Goal: Contribute content: Contribute content

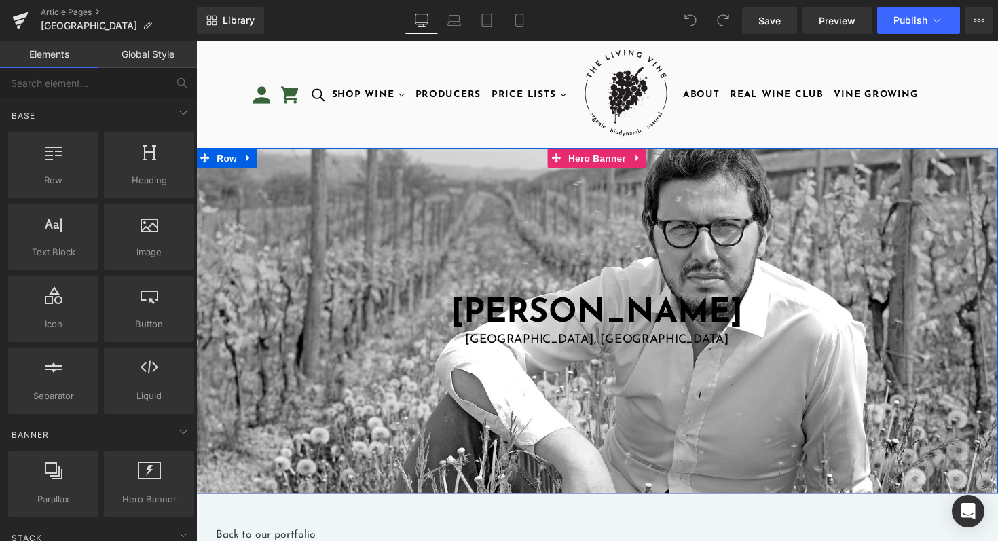
click at [573, 313] on span at bounding box center [574, 320] width 14 height 16
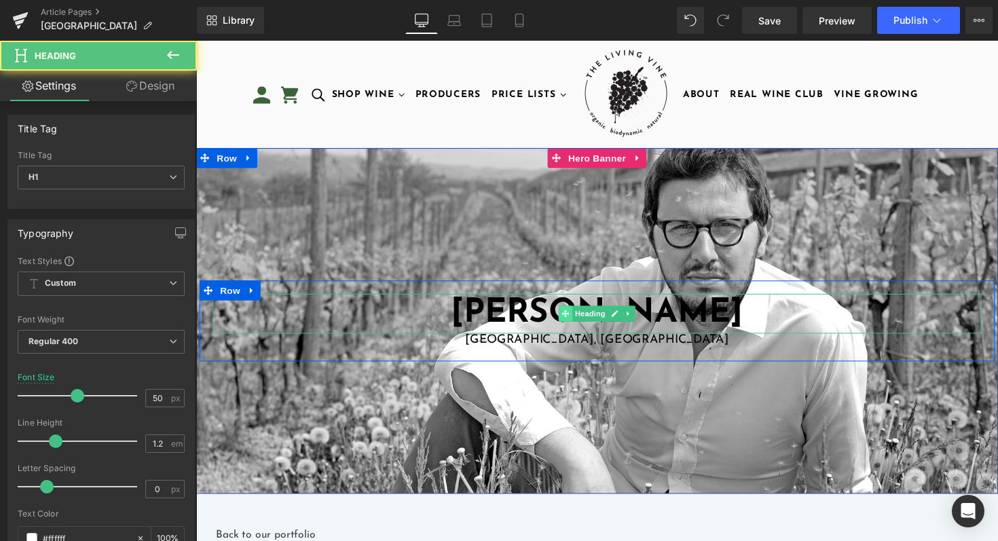
click at [573, 313] on span at bounding box center [574, 320] width 14 height 16
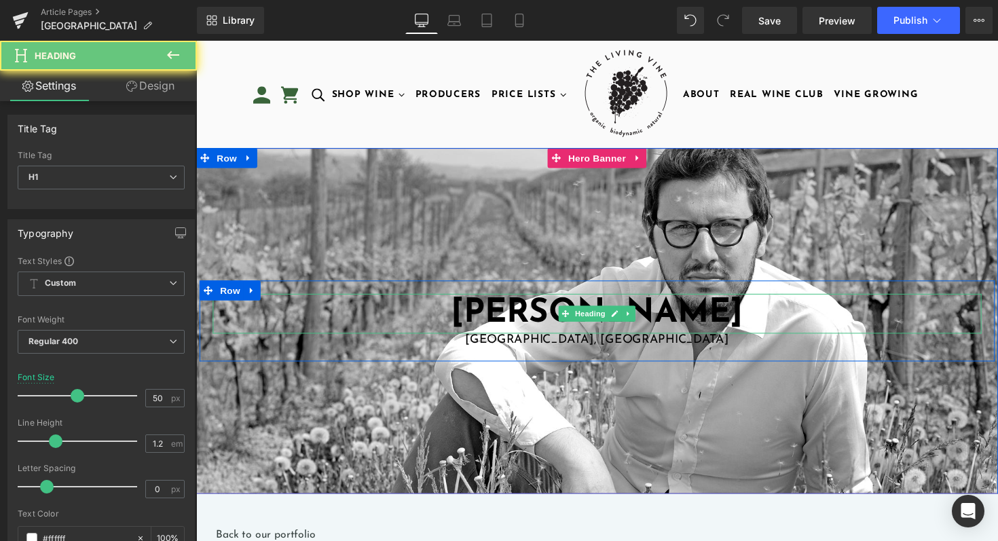
click at [527, 313] on font "Viberti Giovanni" at bounding box center [606, 320] width 299 height 35
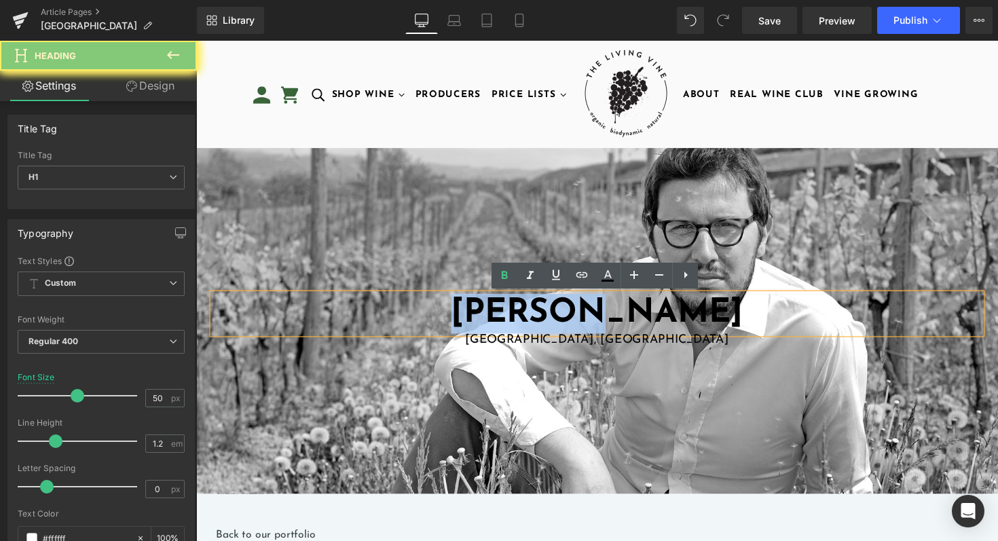
click at [527, 313] on font "Viberti Giovanni" at bounding box center [606, 320] width 299 height 35
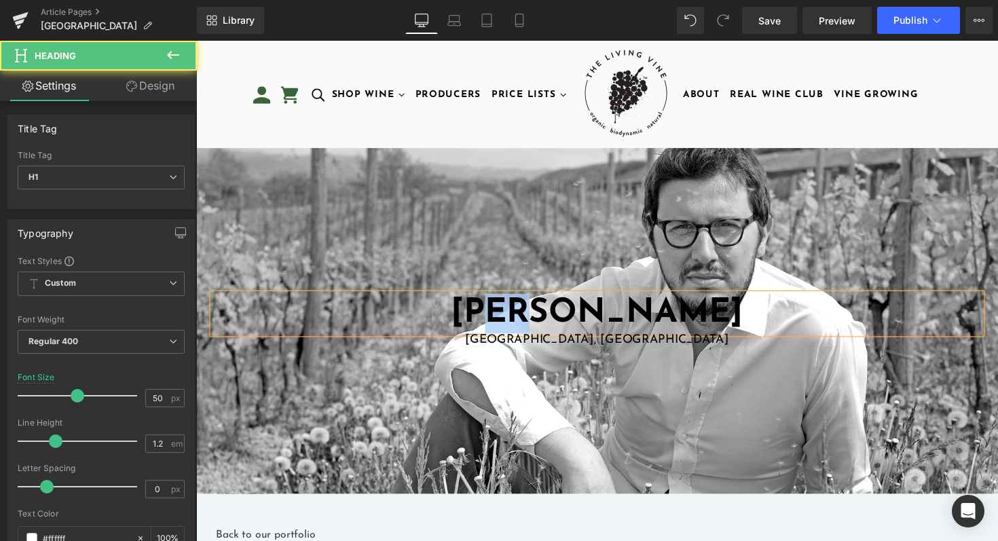
drag, startPoint x: 606, startPoint y: 316, endPoint x: 649, endPoint y: 318, distance: 42.8
click at [650, 319] on h1 "Anna" at bounding box center [606, 320] width 787 height 41
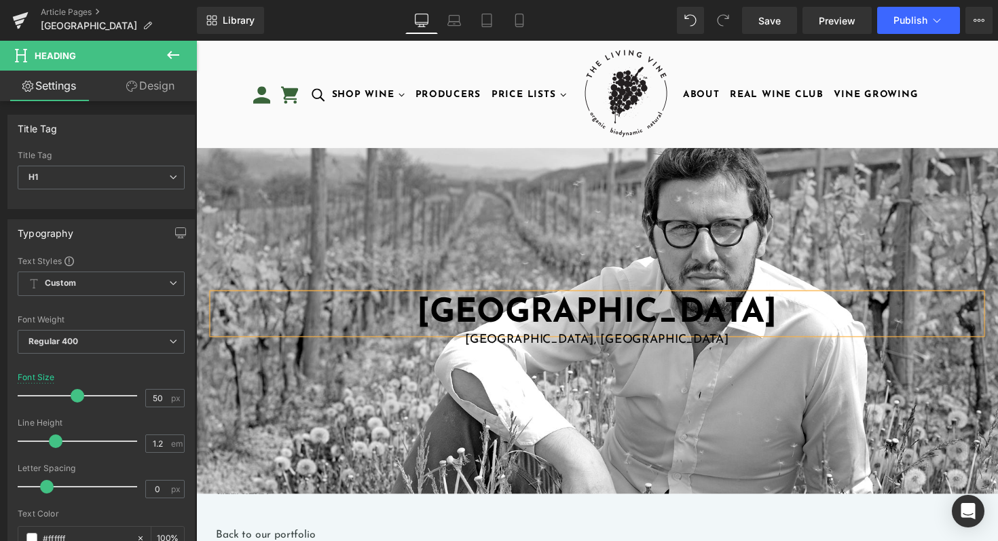
click at [720, 371] on div at bounding box center [606, 328] width 821 height 354
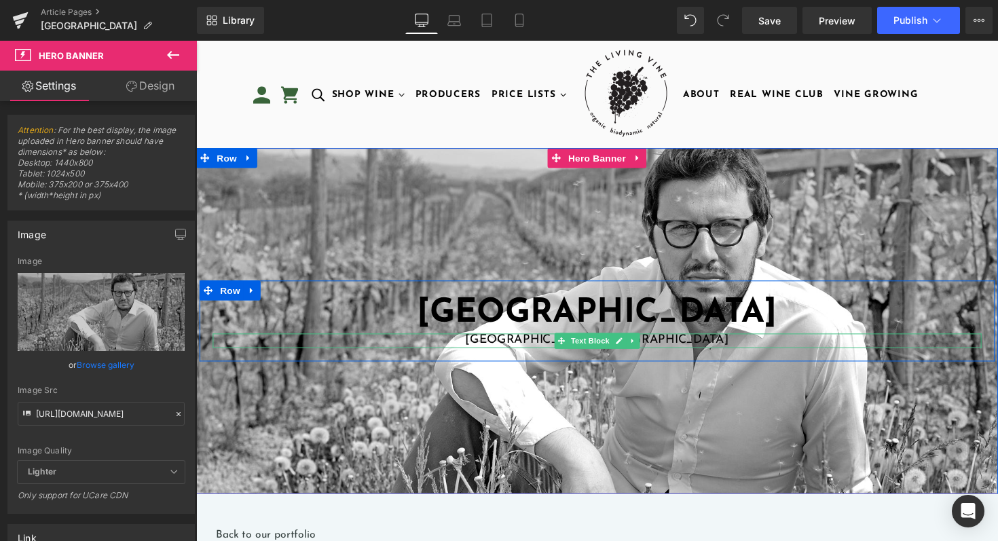
click at [689, 348] on p "Piedmont, Italy" at bounding box center [606, 348] width 787 height 15
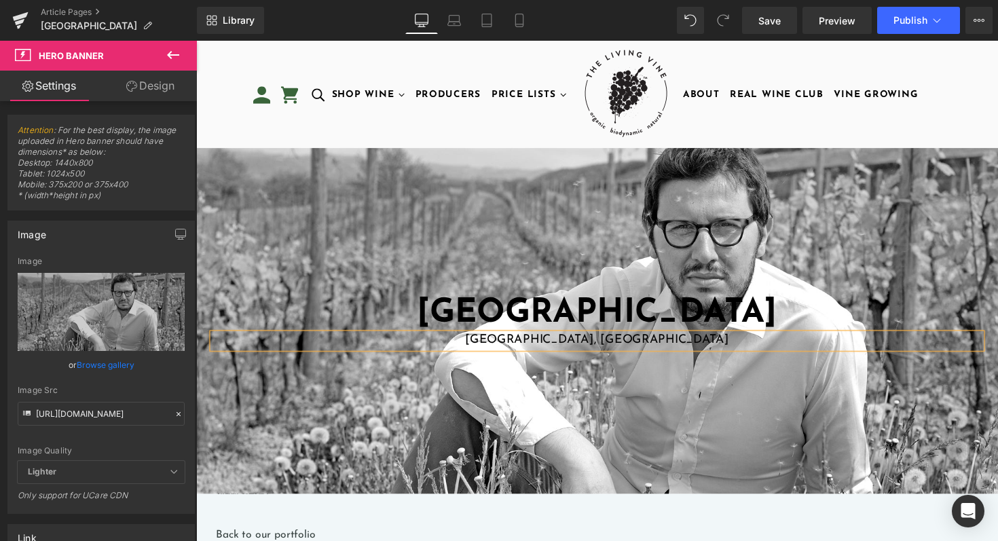
click at [689, 348] on p "Piedmont, Italy" at bounding box center [606, 348] width 787 height 15
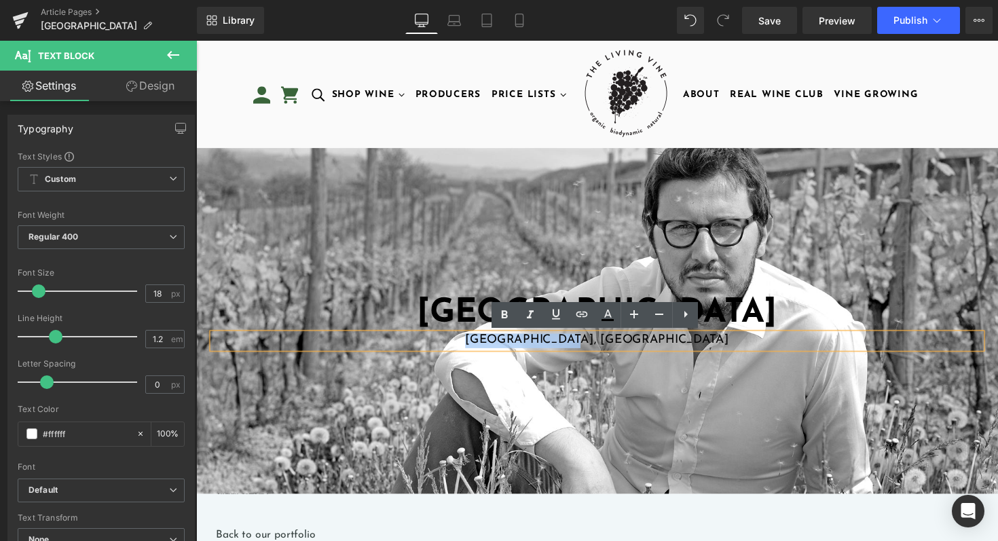
drag, startPoint x: 561, startPoint y: 351, endPoint x: 658, endPoint y: 348, distance: 97.1
click at [658, 348] on p "Piedmont, Italy" at bounding box center [606, 348] width 787 height 15
paste div
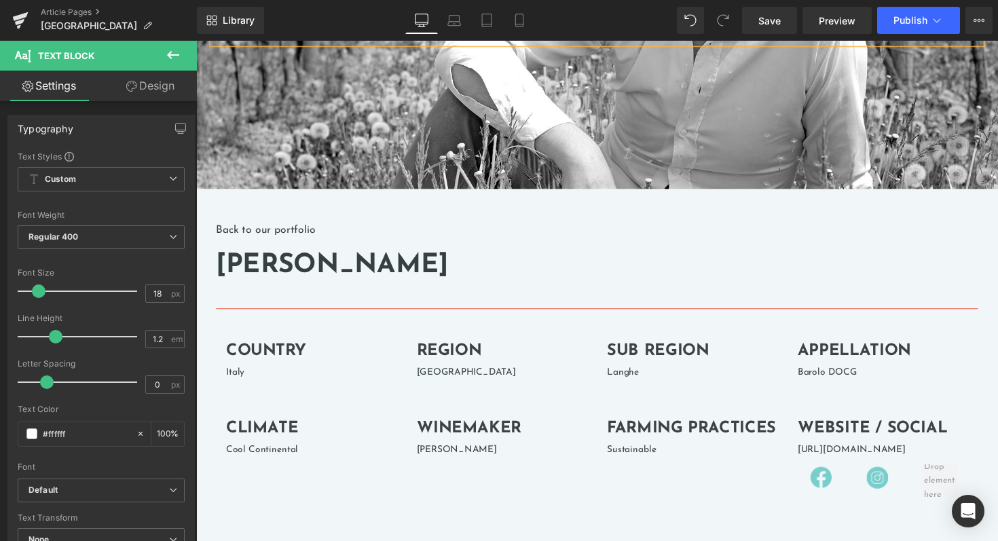
scroll to position [322, 0]
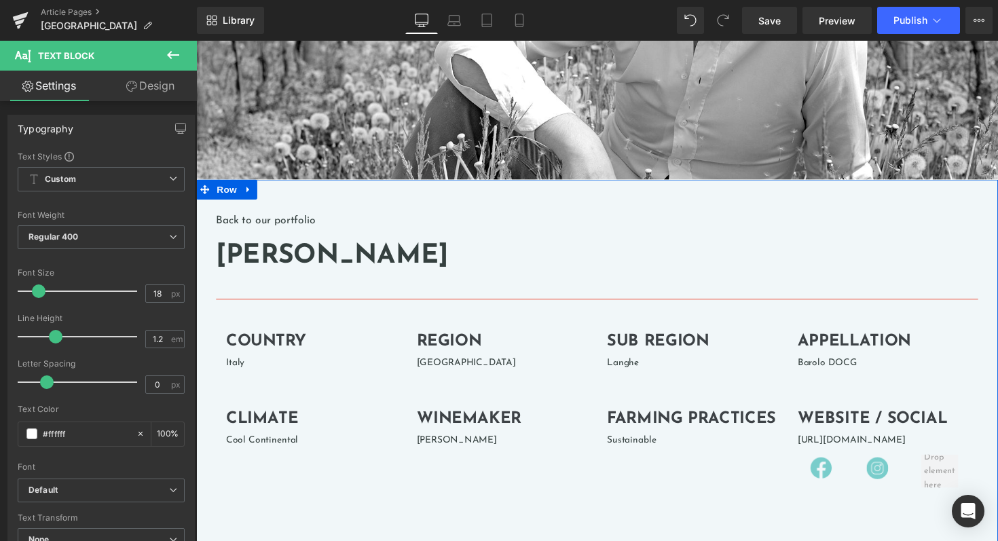
click at [339, 260] on h1 "Viberti Giovanni" at bounding box center [607, 261] width 781 height 27
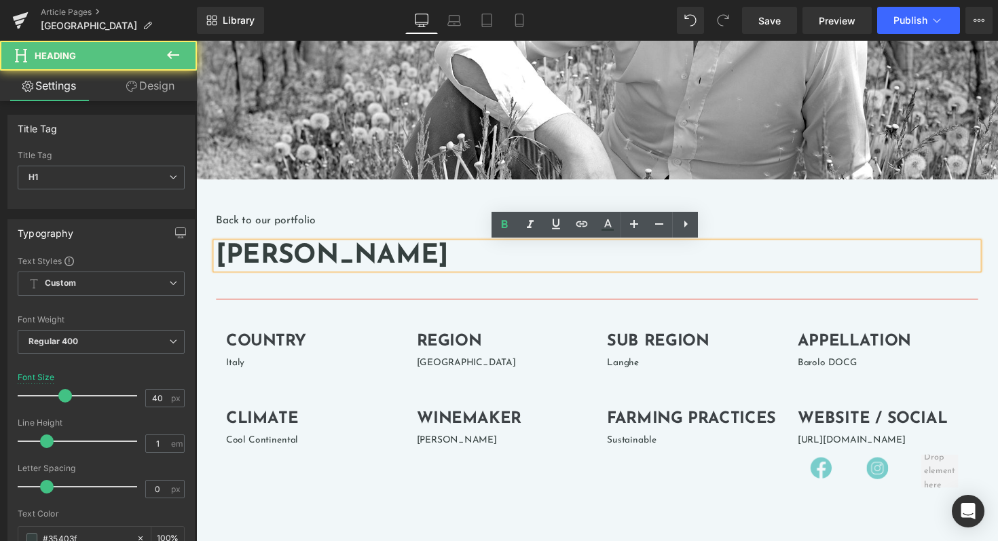
click at [339, 260] on h1 "Viberti Giovanni" at bounding box center [607, 261] width 781 height 27
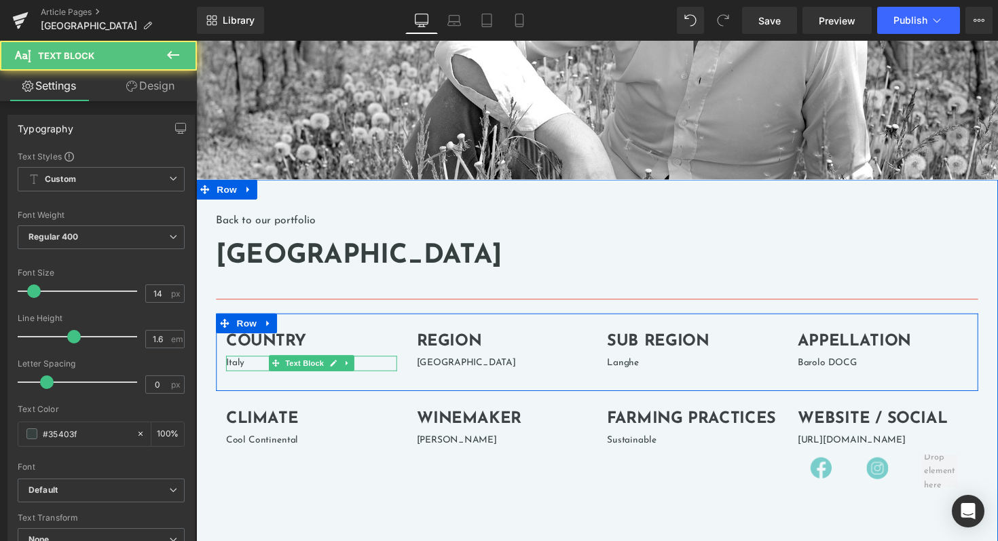
click at [238, 371] on p "Italy" at bounding box center [314, 371] width 175 height 15
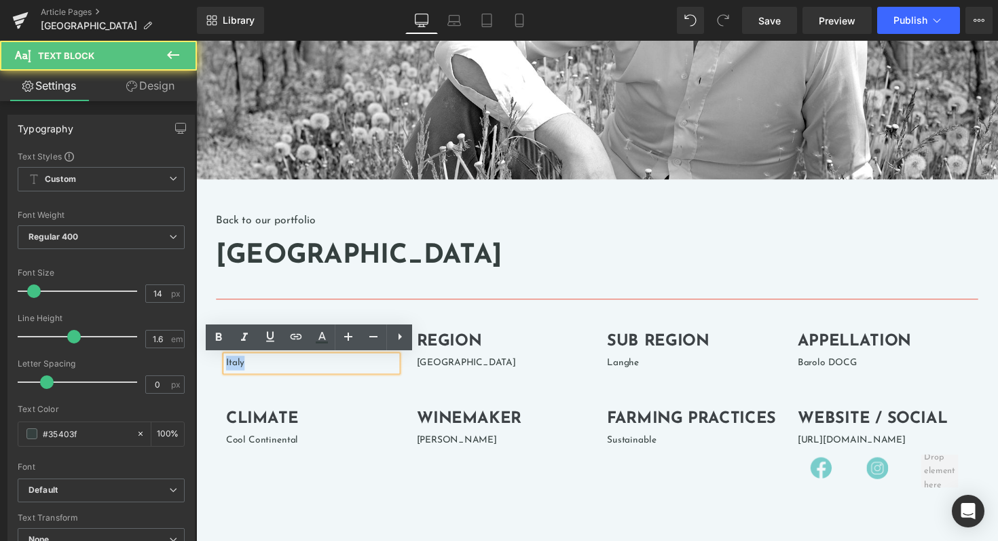
click at [238, 371] on p "Italy" at bounding box center [314, 371] width 175 height 15
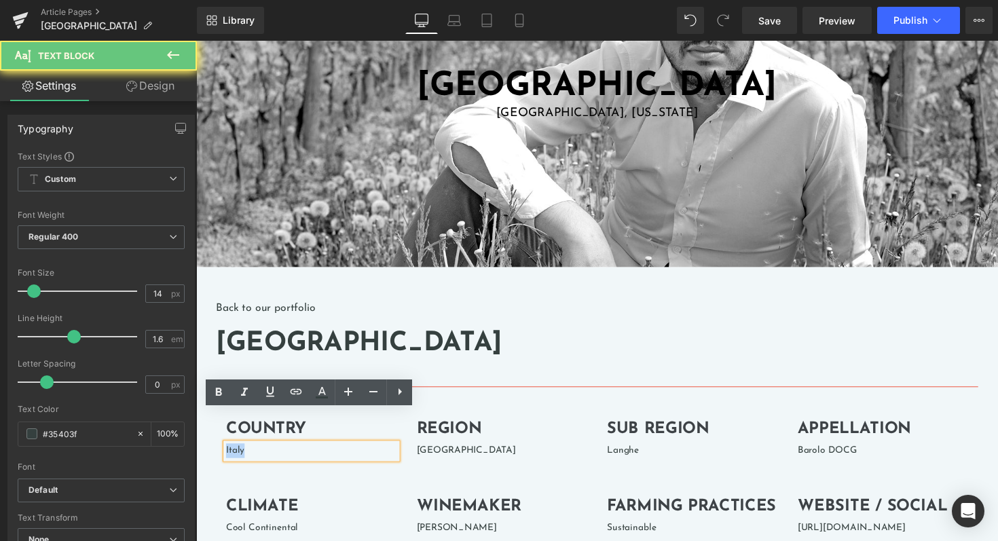
scroll to position [231, 0]
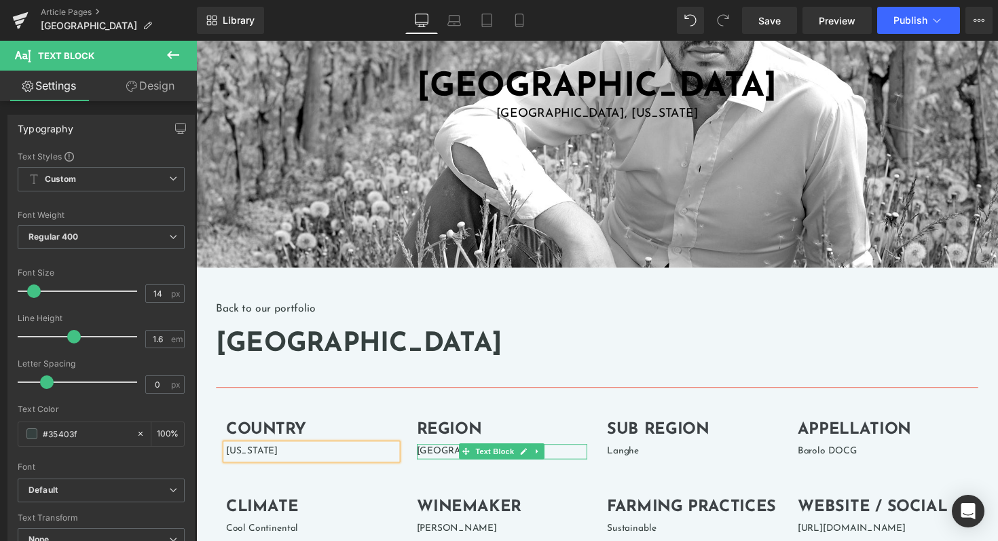
click at [442, 462] on p "Piedmont" at bounding box center [509, 461] width 175 height 15
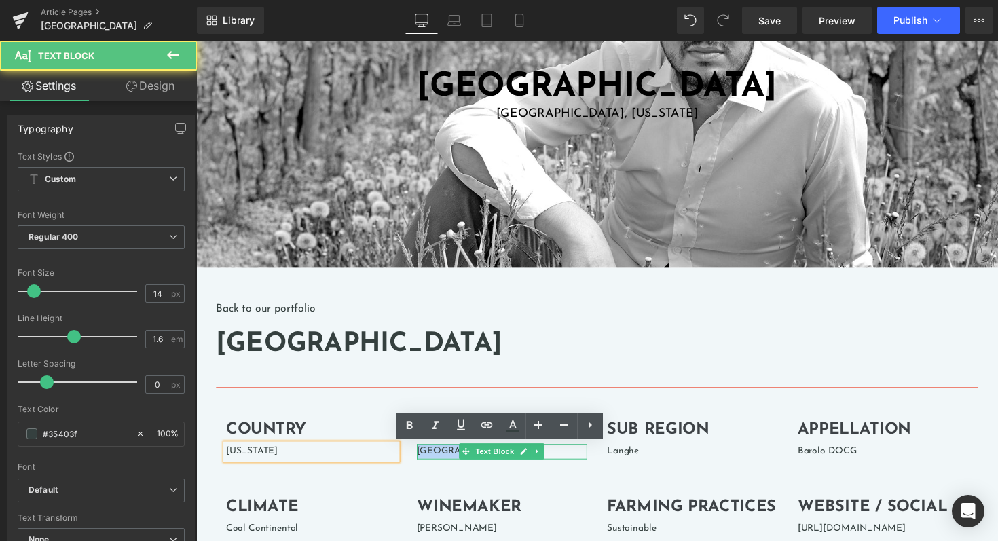
click at [442, 462] on p "Piedmont" at bounding box center [509, 461] width 175 height 15
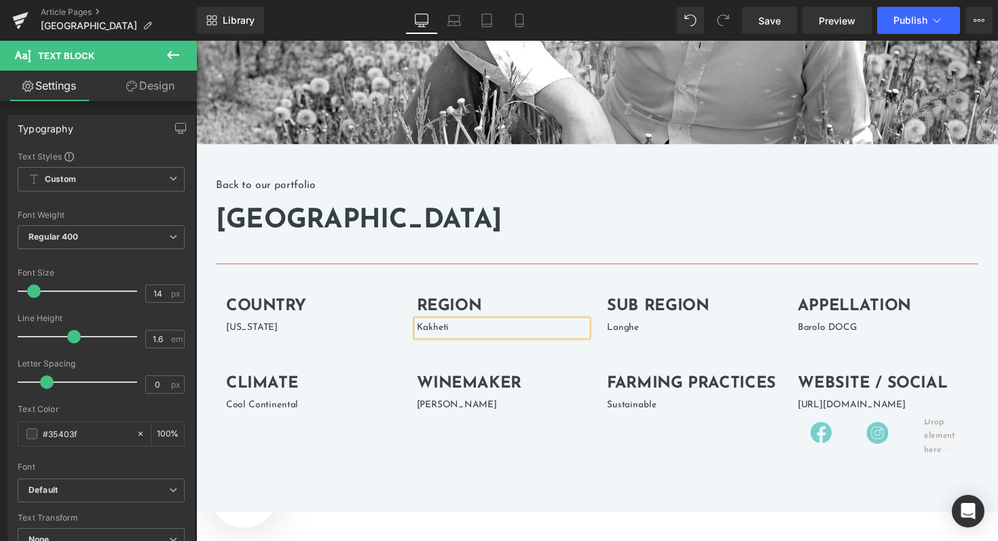
scroll to position [361, 0]
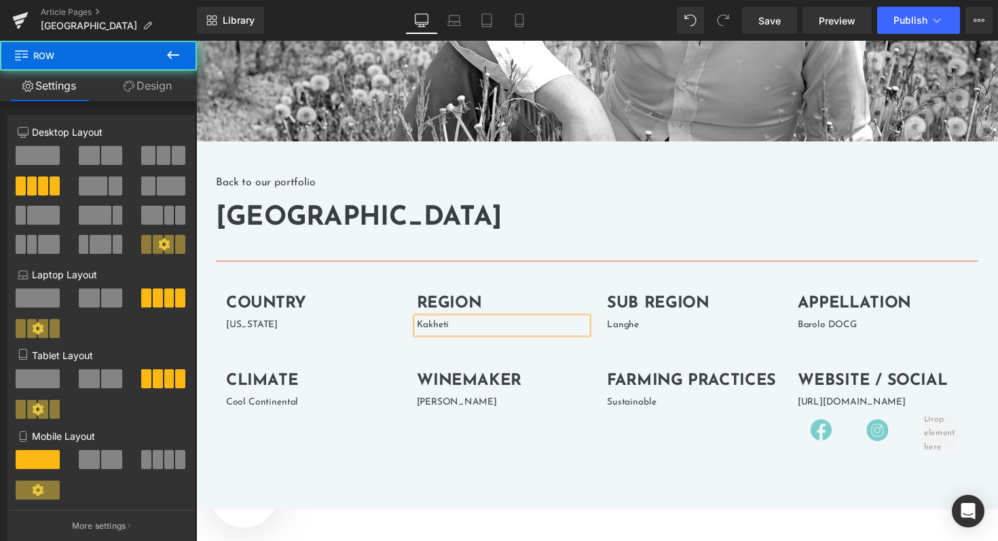
click at [661, 451] on div "Climate Heading Cool Continental Text Block WineMaker Heading Claudio Viberti T…" at bounding box center [607, 423] width 781 height 126
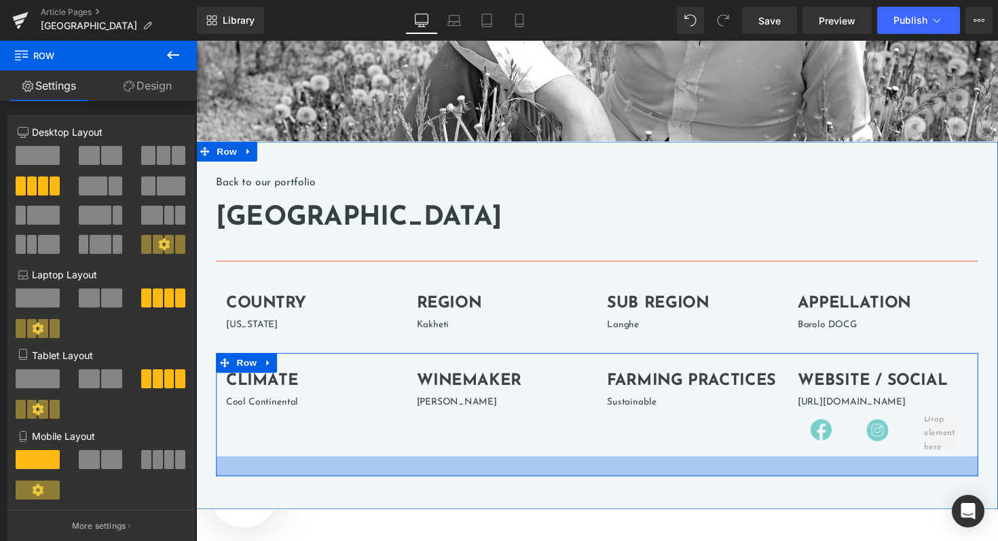
click at [539, 486] on div at bounding box center [607, 476] width 781 height 20
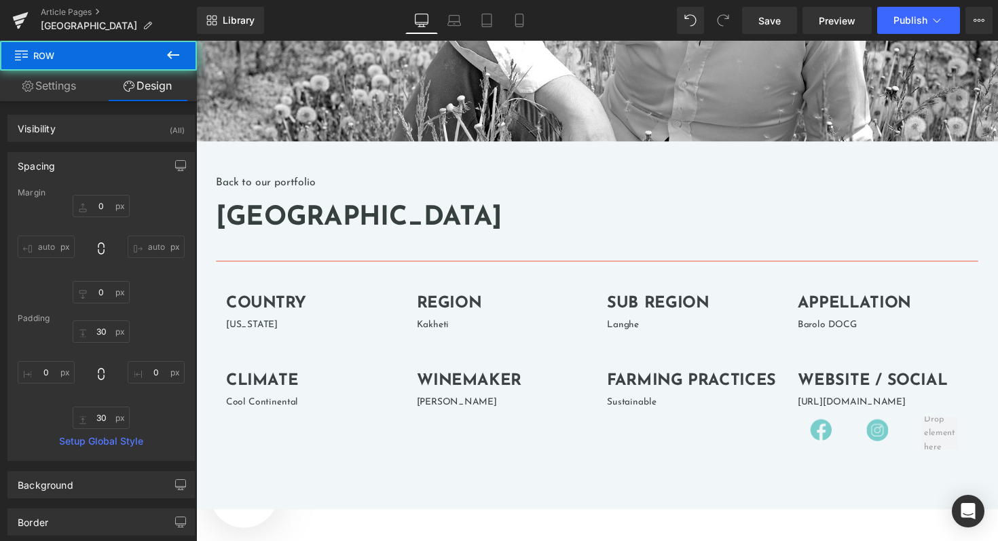
click at [543, 491] on div "Loading Product Data" at bounding box center [499, 487] width 98 height 15
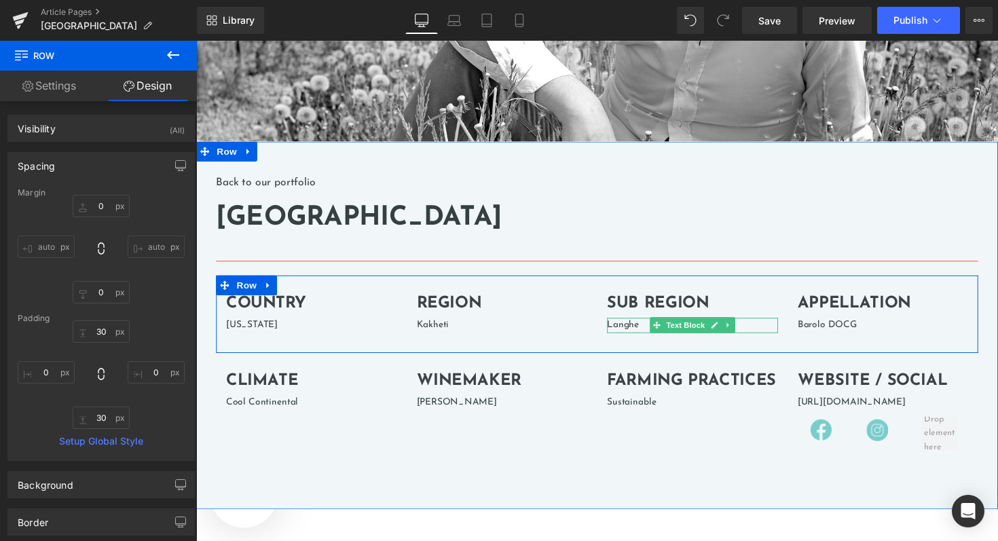
click at [631, 335] on p "Langhe" at bounding box center [704, 331] width 175 height 15
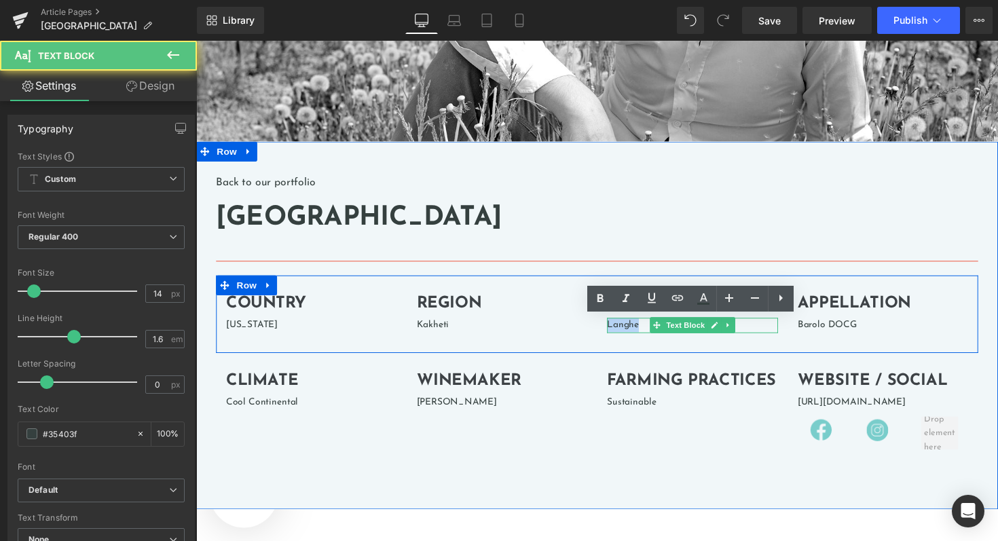
click at [631, 335] on p "Langhe" at bounding box center [704, 331] width 175 height 15
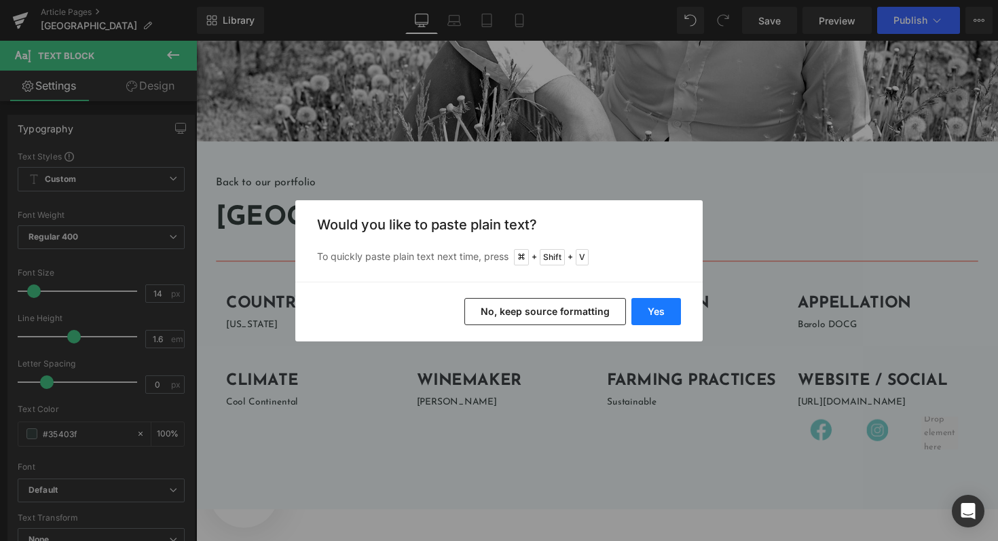
click at [659, 316] on button "Yes" at bounding box center [656, 311] width 50 height 27
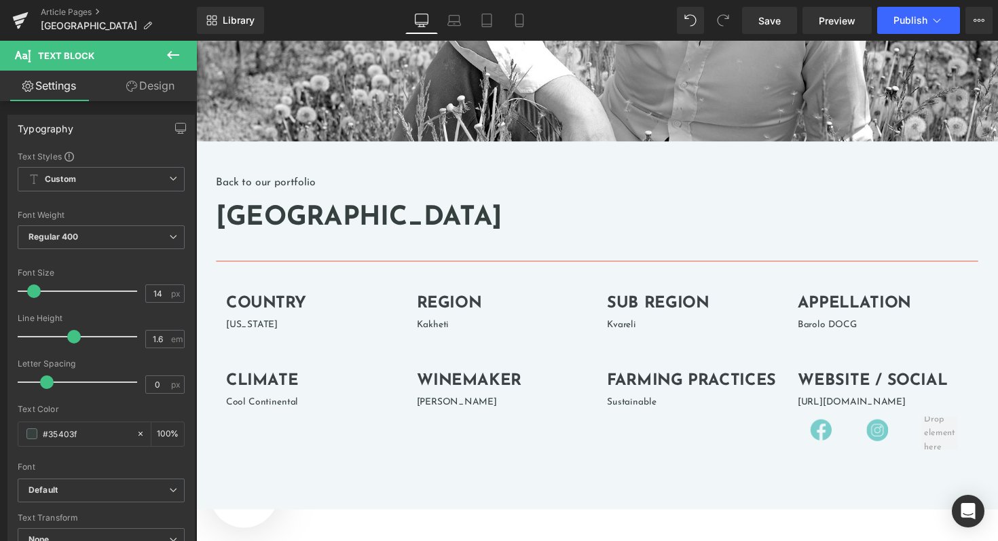
click at [831, 329] on p "Barolo DOCG" at bounding box center [899, 331] width 175 height 15
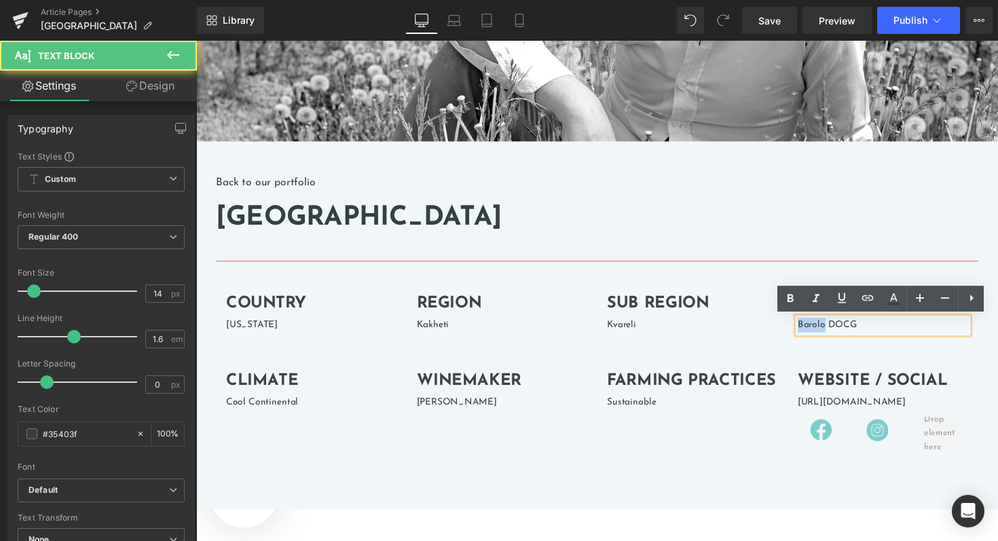
click at [831, 329] on p "Barolo DOCG" at bounding box center [899, 331] width 175 height 15
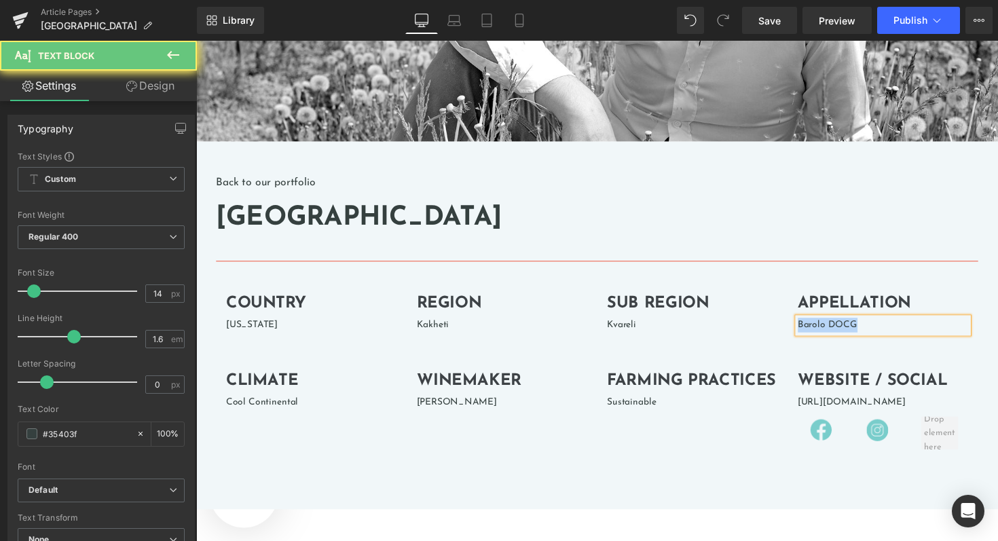
paste div
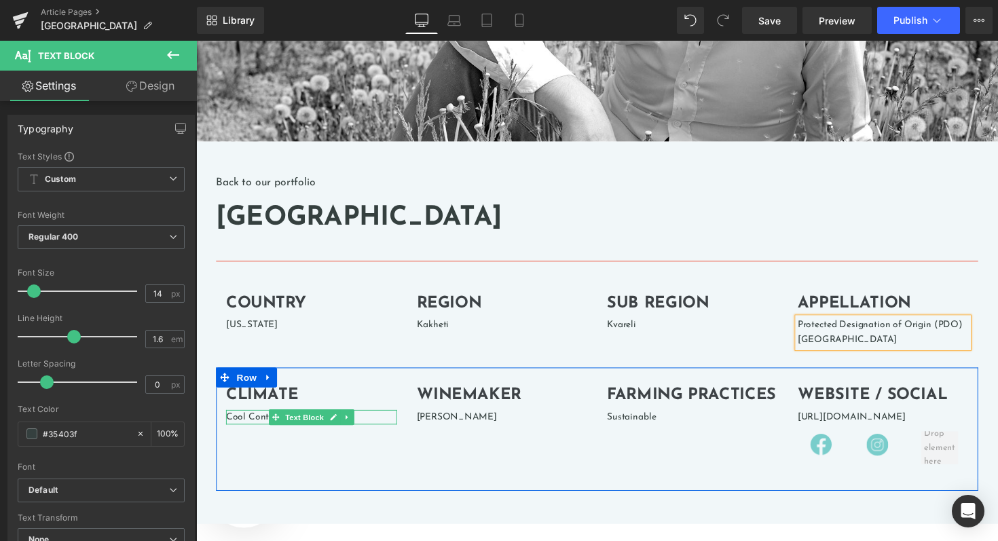
click at [252, 423] on div "Cool Continental" at bounding box center [314, 426] width 175 height 15
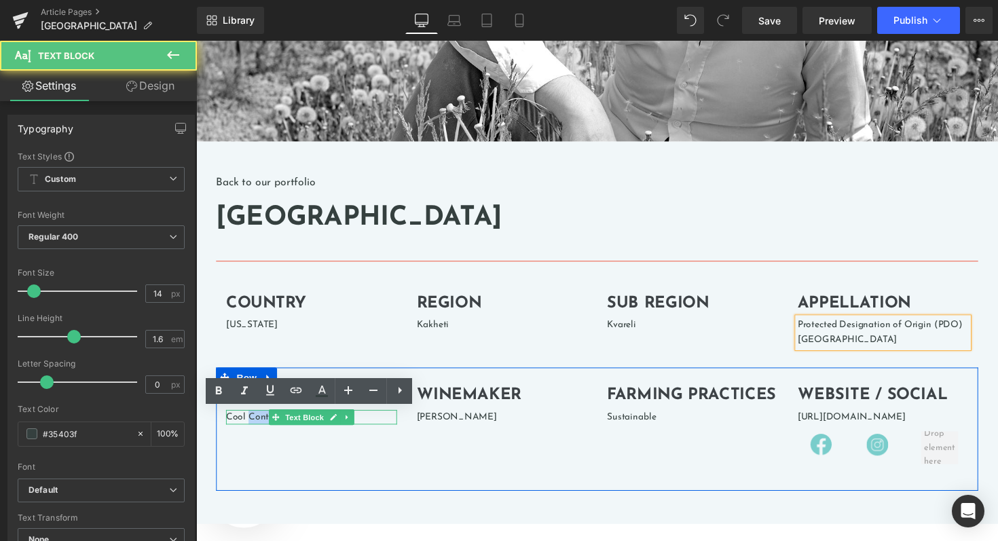
click at [252, 423] on div "Cool Continental" at bounding box center [314, 426] width 175 height 15
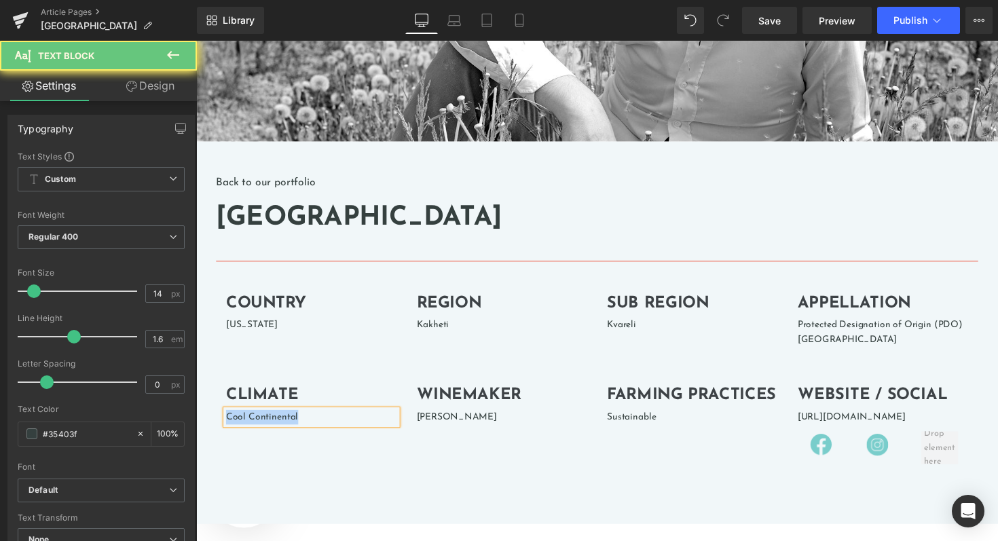
paste div
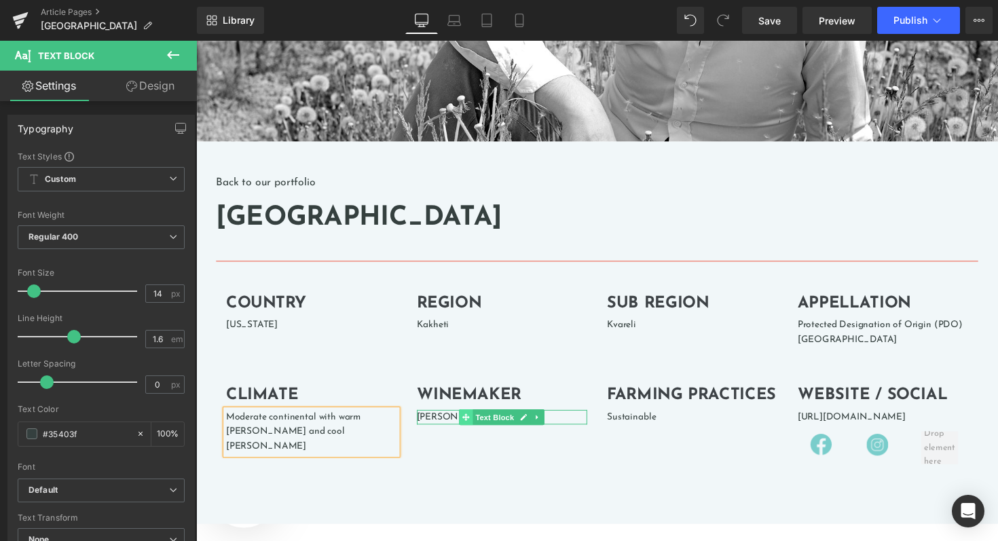
click at [468, 422] on span at bounding box center [473, 426] width 14 height 16
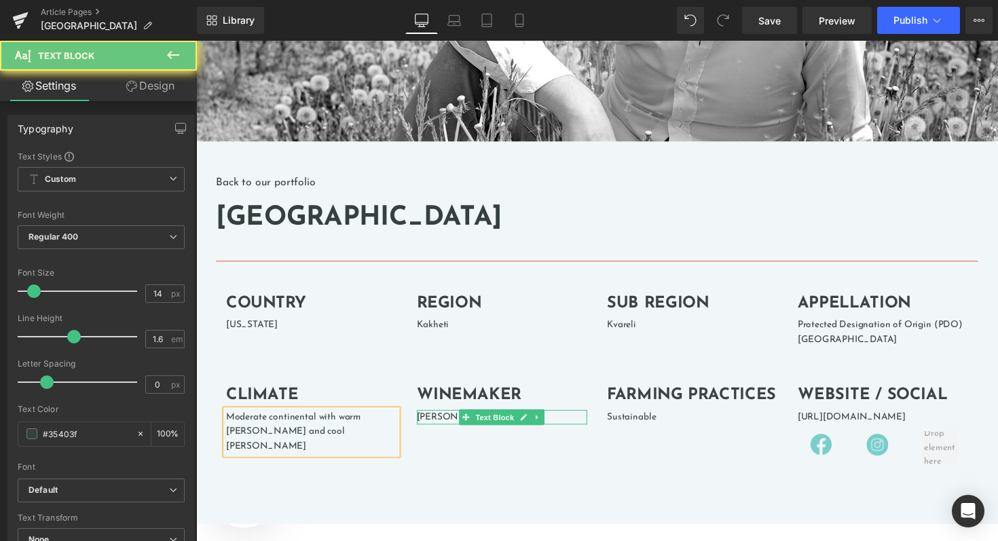
click at [442, 422] on p "[PERSON_NAME]" at bounding box center [509, 426] width 175 height 15
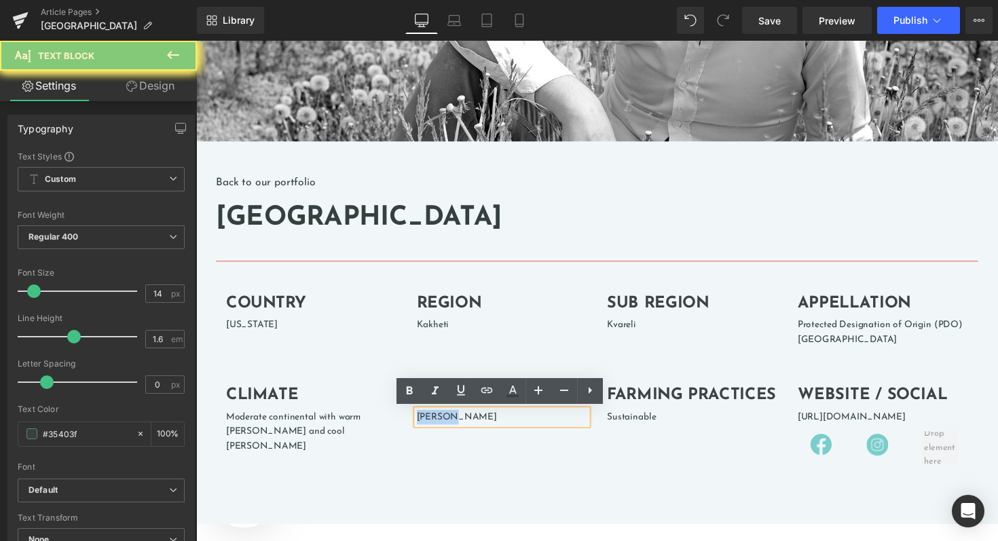
click at [442, 422] on p "[PERSON_NAME]" at bounding box center [509, 426] width 175 height 15
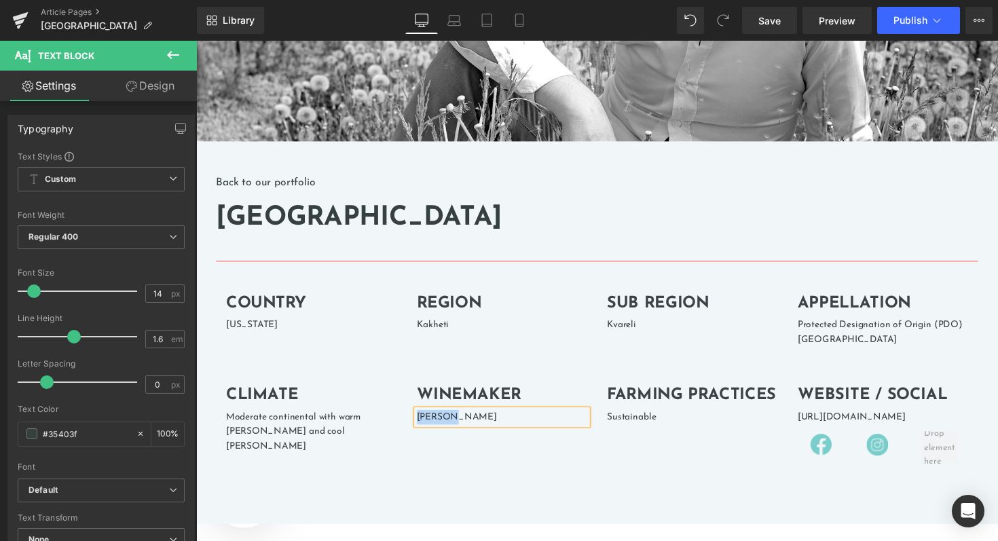
paste div
click at [647, 426] on p "Sustainable" at bounding box center [704, 426] width 175 height 15
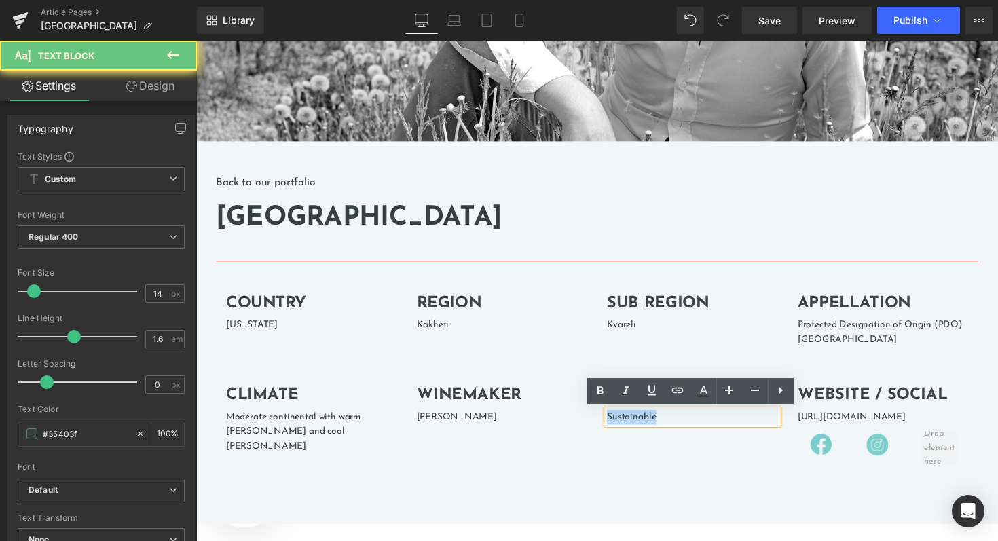
click at [647, 426] on p "Sustainable" at bounding box center [704, 426] width 175 height 15
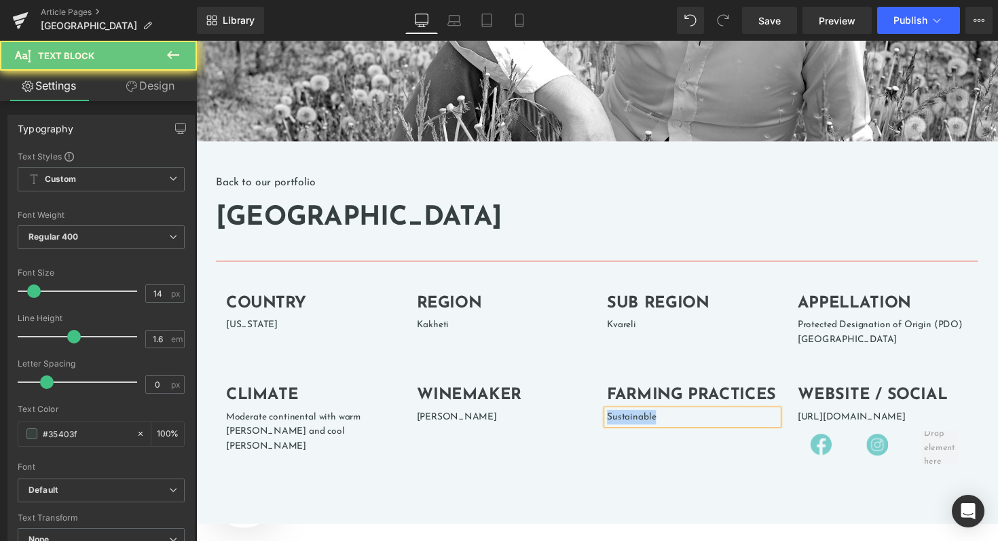
paste div
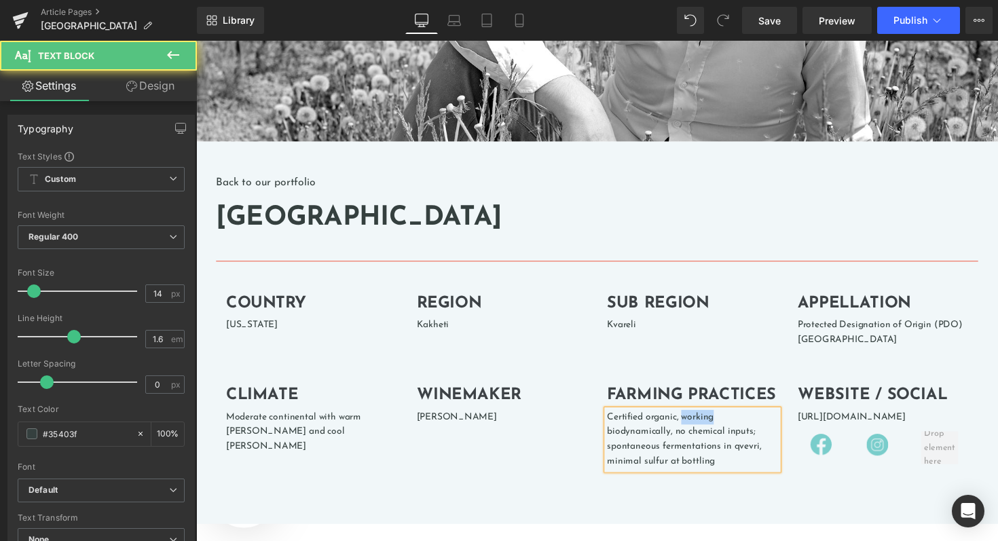
drag, startPoint x: 695, startPoint y: 426, endPoint x: 751, endPoint y: 426, distance: 56.3
click at [751, 426] on p "Certified organic, working biodynamically, no chemical inputs; spontaneous ferm…" at bounding box center [704, 449] width 175 height 61
click at [755, 427] on p "Certified organic, biodynamically, no chemical inputs; spontaneous fermentation…" at bounding box center [704, 449] width 175 height 61
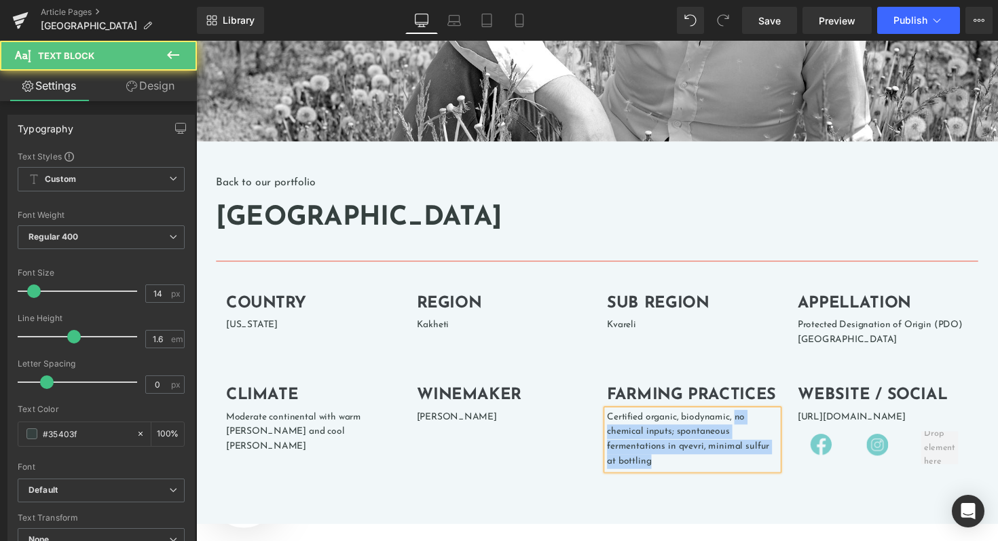
drag, startPoint x: 748, startPoint y: 426, endPoint x: 757, endPoint y: 467, distance: 41.8
click at [757, 467] on p "Certified organic, biodynamic, no chemical inputs; spontaneous fermentations in…" at bounding box center [704, 449] width 175 height 61
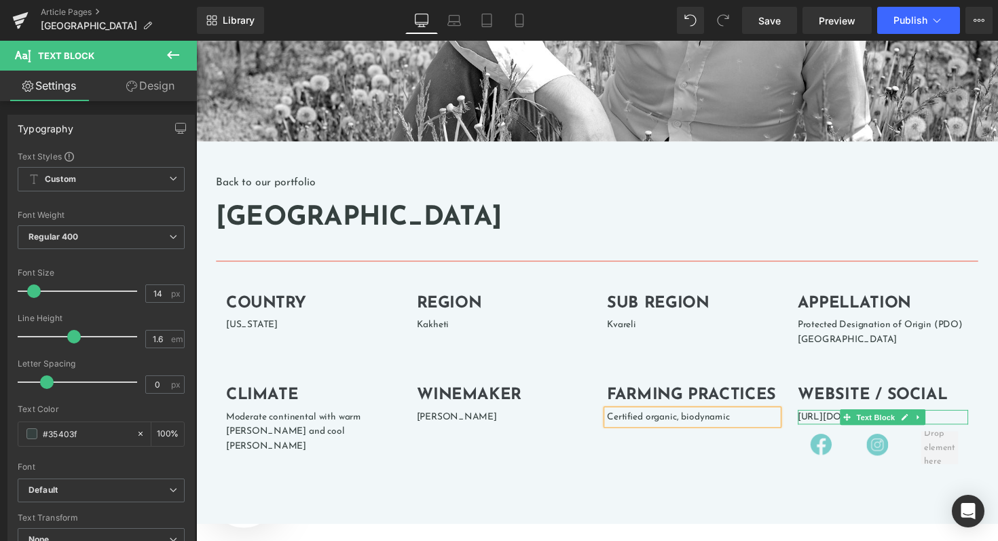
click at [832, 428] on p "https://www.viberti-barolo.com/" at bounding box center [899, 426] width 175 height 15
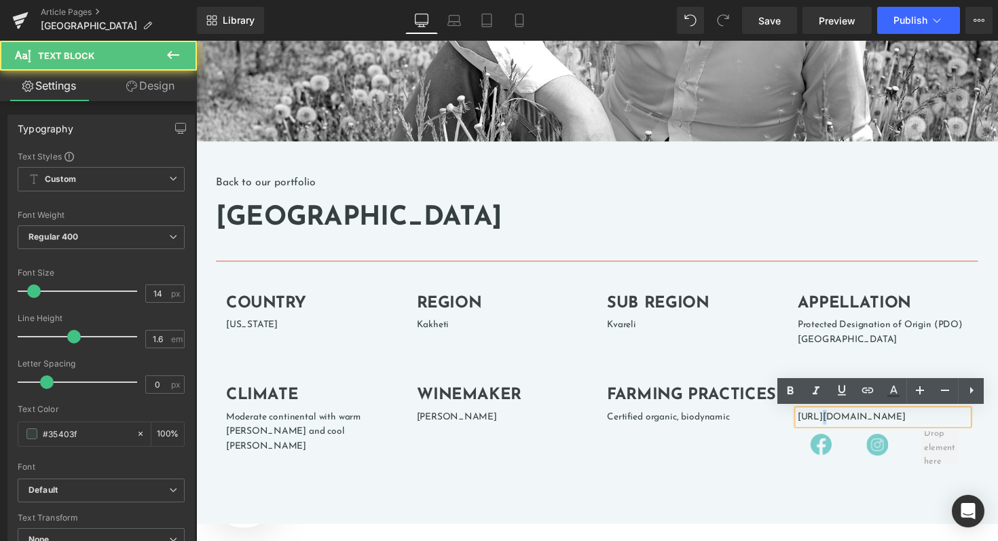
click at [832, 428] on p "https://www.viberti-barolo.com/" at bounding box center [899, 426] width 175 height 15
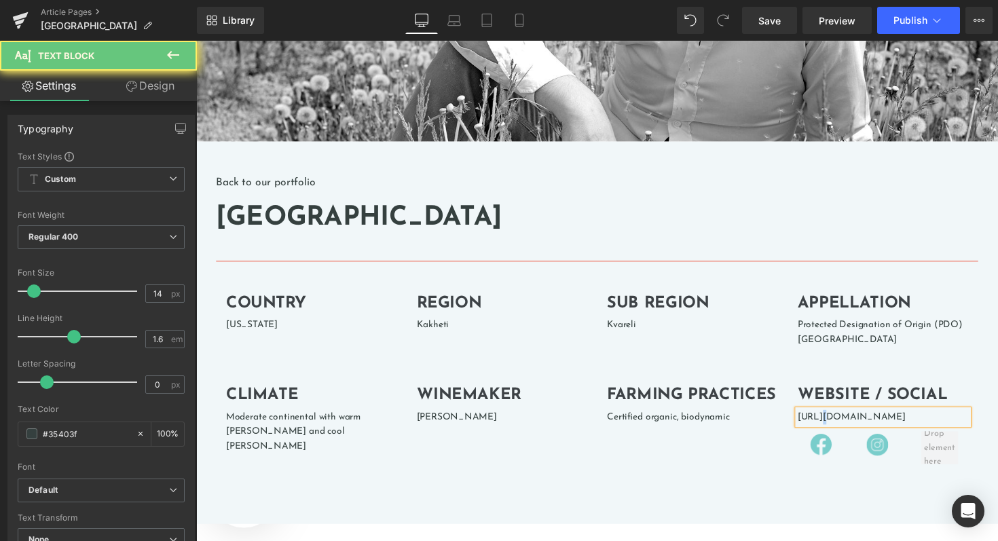
paste div
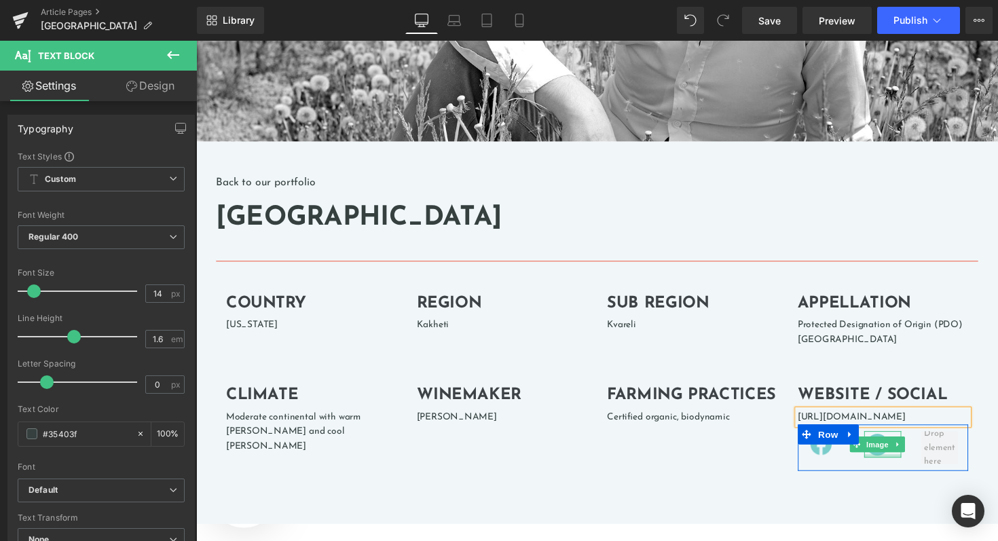
click at [898, 466] on div at bounding box center [899, 465] width 38 height 3
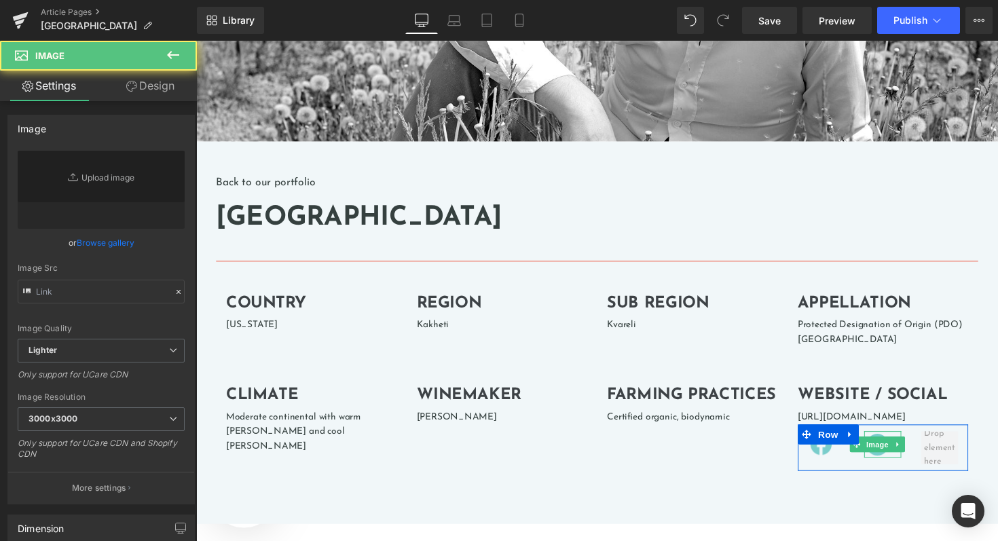
type input "https://ucarecdn.com/bf859c7f-2ad6-41ee-86bd-d4c8aba1e343/-/format/auto/-/previ…"
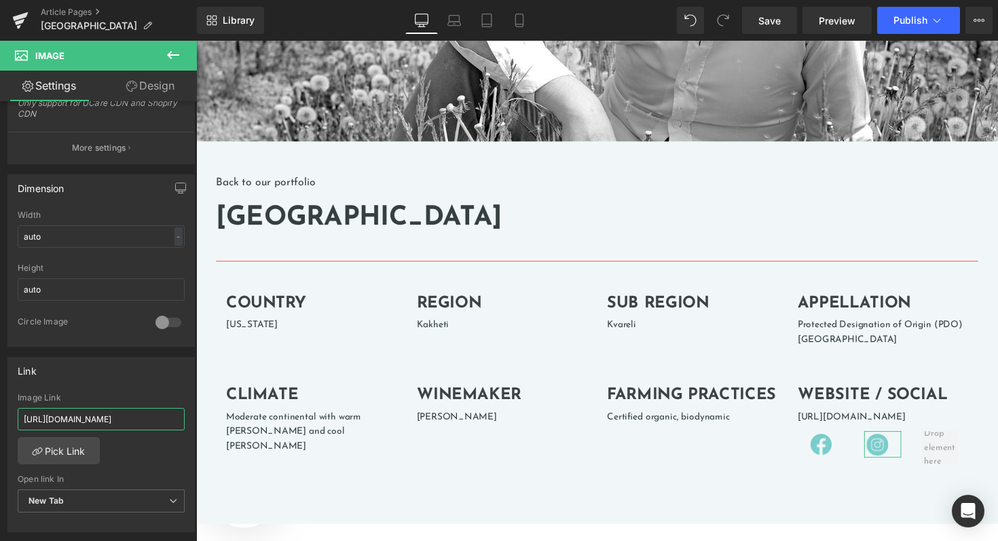
scroll to position [0, 50]
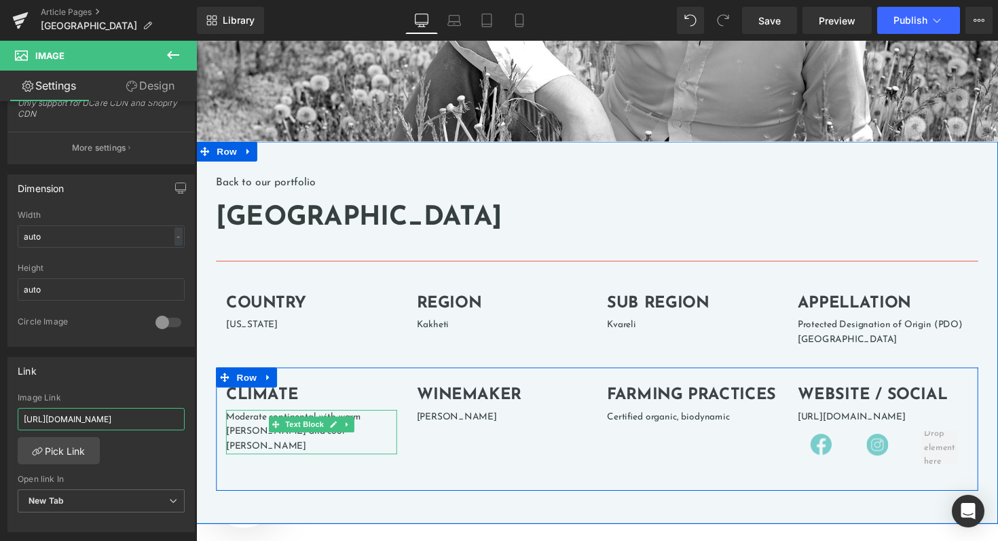
drag, startPoint x: 331, startPoint y: 460, endPoint x: 261, endPoint y: 434, distance: 74.8
type input "https://www.instagram.com/anapea_village"
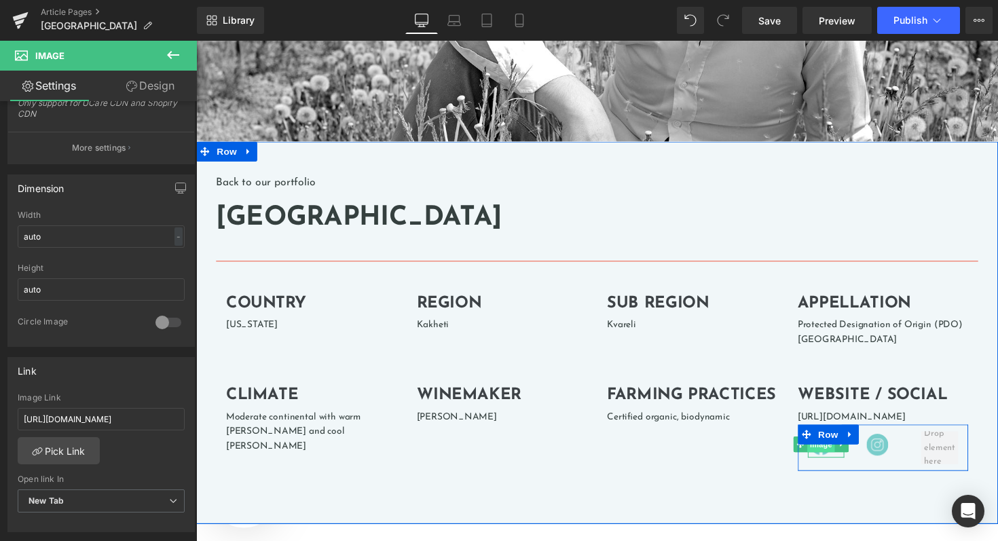
click at [834, 457] on span "Image" at bounding box center [836, 454] width 29 height 16
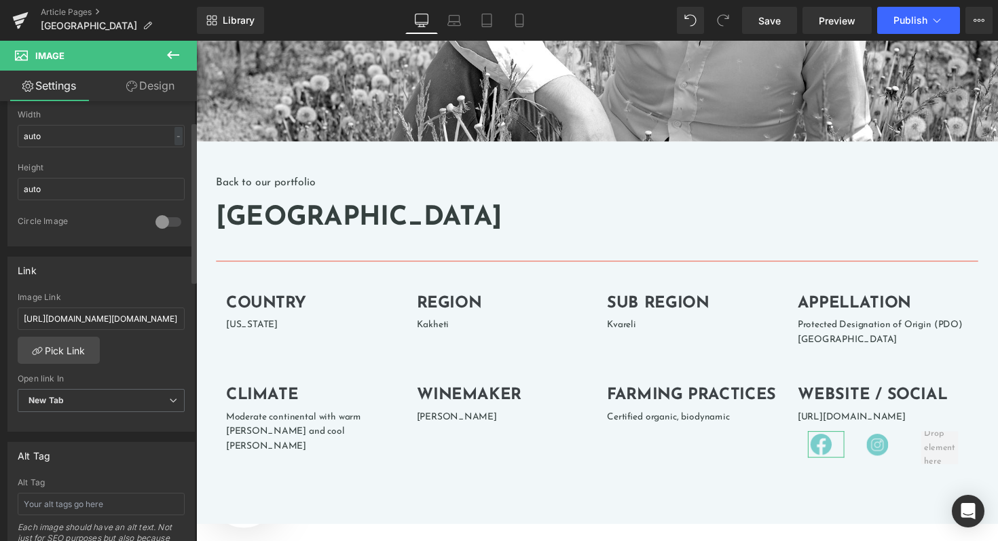
scroll to position [567, 0]
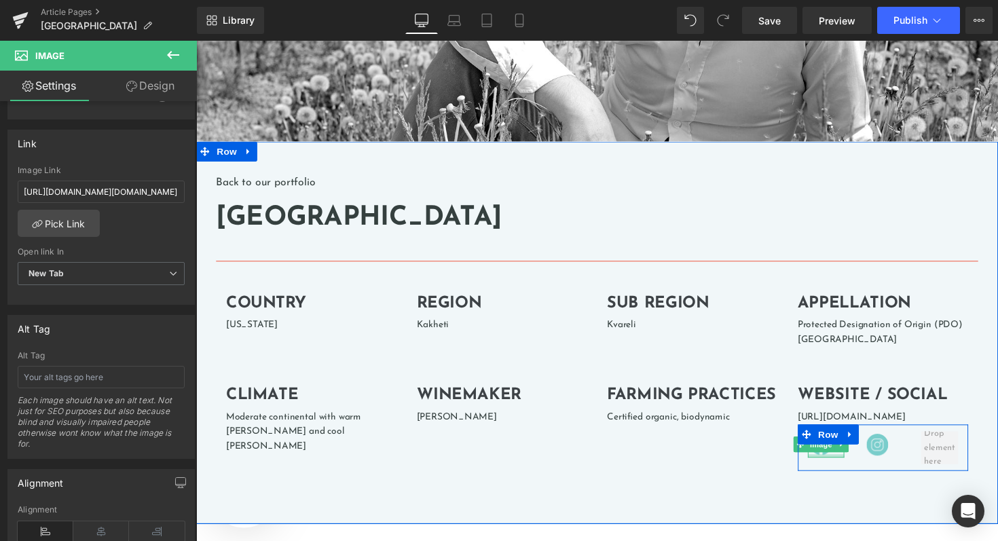
click at [843, 467] on div at bounding box center [842, 465] width 38 height 3
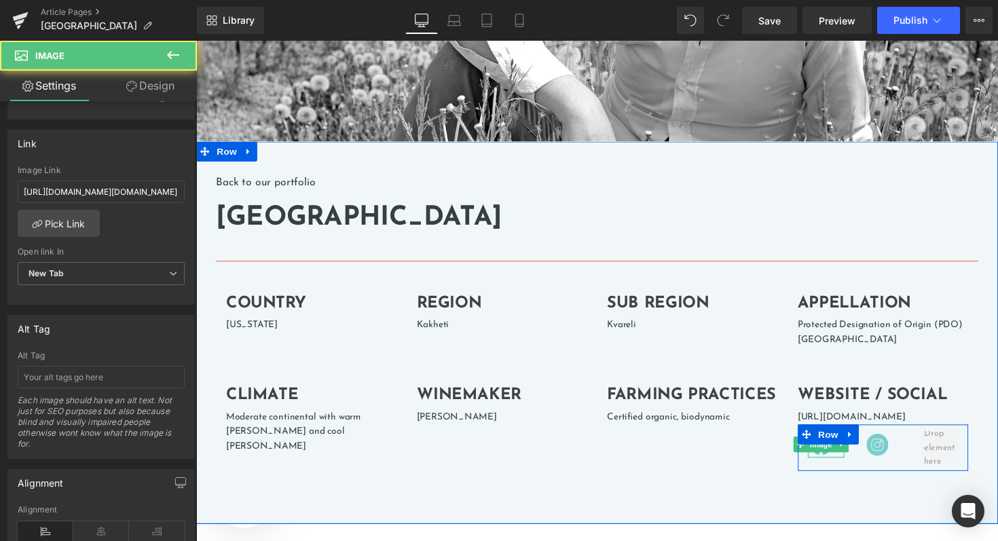
click at [840, 463] on img at bounding box center [836, 453] width 27 height 27
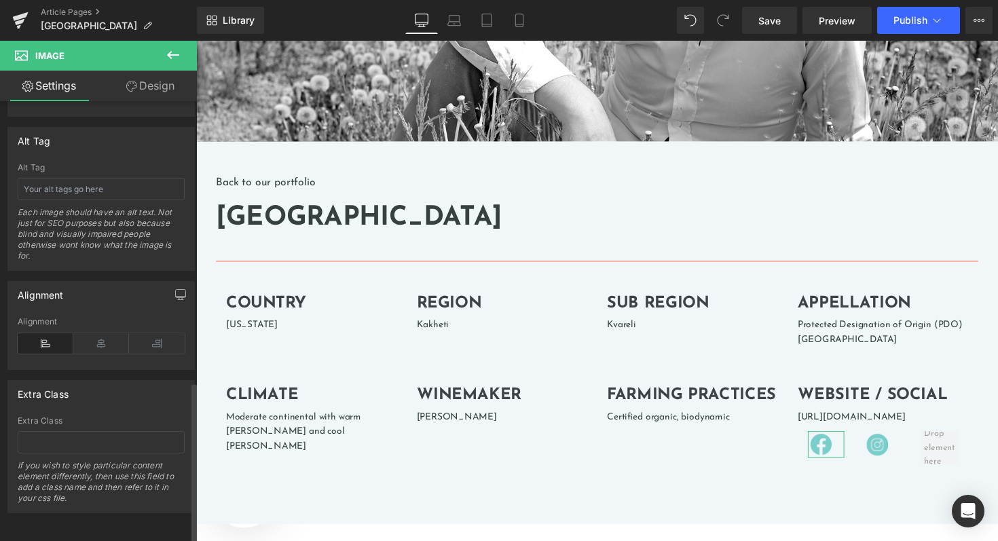
scroll to position [0, 0]
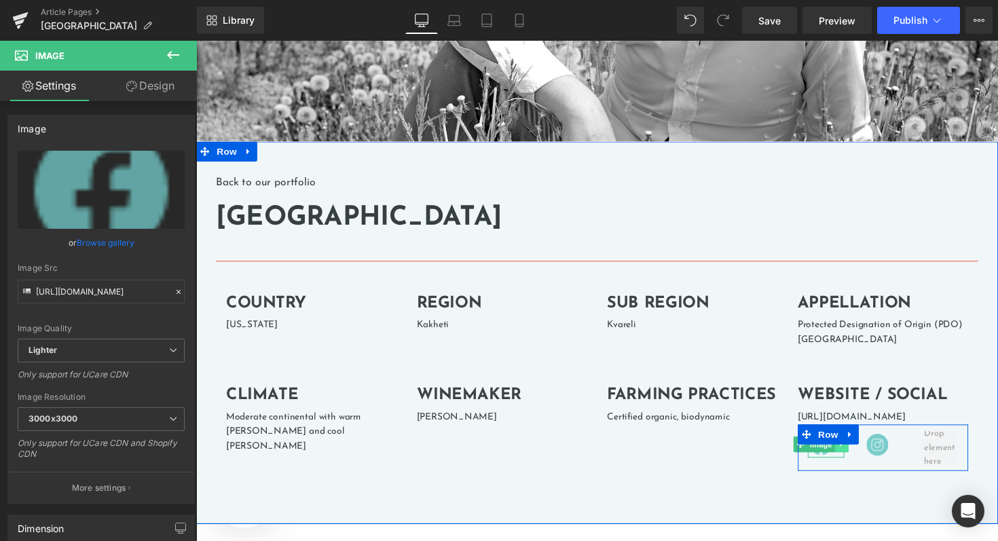
click at [859, 455] on icon at bounding box center [856, 454] width 7 height 8
click at [864, 456] on icon at bounding box center [863, 454] width 7 height 7
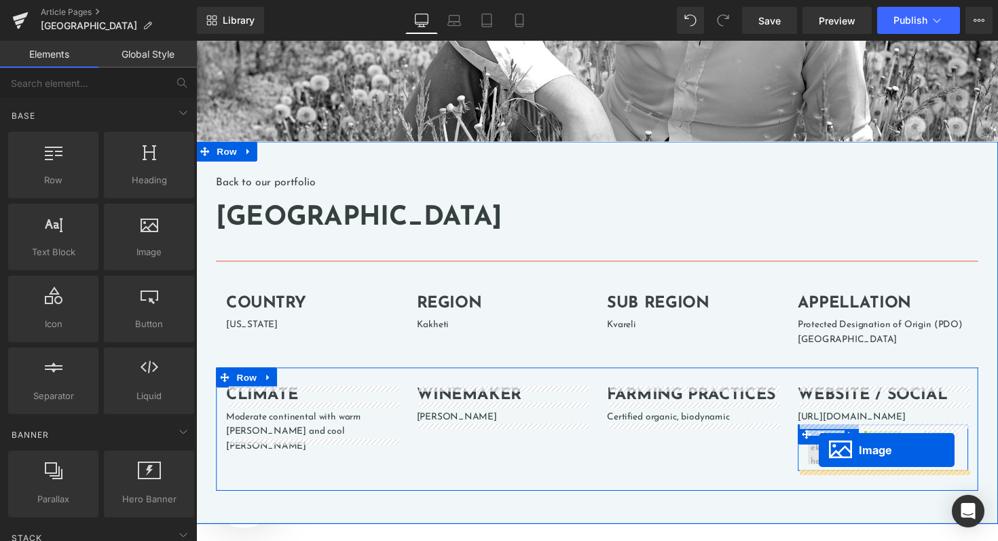
drag, startPoint x: 893, startPoint y: 461, endPoint x: 831, endPoint y: 457, distance: 61.2
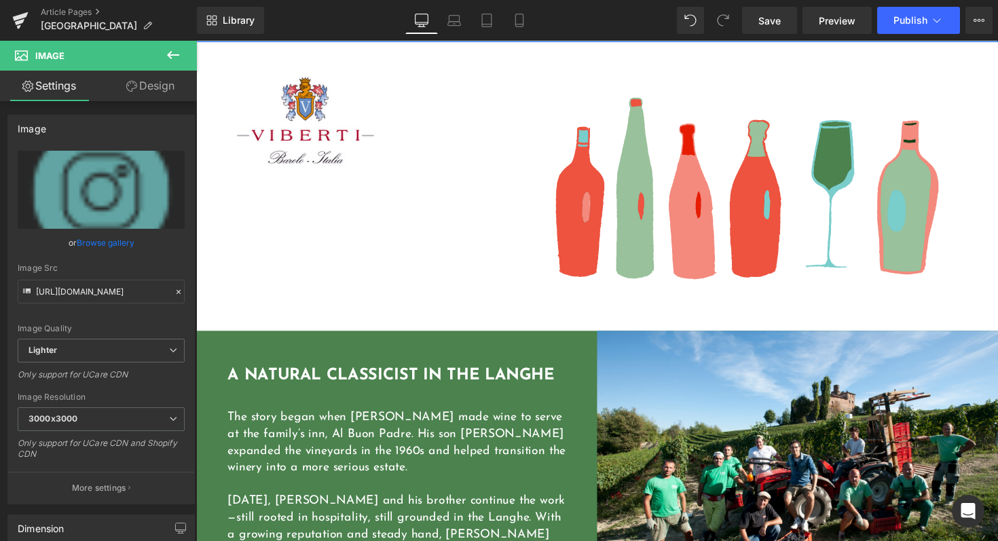
scroll to position [867, 0]
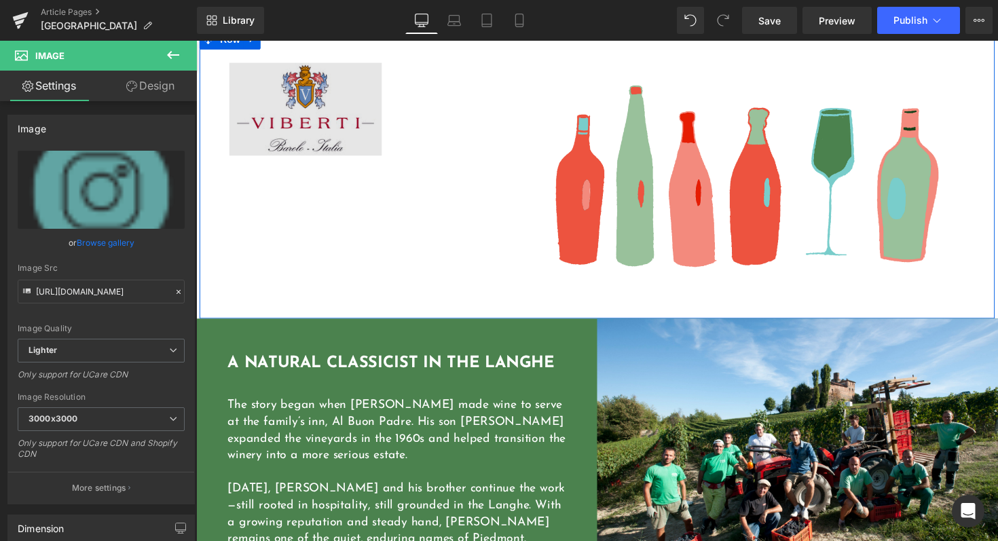
click at [301, 126] on img at bounding box center [308, 110] width 156 height 95
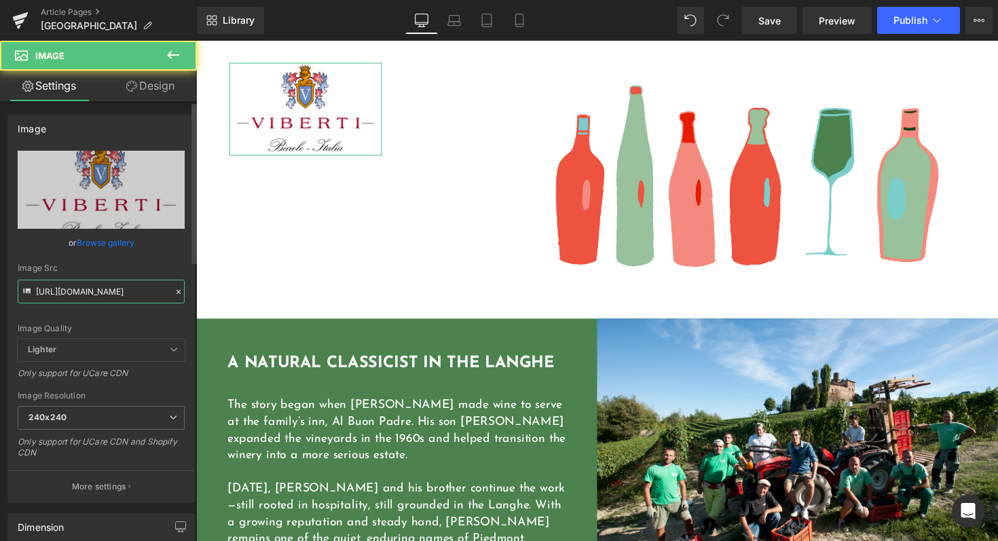
click at [106, 291] on input "https://cdn.shopify.com/s/files/1/0538/0341/7774/files/LOGO_VIBERTI_240x240.jpg…" at bounding box center [101, 292] width 167 height 24
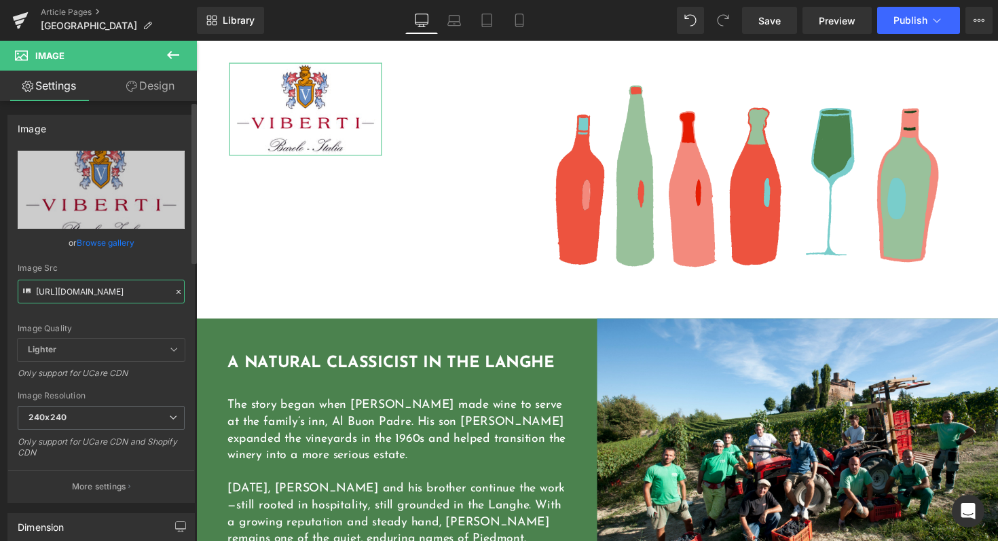
paste input "www.nwa.ge/uploads/images/img_60acbae39136c.png"
type input "https://www.nwa.ge/uploads/images/img_60acbae39136c.png"
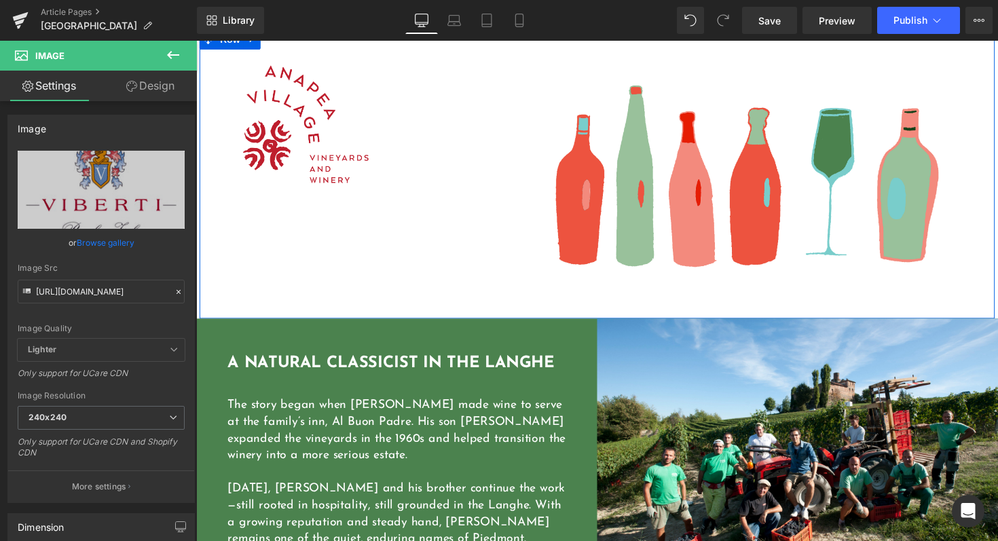
click at [362, 301] on div "Image Text Block Image Row" at bounding box center [607, 176] width 814 height 295
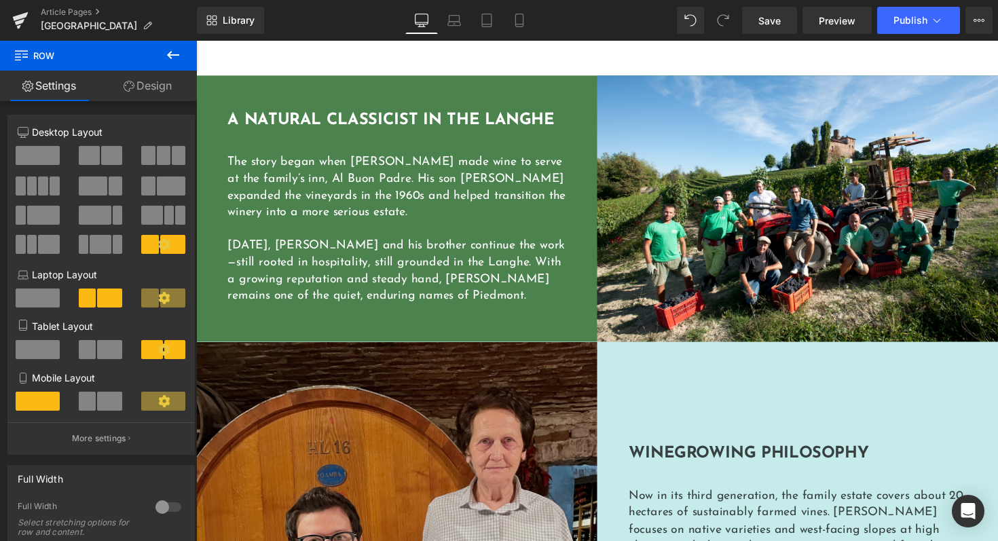
scroll to position [791, 0]
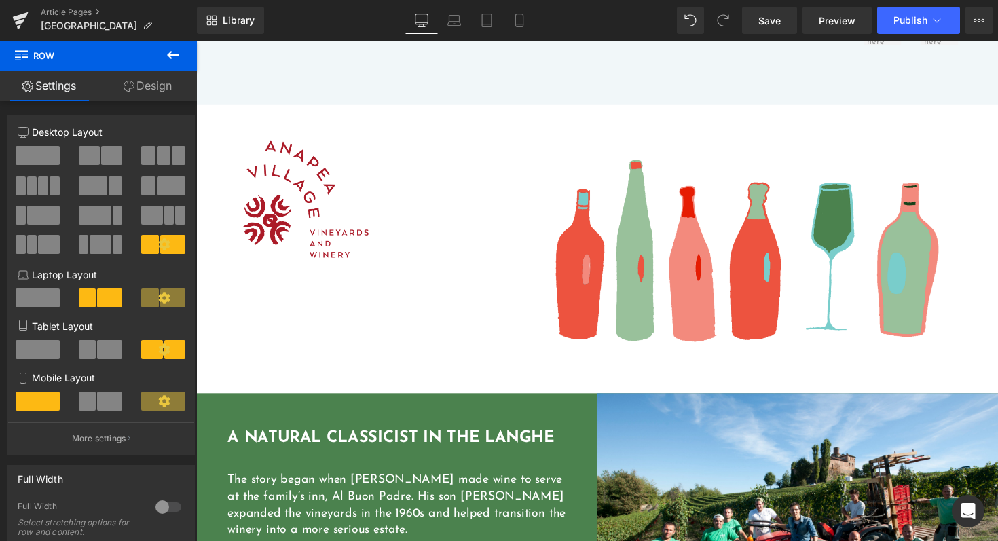
click at [322, 236] on img at bounding box center [308, 202] width 156 height 125
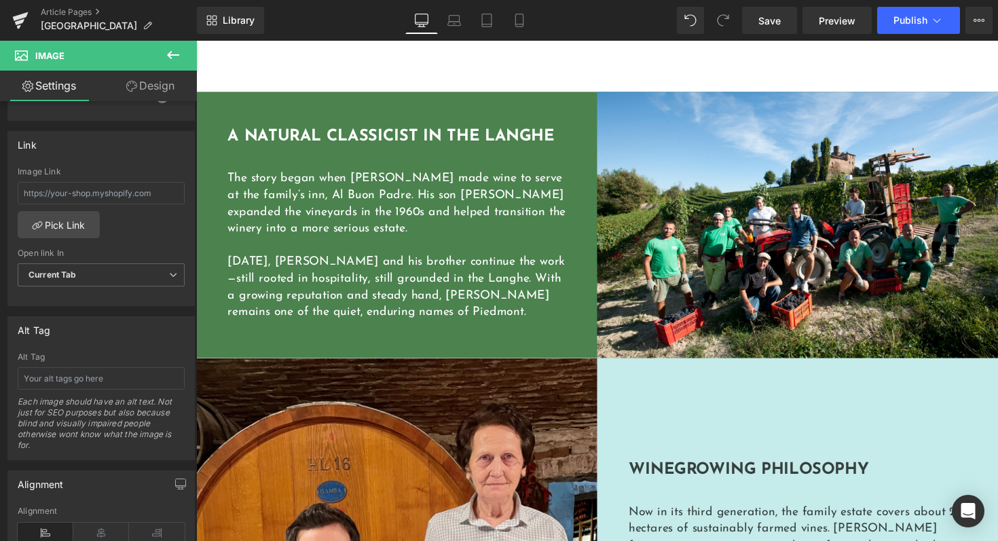
scroll to position [1066, 0]
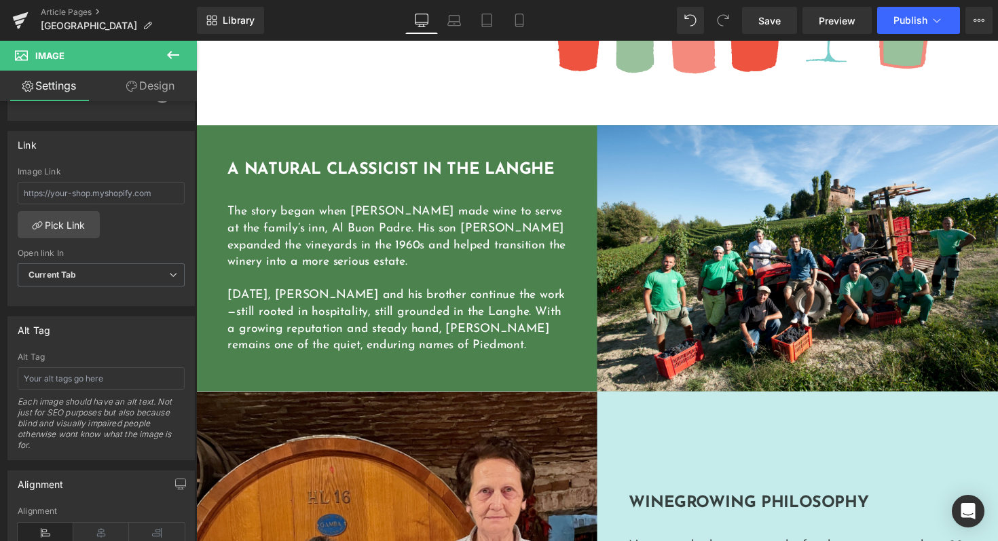
click at [352, 267] on p "The story began when Antonio Viberti made wine to serve at the family’s inn, Al…" at bounding box center [402, 242] width 346 height 69
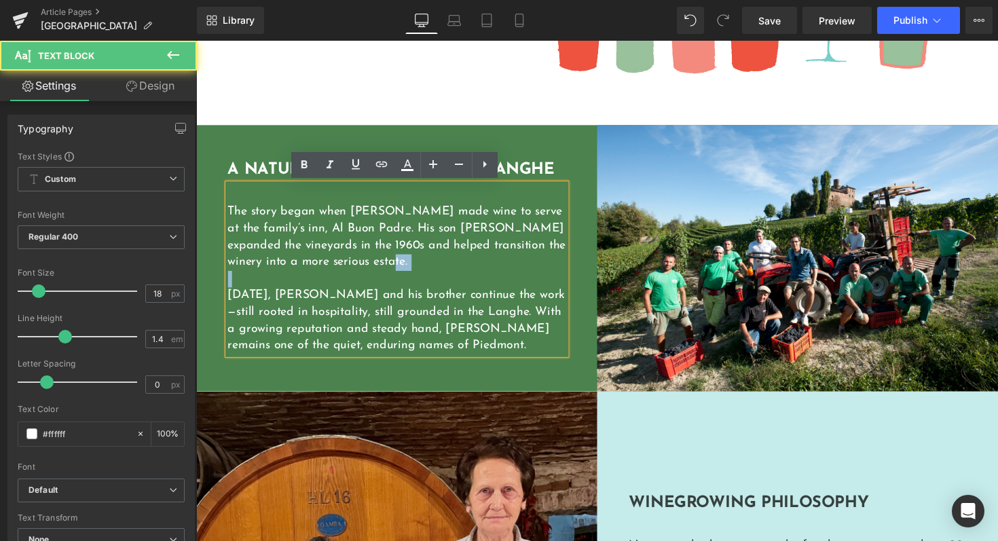
click at [352, 267] on p "The story began when Antonio Viberti made wine to serve at the family’s inn, Al…" at bounding box center [402, 242] width 346 height 69
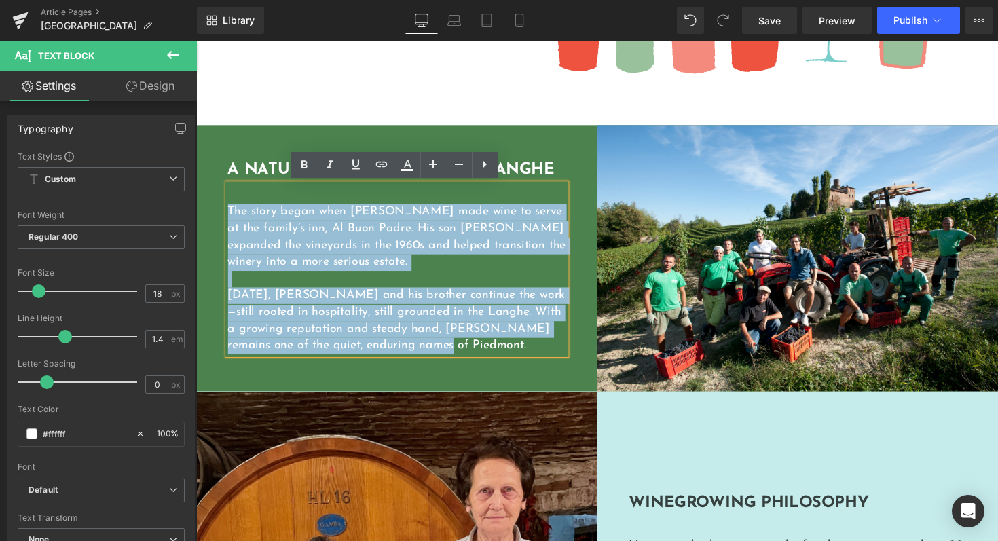
drag, startPoint x: 405, startPoint y: 351, endPoint x: 228, endPoint y: 214, distance: 223.6
click at [229, 214] on div "The story began when Antonio Viberti made wine to serve at the family’s inn, Al…" at bounding box center [402, 274] width 346 height 174
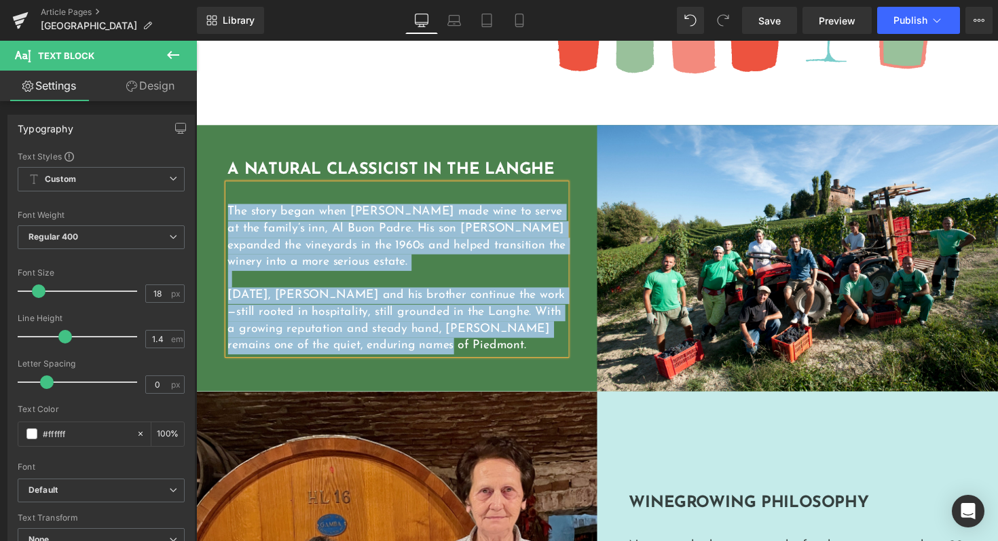
paste div
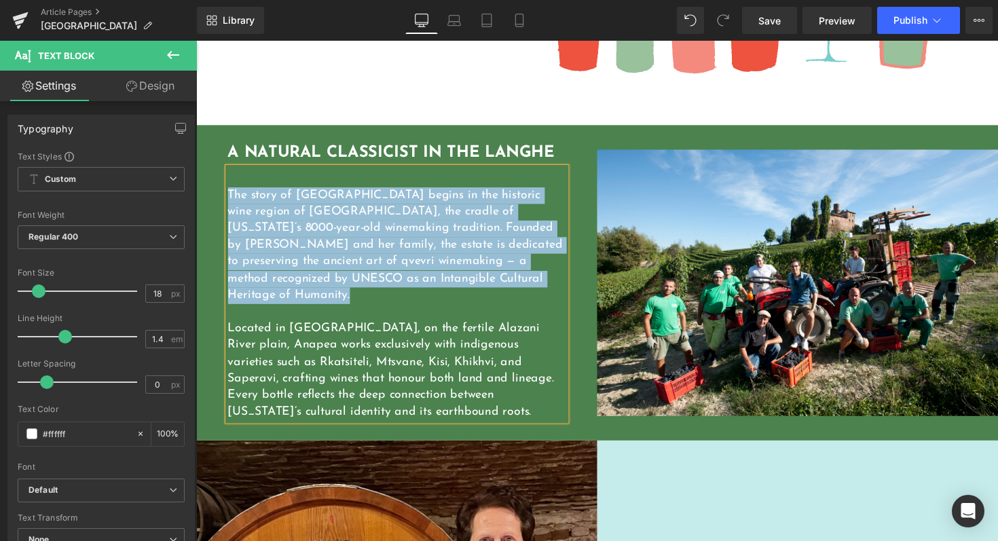
scroll to position [1048, 0]
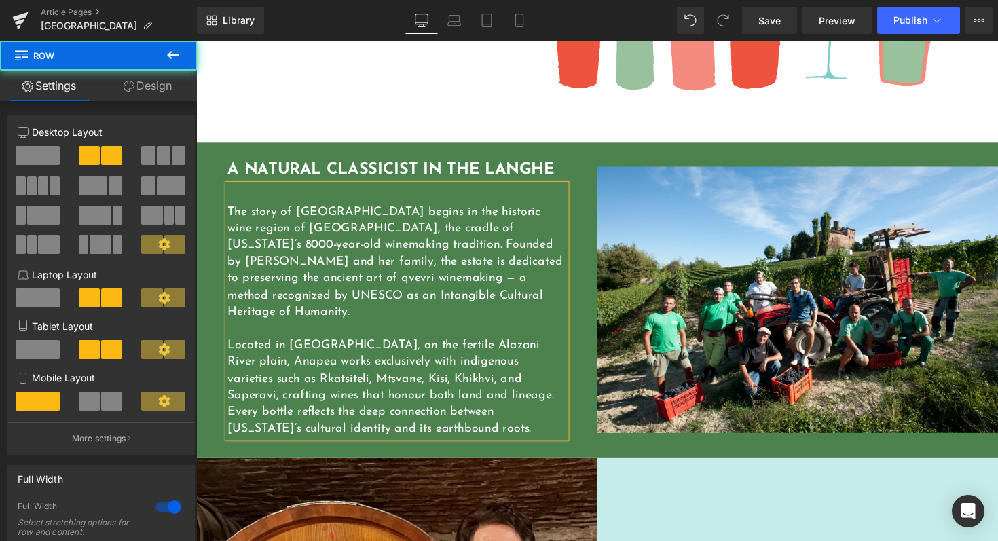
click at [356, 160] on div "A Natural Classicist in the Langhe Heading The story of Anapea Village begins i…" at bounding box center [401, 307] width 411 height 324
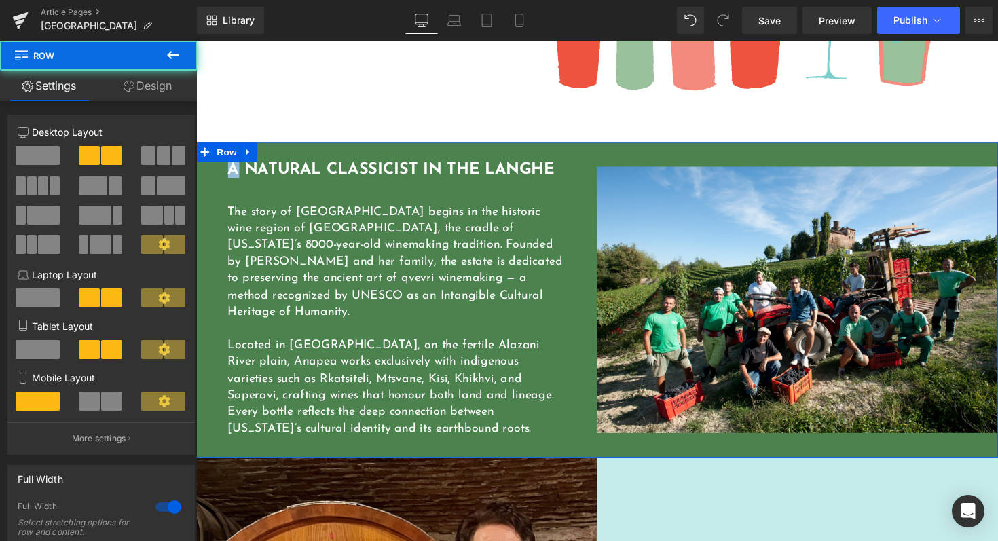
click at [356, 160] on div "A Natural Classicist in the Langhe Heading The story of Anapea Village begins i…" at bounding box center [401, 307] width 411 height 324
click at [323, 170] on h1 "A Natural Classicist in the Langhe" at bounding box center [402, 173] width 346 height 16
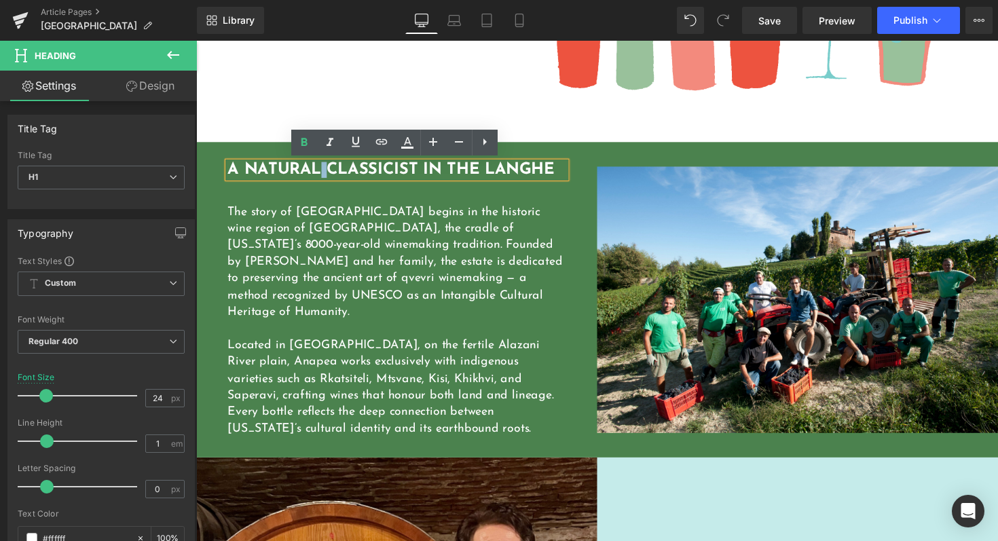
click at [323, 170] on h1 "A Natural Classicist in the Langhe" at bounding box center [402, 173] width 346 height 16
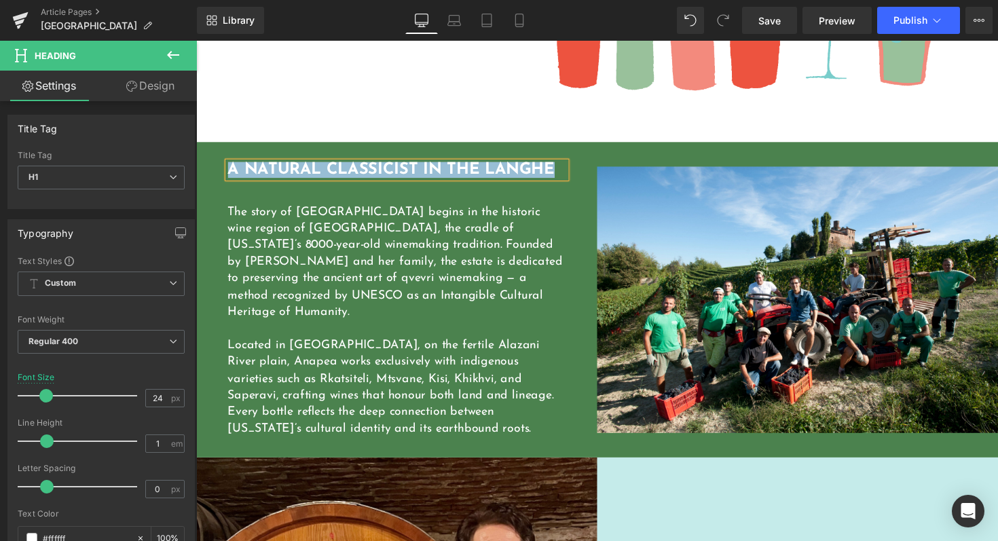
paste div
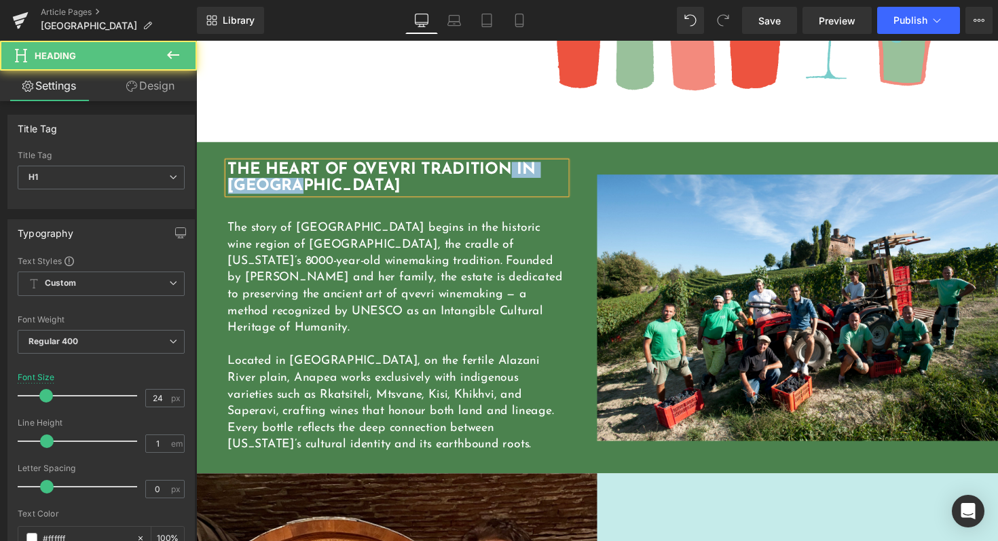
drag, startPoint x: 517, startPoint y: 171, endPoint x: 527, endPoint y: 182, distance: 14.4
click at [527, 182] on h1 "THE HEART OF QVEVRI TRADITION IN KAKHETI" at bounding box center [402, 181] width 346 height 33
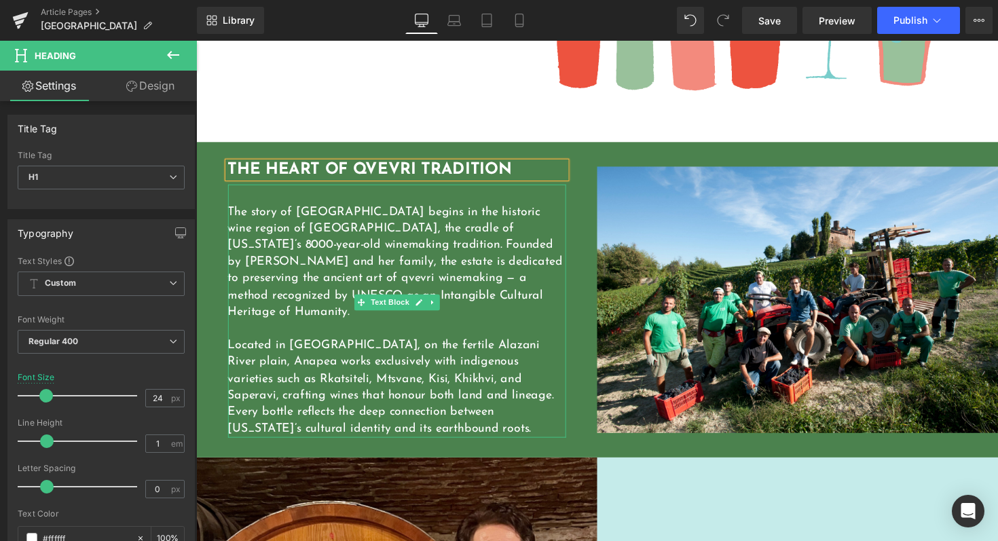
click at [517, 345] on p "Located in Kvareli, on the fertile Alazani River plain, Anapea works exclusivel…" at bounding box center [402, 396] width 346 height 102
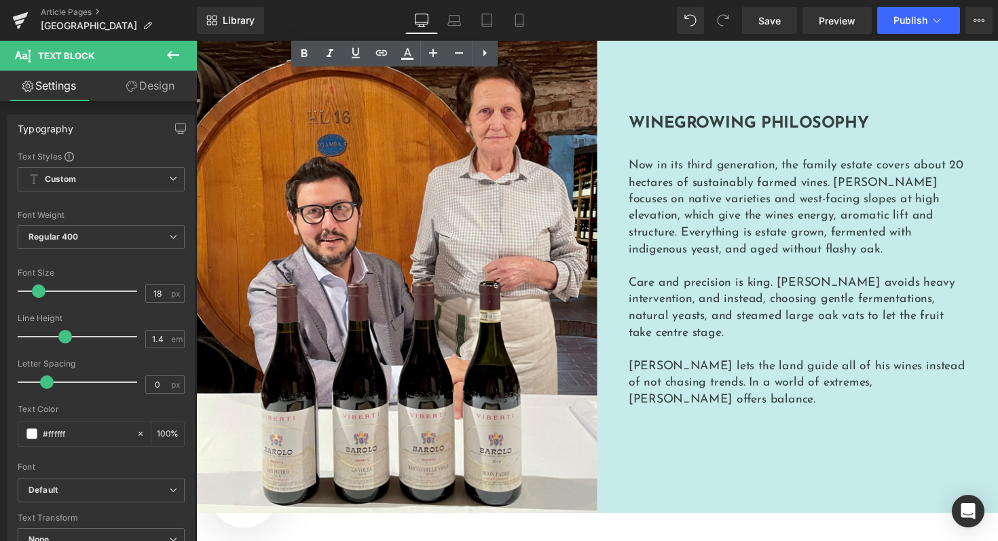
scroll to position [1513, 0]
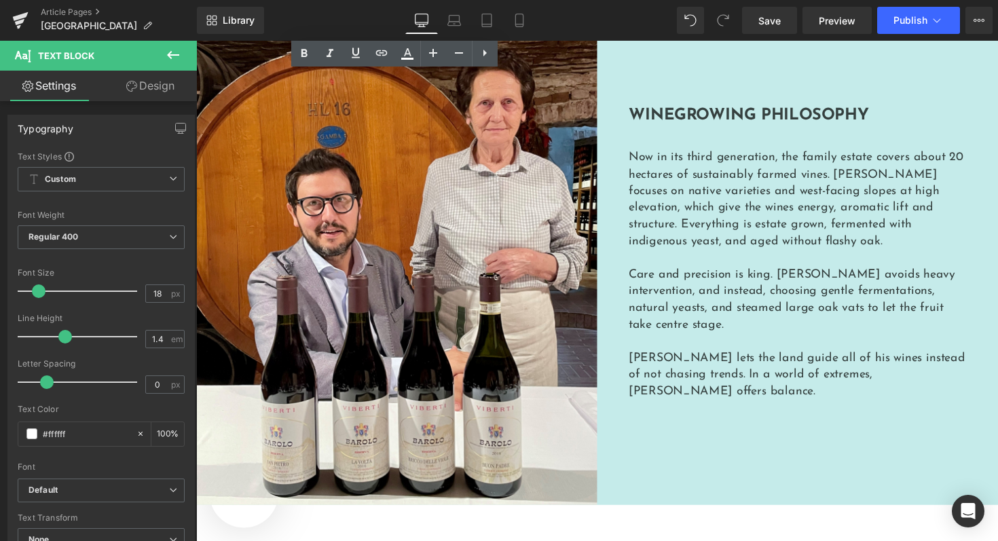
click at [713, 287] on p "Care and precision is king. Claudio avoids heavy intervention, and instead, cho…" at bounding box center [812, 307] width 346 height 69
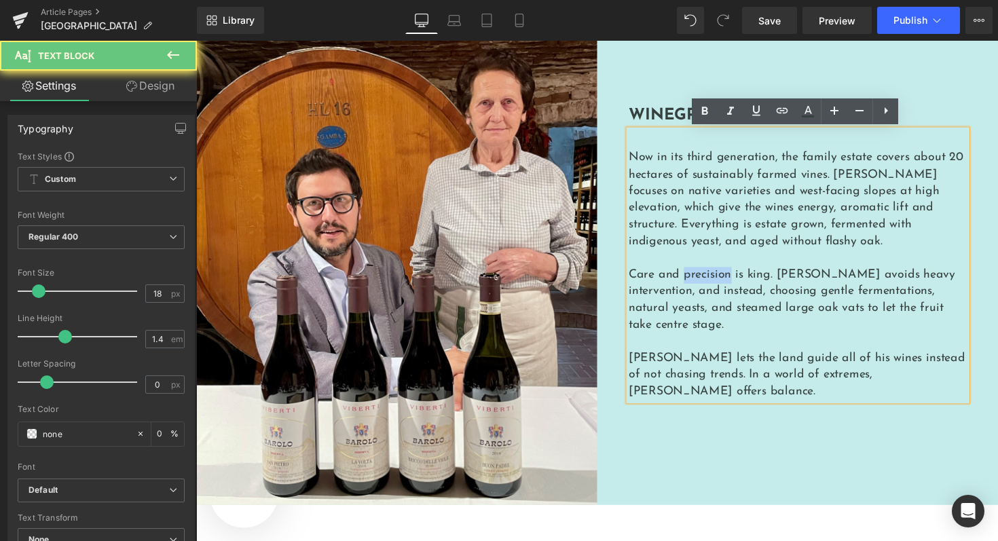
click at [713, 287] on p "Care and precision is king. Claudio avoids heavy intervention, and instead, cho…" at bounding box center [812, 307] width 346 height 69
click at [724, 341] on p at bounding box center [812, 349] width 346 height 17
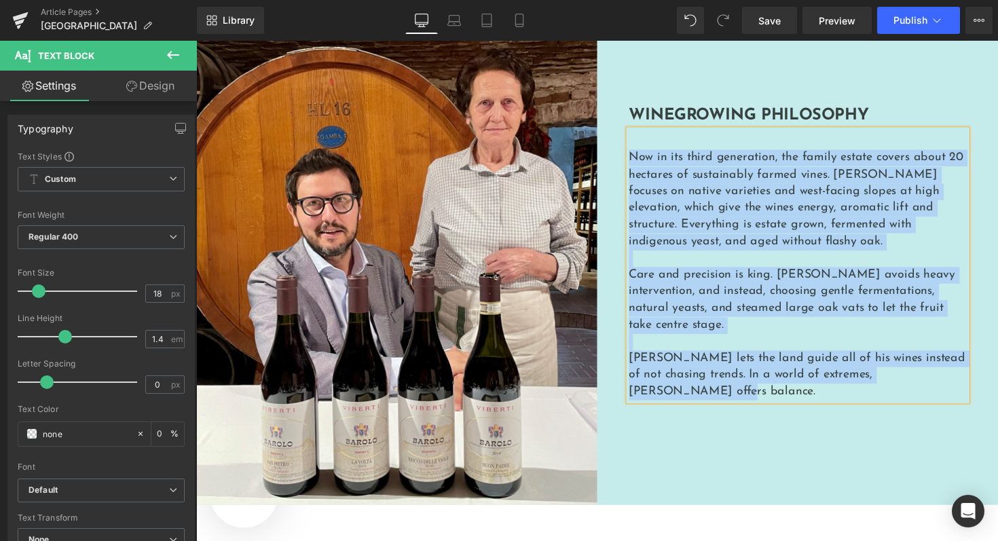
paste div
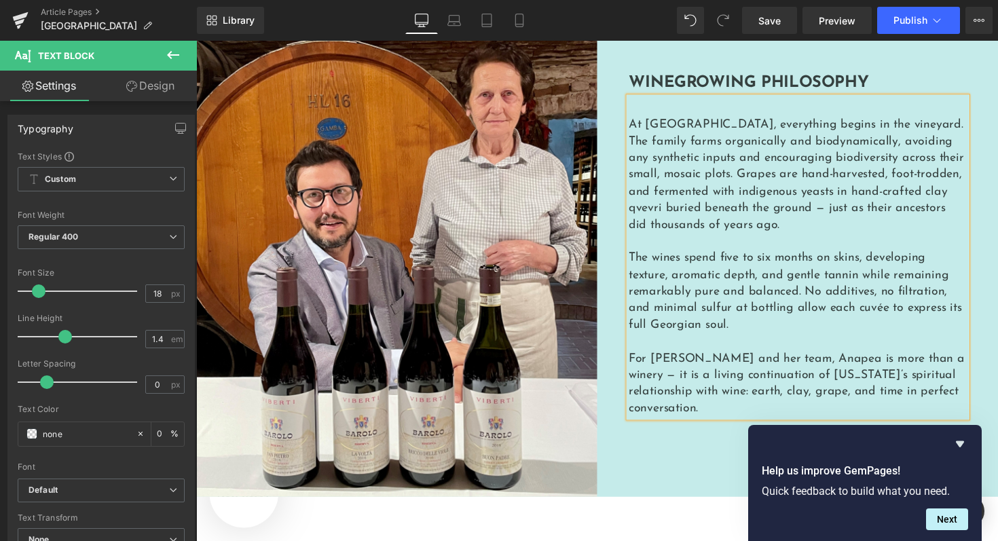
scroll to position [1522, 0]
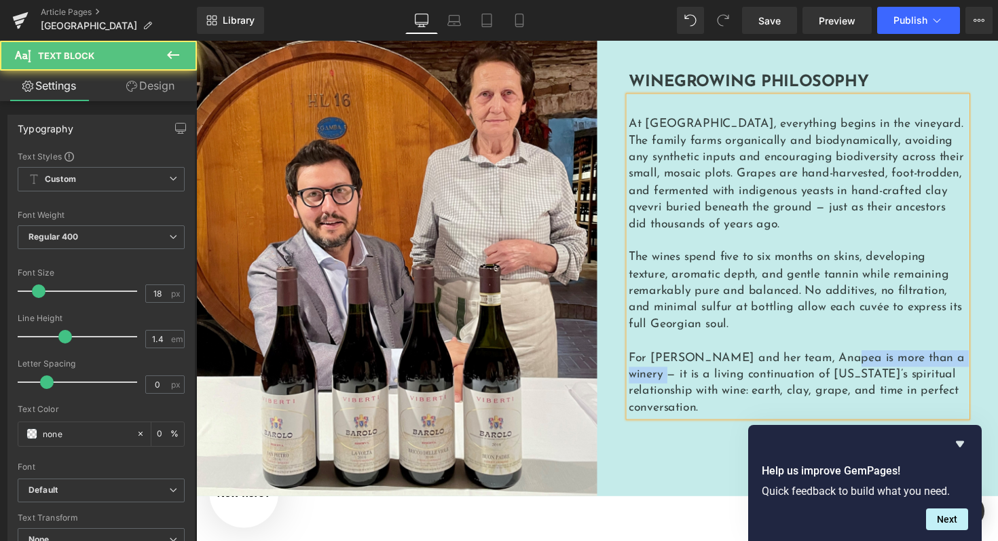
drag, startPoint x: 841, startPoint y: 356, endPoint x: 989, endPoint y: 354, distance: 148.0
click at [989, 354] on div "Winegrowing Philosophy Heading At Anapea Village, everything begins in the vine…" at bounding box center [812, 249] width 411 height 513
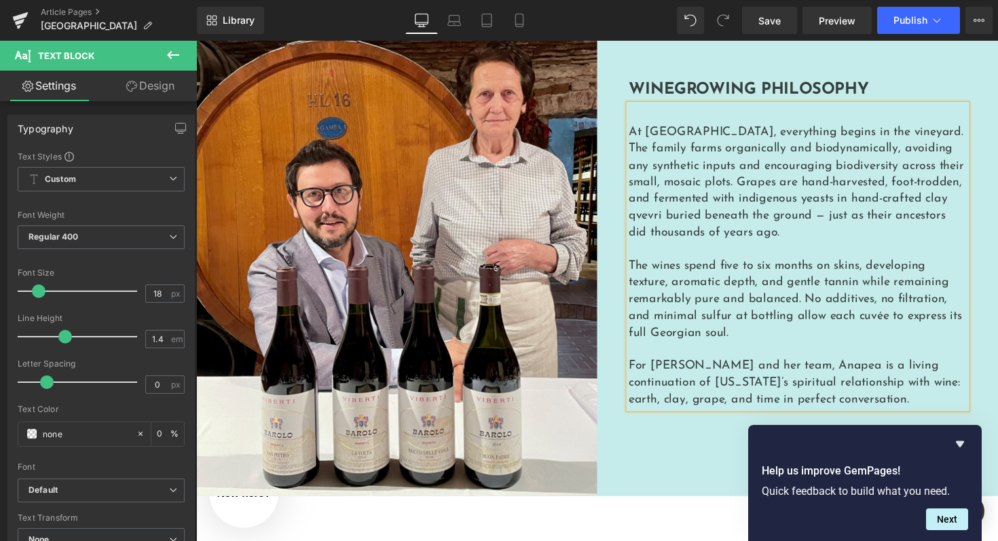
click at [931, 386] on p "For [PERSON_NAME] and her team, Anapea is a living continuation of [US_STATE]’s…" at bounding box center [812, 392] width 346 height 52
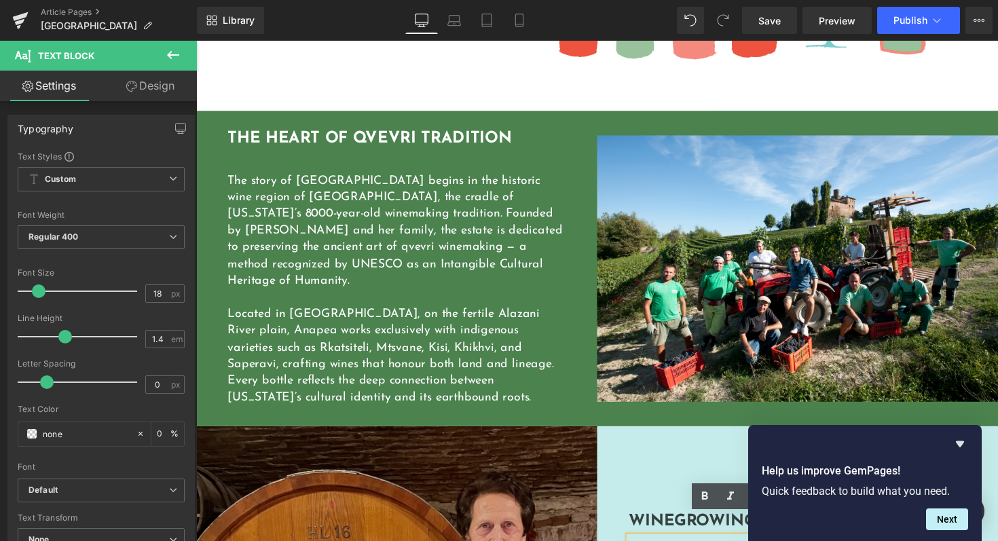
scroll to position [1070, 0]
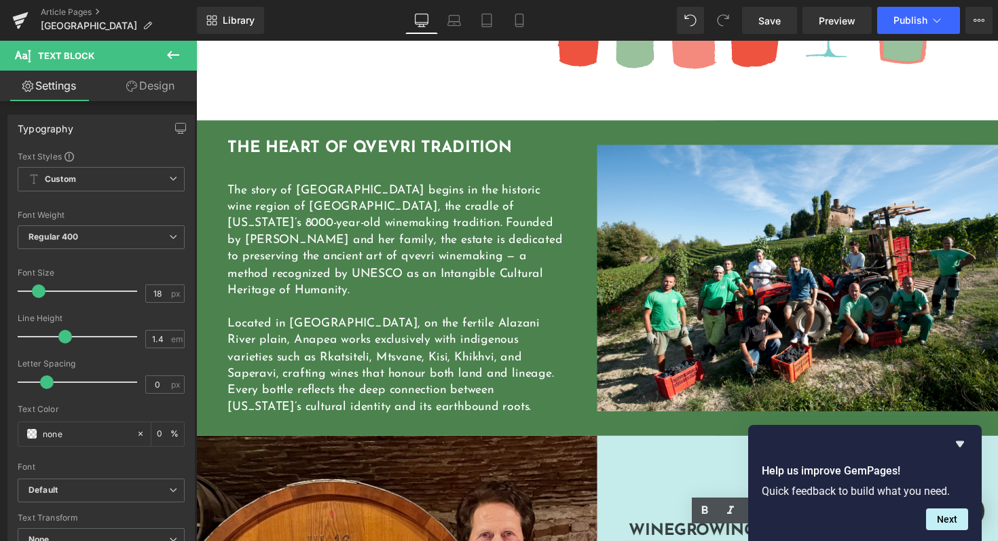
click at [472, 227] on p "The story of Anapea Village begins in the historic wine region of Kakheti, the …" at bounding box center [402, 245] width 346 height 119
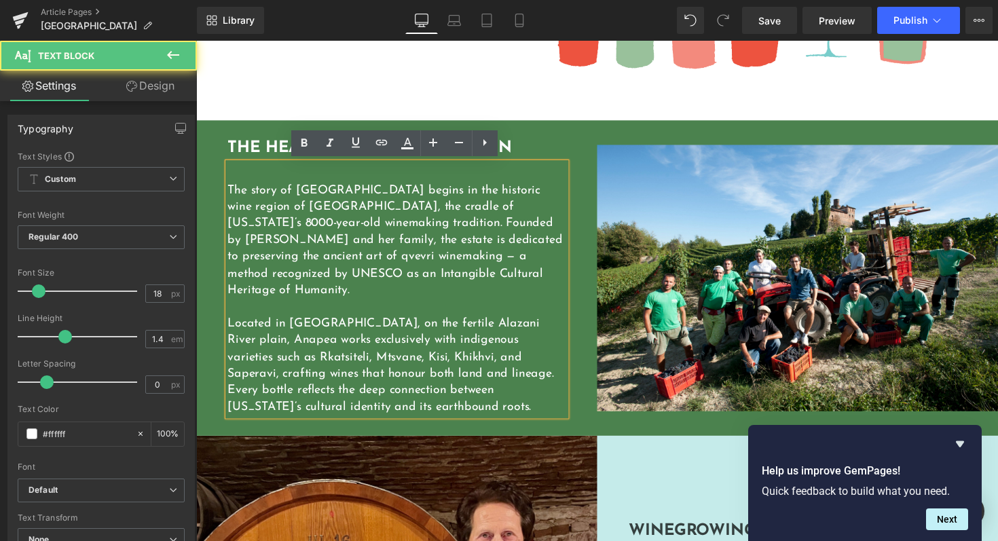
click at [470, 250] on p "The story of Anapea Village begins in the historic wine region of Kakheti, the …" at bounding box center [402, 245] width 346 height 119
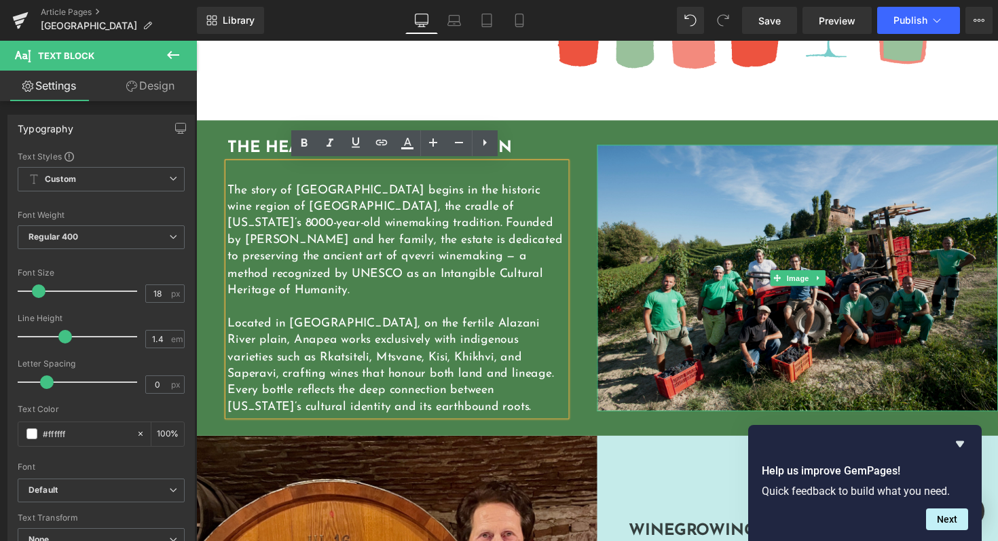
click at [715, 283] on img at bounding box center [812, 284] width 411 height 274
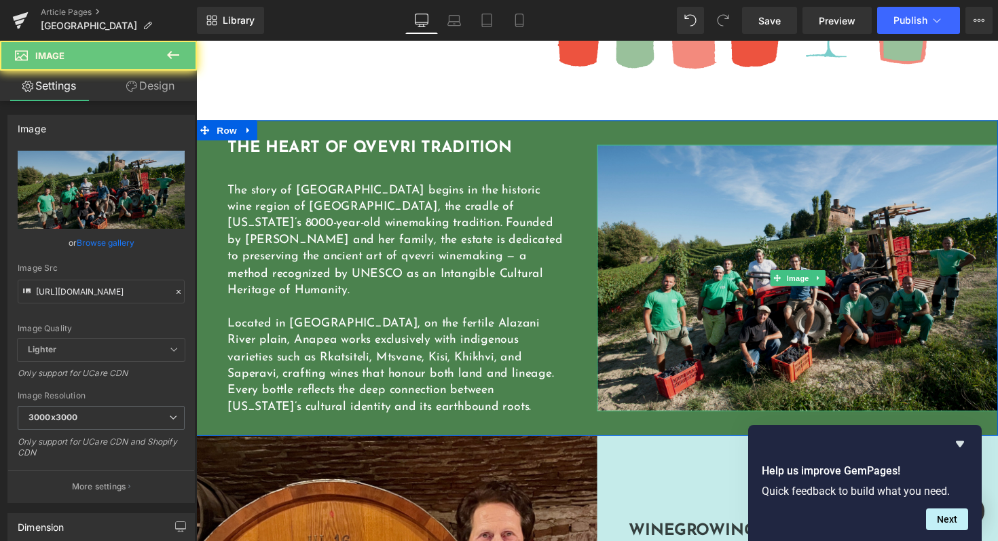
click at [706, 284] on img at bounding box center [812, 284] width 411 height 274
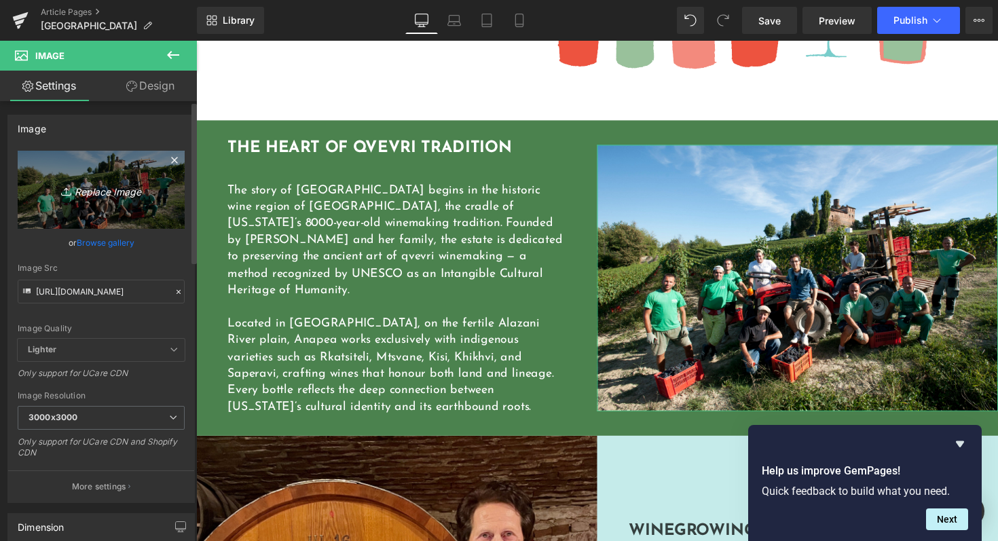
click at [109, 203] on link "Replace Image" at bounding box center [101, 190] width 167 height 78
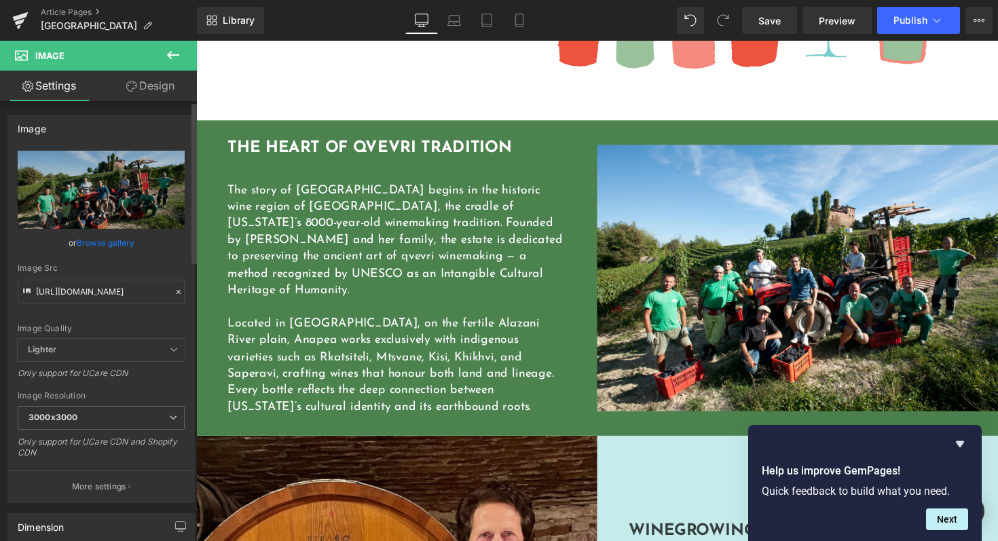
type input "C:\fakepath\IMG_2383.jpg"
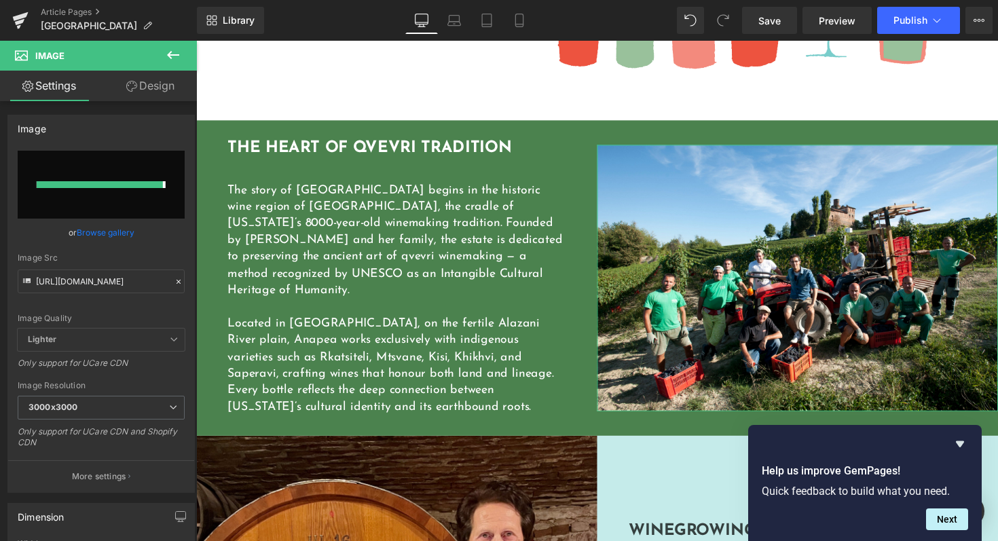
type input "https://ucarecdn.com/e9afb216-6840-4adf-8306-2f142459e45e/-/format/auto/-/previ…"
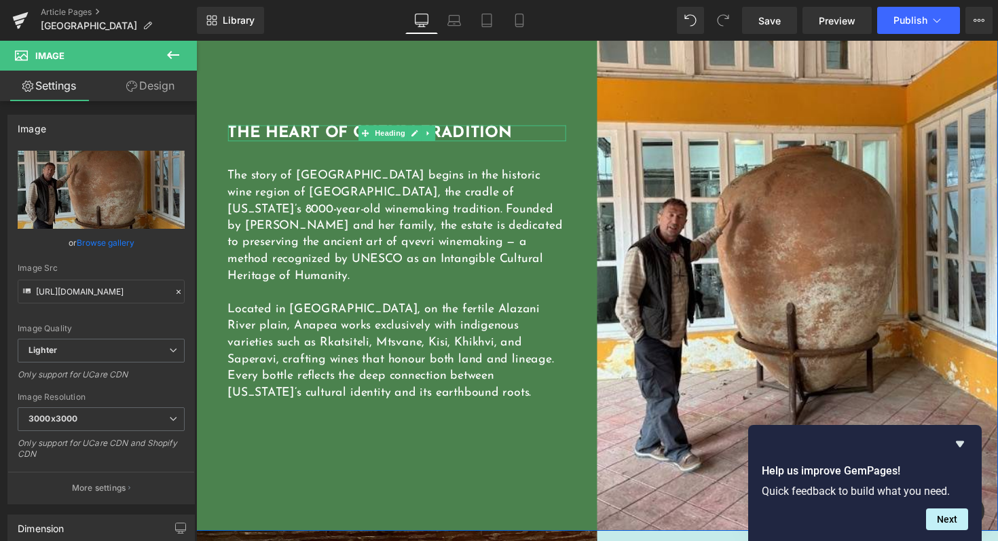
scroll to position [1211, 0]
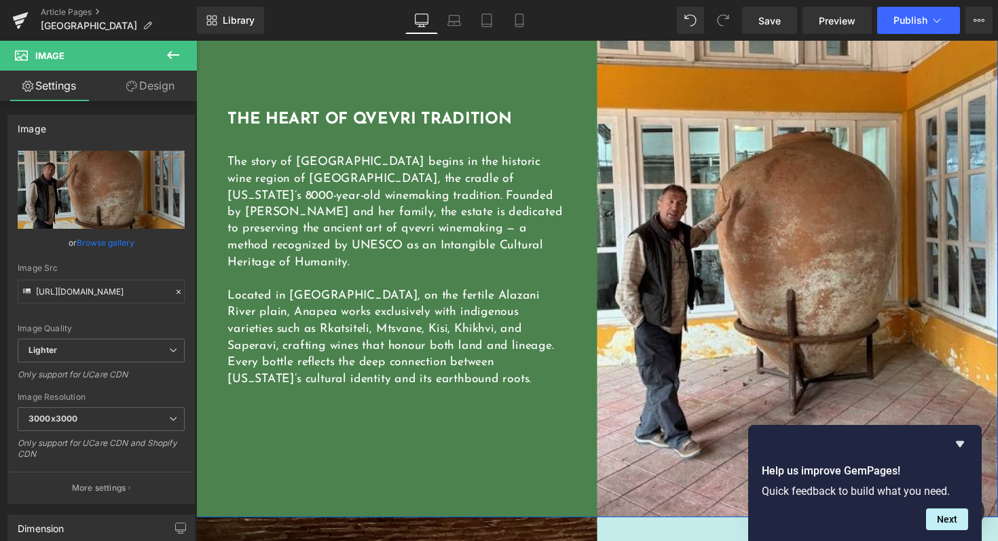
click at [411, 239] on p "The story of Anapea Village begins in the historic wine region of Kakheti, the …" at bounding box center [402, 216] width 346 height 119
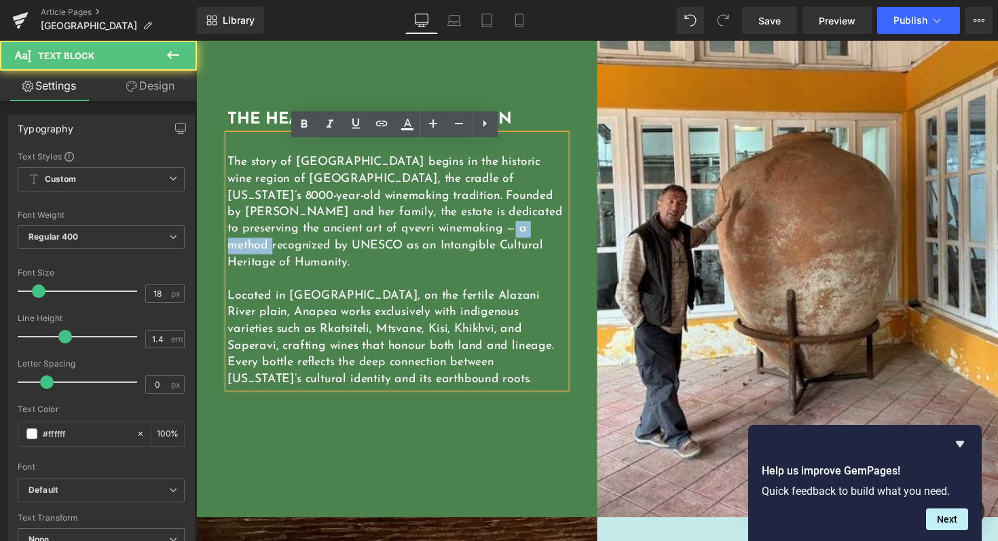
click at [411, 239] on p "The story of Anapea Village begins in the historic wine region of Kakheti, the …" at bounding box center [402, 216] width 346 height 119
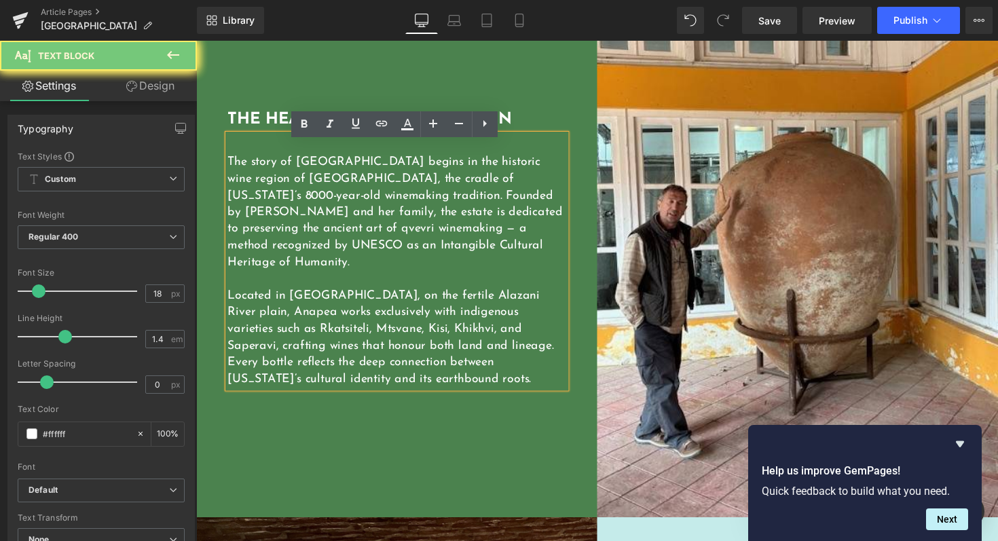
click at [411, 225] on p "The story of Anapea Village begins in the historic wine region of Kakheti, the …" at bounding box center [402, 216] width 346 height 119
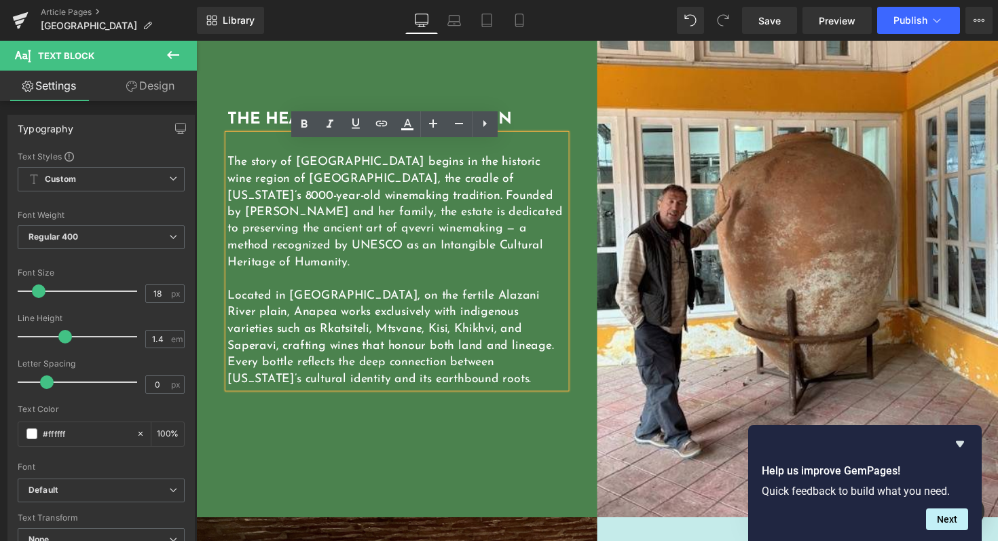
click at [284, 204] on p "The story of Anapea Village begins in the historic wine region of Kakheti, the …" at bounding box center [402, 216] width 346 height 119
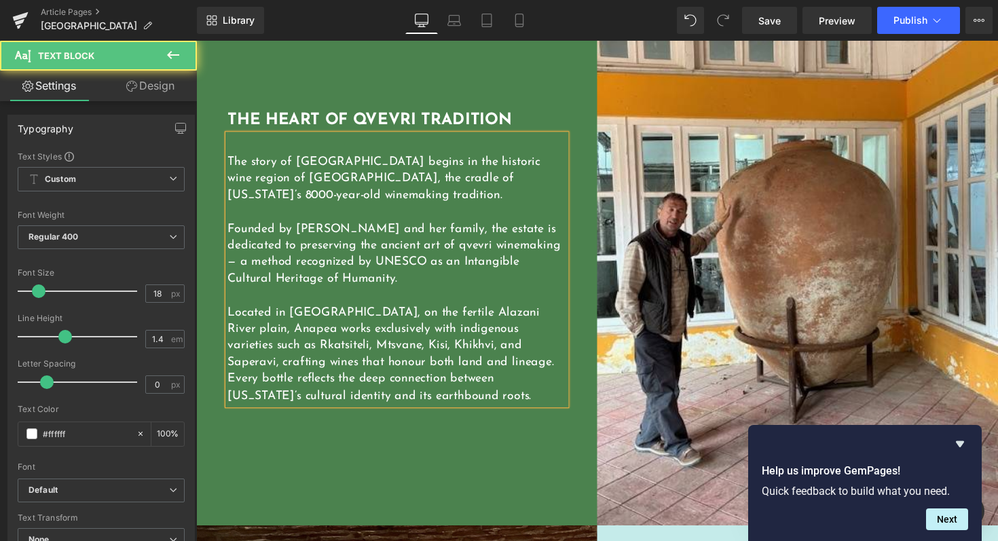
scroll to position [1194, 0]
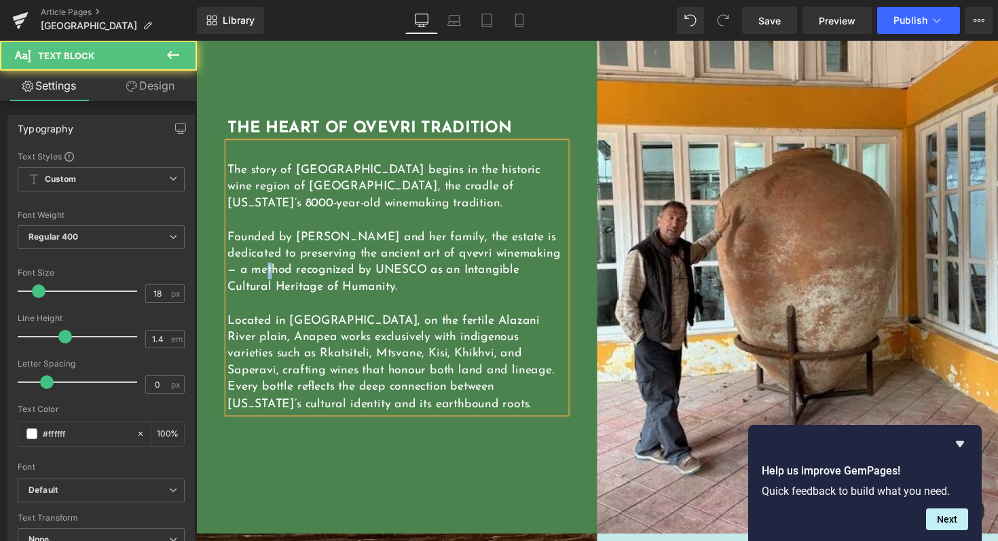
drag, startPoint x: 235, startPoint y: 276, endPoint x: 199, endPoint y: 272, distance: 36.1
click at [200, 274] on div "THE HEART OF QVEVRI TRADITION Heading The story of Anapea Village begins in the…" at bounding box center [401, 273] width 411 height 548
click at [402, 377] on p "Located in Kvareli, on the fertile Alazani River plain, Anapea works exclusivel…" at bounding box center [402, 371] width 346 height 102
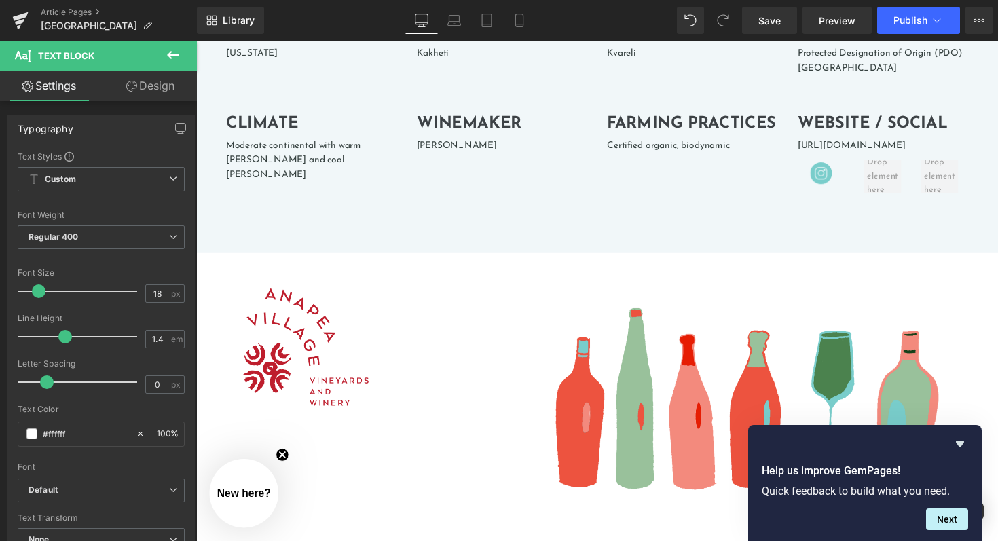
scroll to position [9, 0]
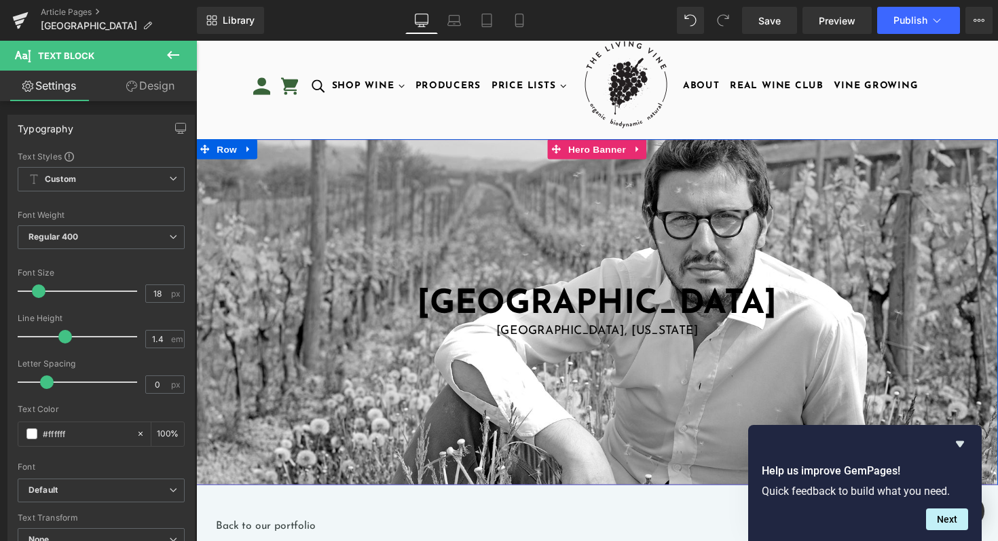
click at [373, 170] on div at bounding box center [606, 319] width 821 height 354
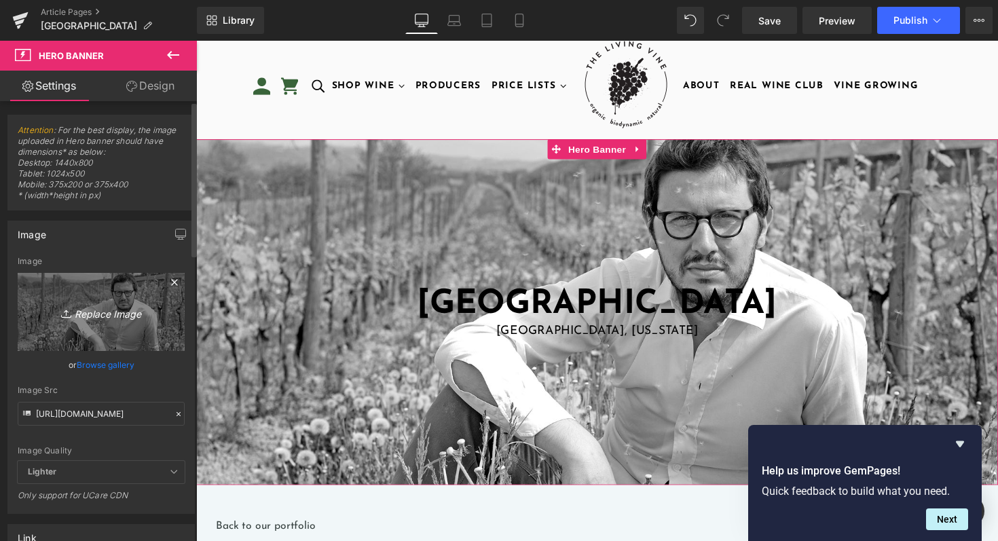
click at [122, 303] on icon "Replace Image" at bounding box center [101, 311] width 109 height 17
type input "C:\fakepath\IMG_2387.jpg"
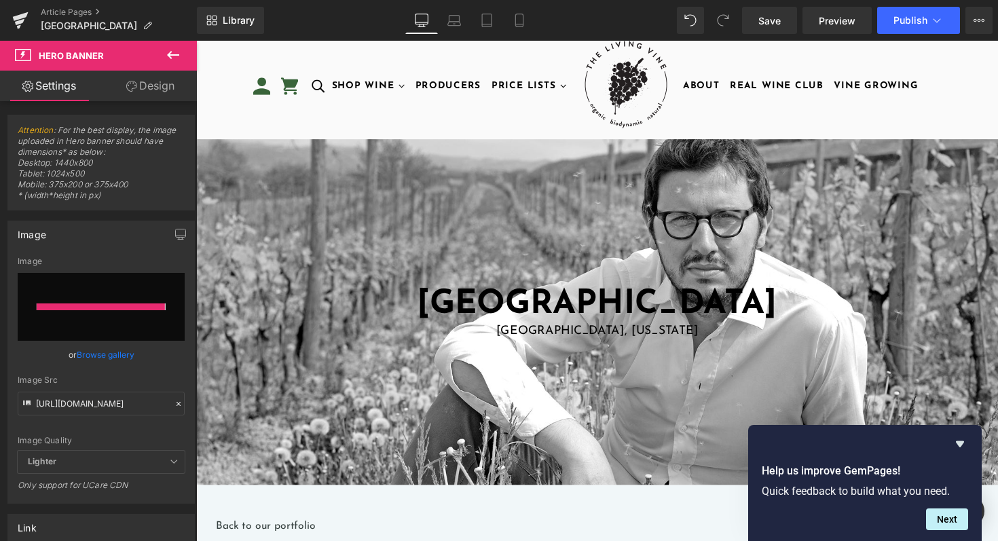
type input "[URL][DOMAIN_NAME]"
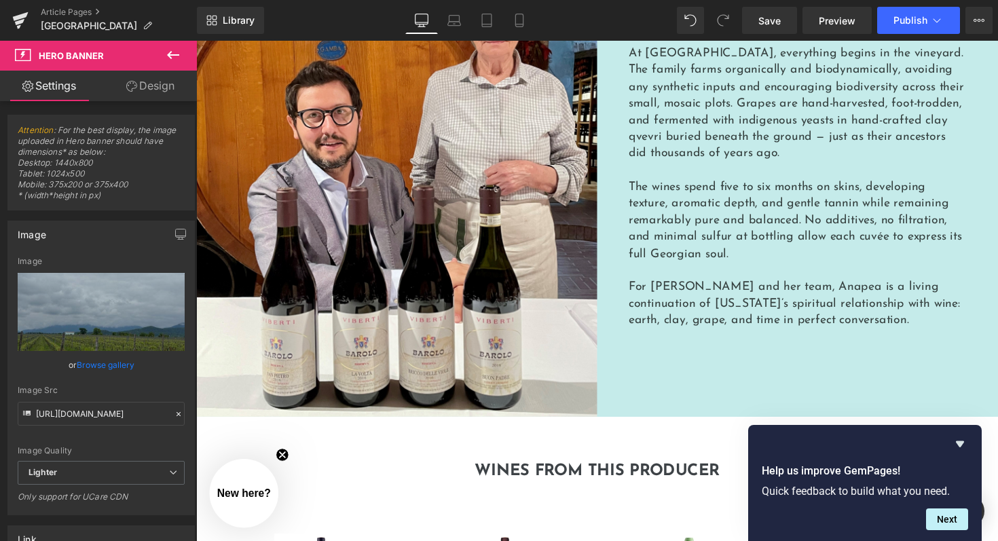
scroll to position [1698, 0]
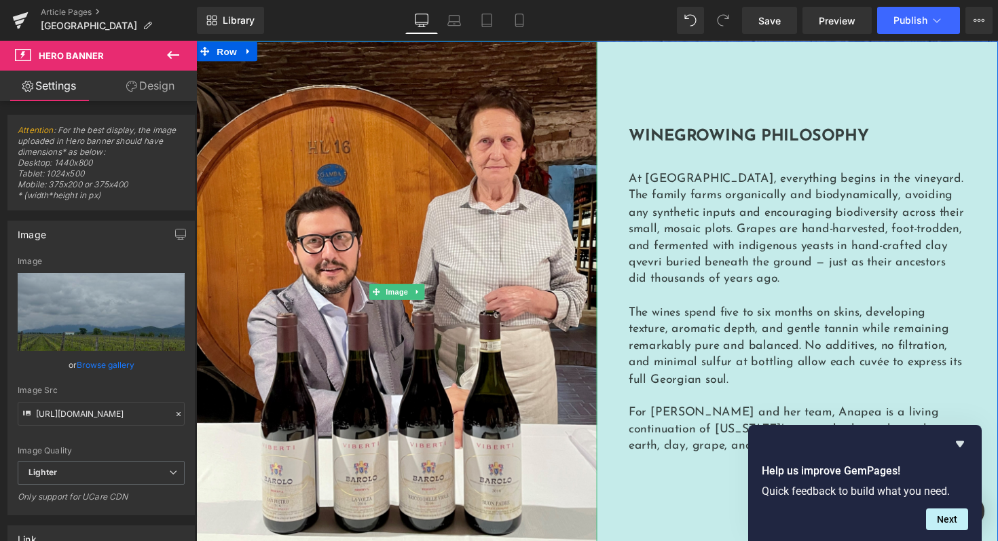
click at [408, 432] on img at bounding box center [401, 297] width 411 height 513
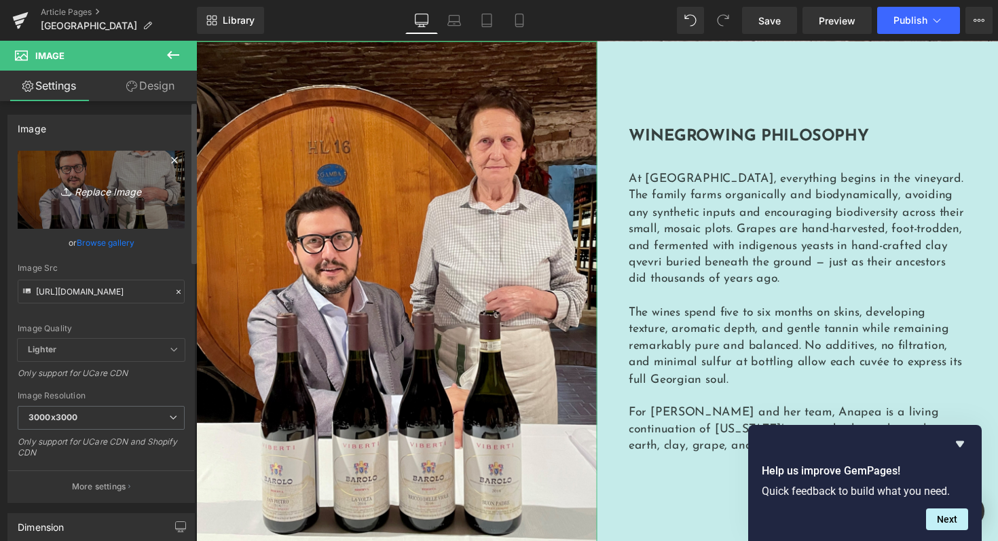
click at [116, 186] on icon "Replace Image" at bounding box center [101, 189] width 109 height 17
type input "C:\fakepath\IMG_2378.jpg"
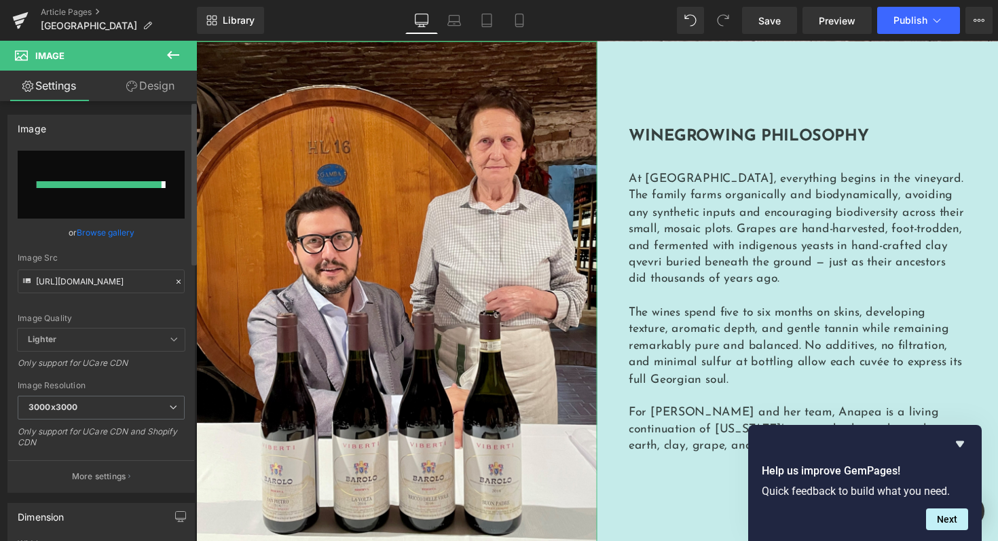
type input "https://ucarecdn.com/d0db67c3-fba9-4bf6-b830-f426a5168f06/-/format/auto/-/previ…"
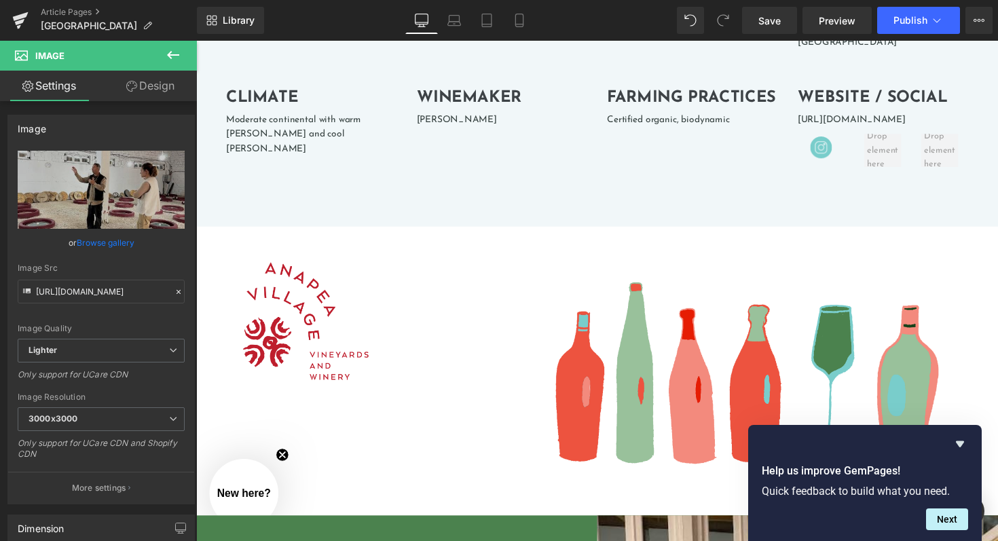
scroll to position [0, 0]
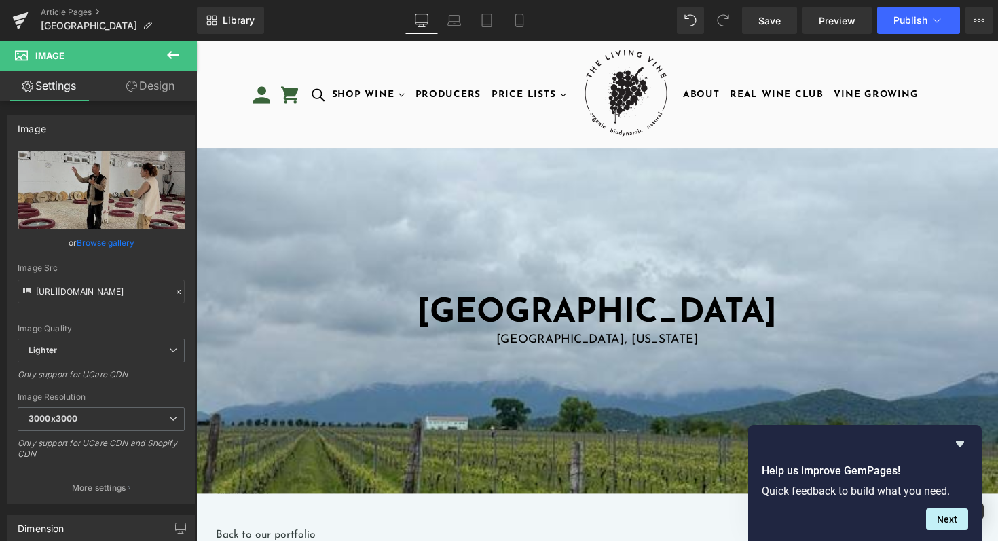
click at [425, 200] on div "Anapea Village Heading Kakheti, Georgia Text Block Row Hero Banner 200px 200px" at bounding box center [606, 328] width 821 height 354
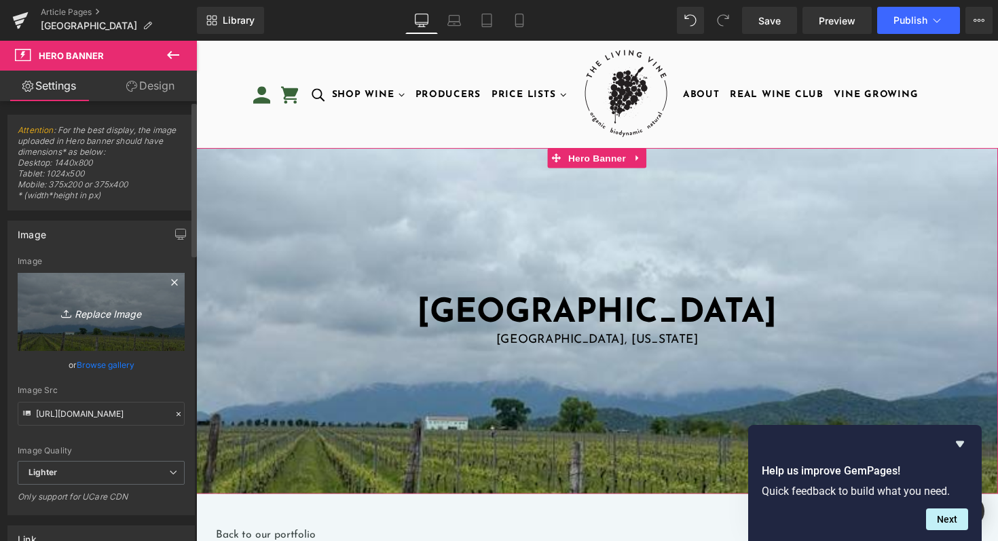
click at [95, 328] on link "Replace Image" at bounding box center [101, 312] width 167 height 78
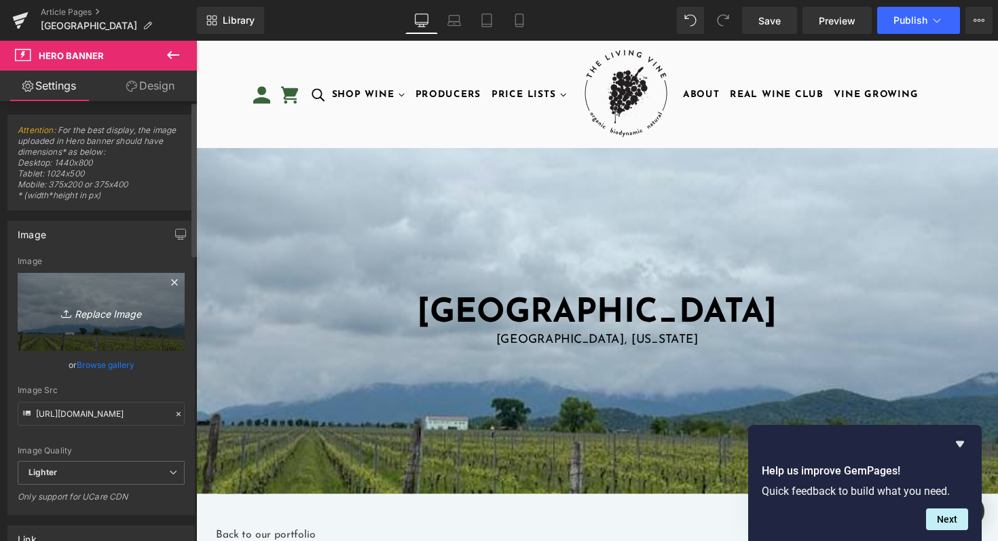
type input "C:\fakepath\F5CB401A-1D4B-4090-A563-6AD1C9383BD9.JPG"
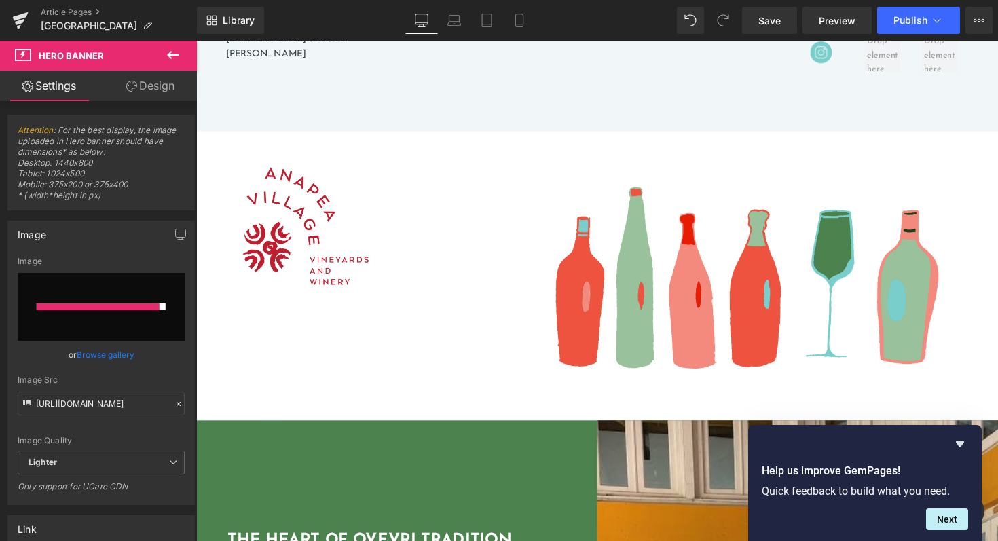
scroll to position [759, 0]
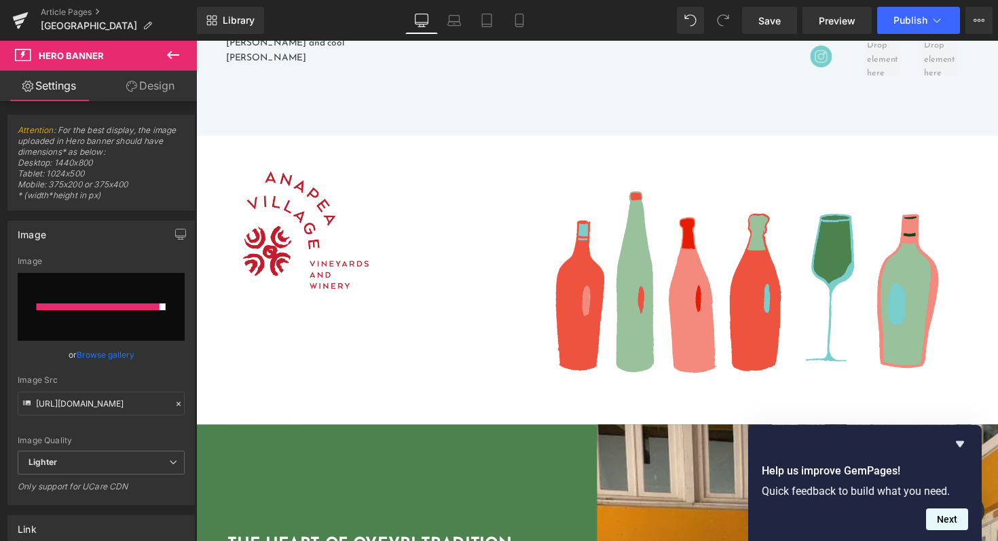
click at [954, 519] on button "Next" at bounding box center [947, 519] width 42 height 22
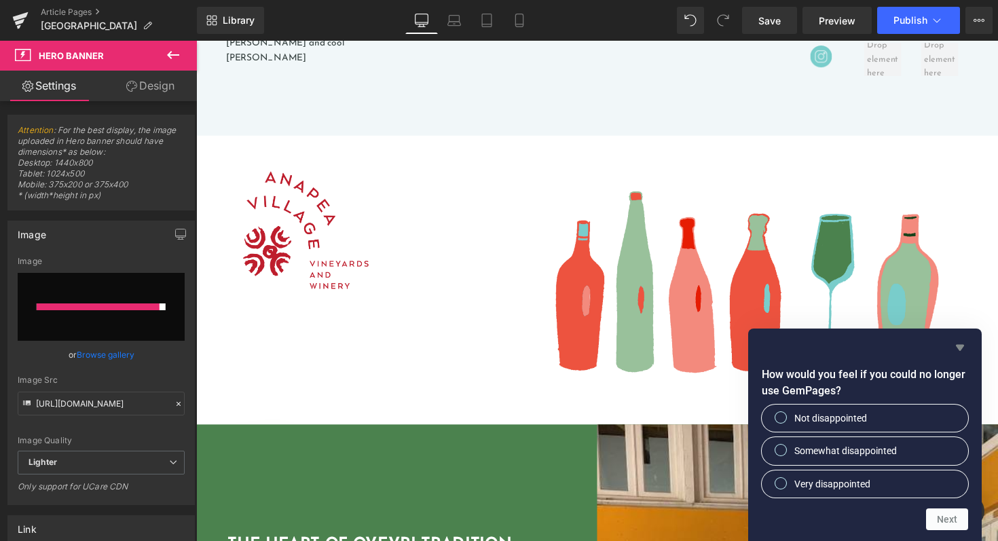
click at [962, 348] on icon "Hide survey" at bounding box center [960, 347] width 16 height 16
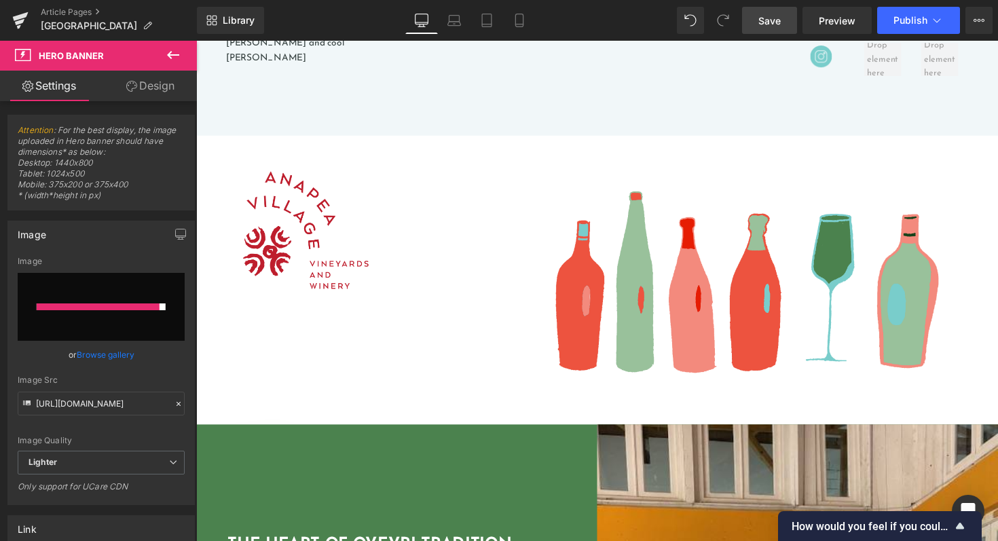
click at [778, 15] on span "Save" at bounding box center [769, 21] width 22 height 14
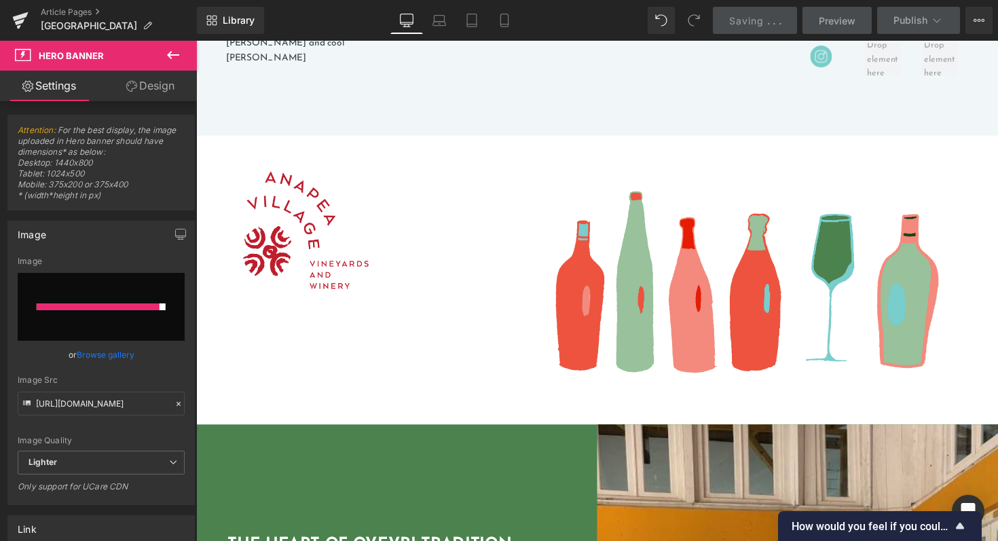
scroll to position [0, 0]
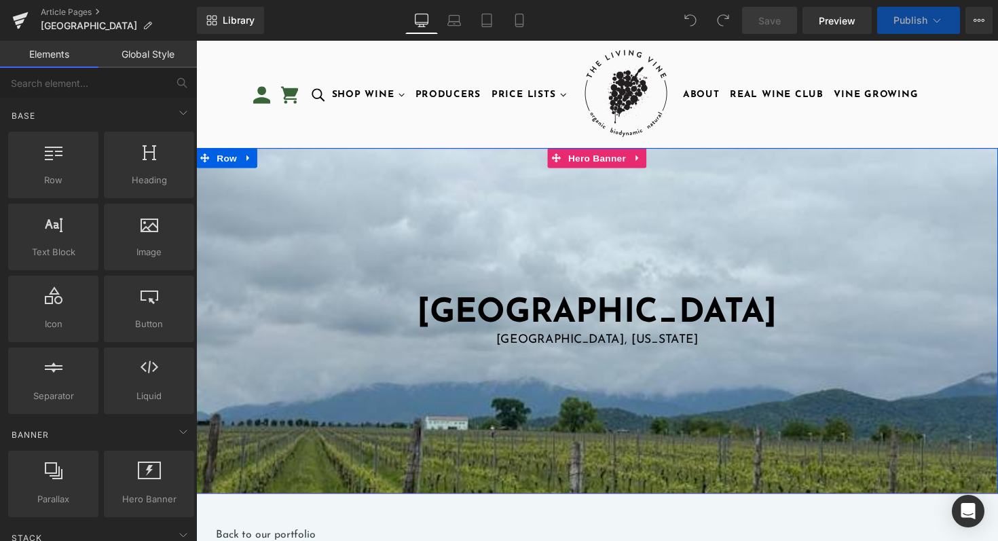
click at [311, 474] on div at bounding box center [606, 328] width 821 height 354
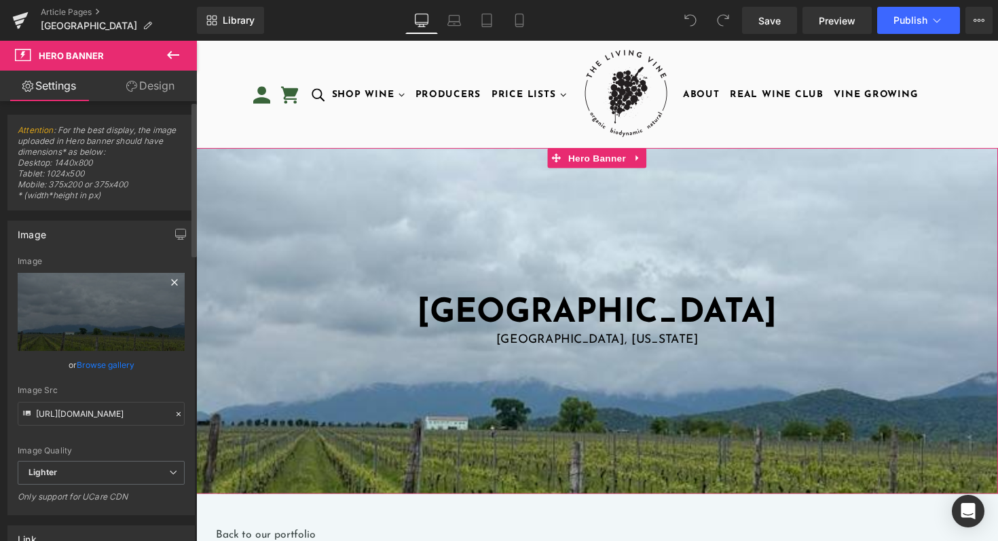
click at [168, 280] on icon at bounding box center [174, 282] width 16 height 16
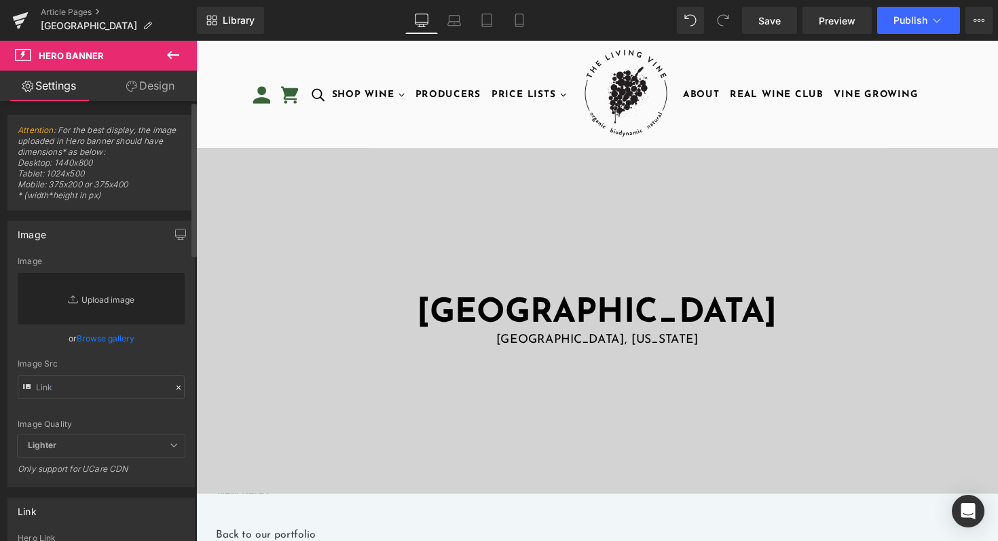
click at [105, 318] on link "Replace Image" at bounding box center [101, 299] width 167 height 52
type input "C:\fakepath\F5CB401A-1D4B-4090-A563-6AD1C9383BD9.JPG"
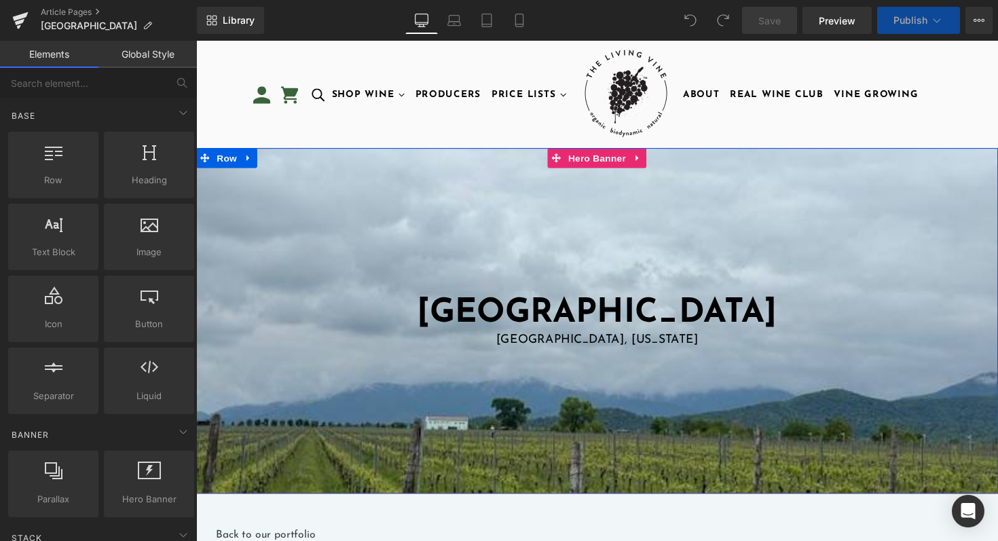
click at [414, 220] on div at bounding box center [606, 328] width 821 height 354
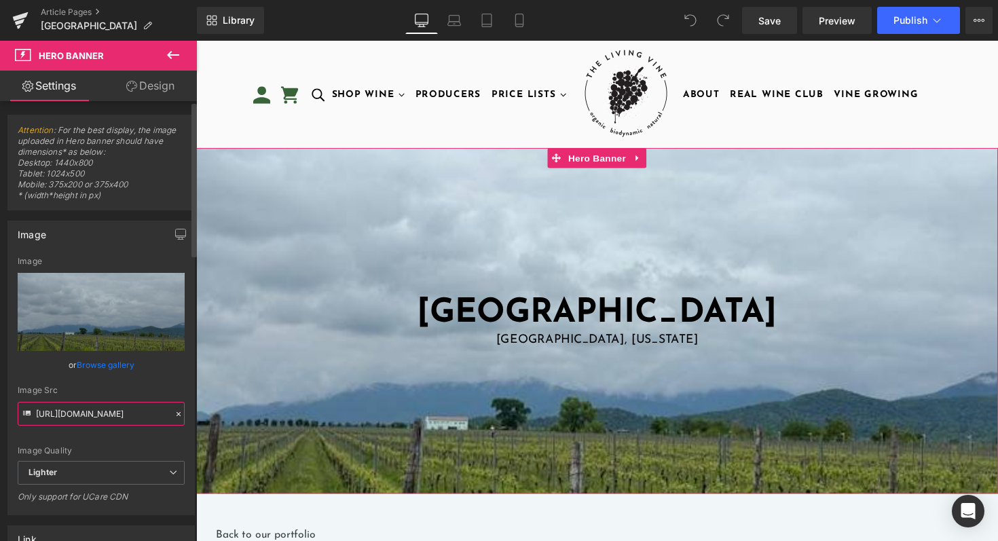
click at [93, 413] on input "https://ucarecdn.com/b8f3fbab-7371-44bb-8793-efccbf3bfc07/-/format/auto/-/previ…" at bounding box center [101, 414] width 167 height 24
paste input "anapea.ge/wp-content/uploads/2021/12/anapea-3"
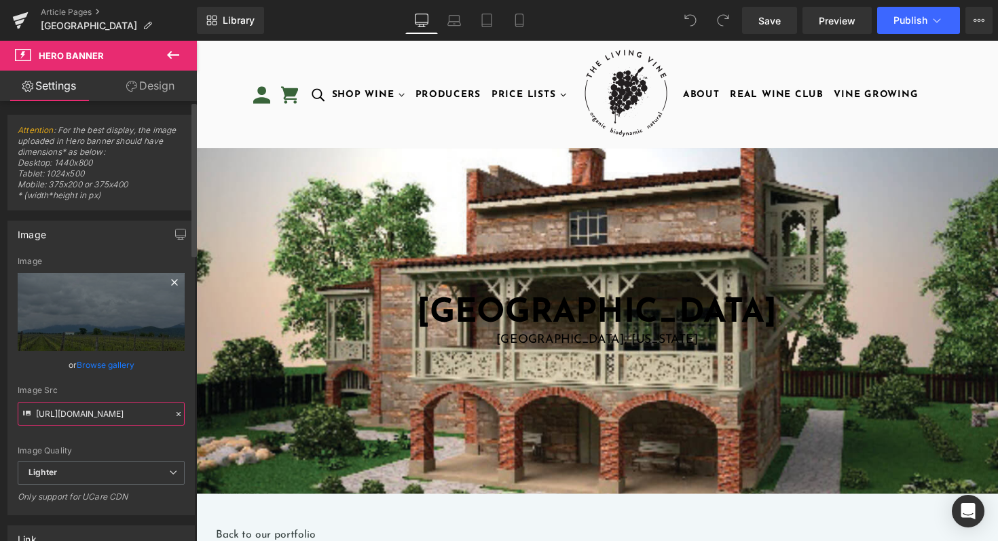
type input "https://anapea.ge/wp-content/uploads/2021/12/anapea-3.jpg"
click at [168, 277] on icon at bounding box center [174, 282] width 16 height 16
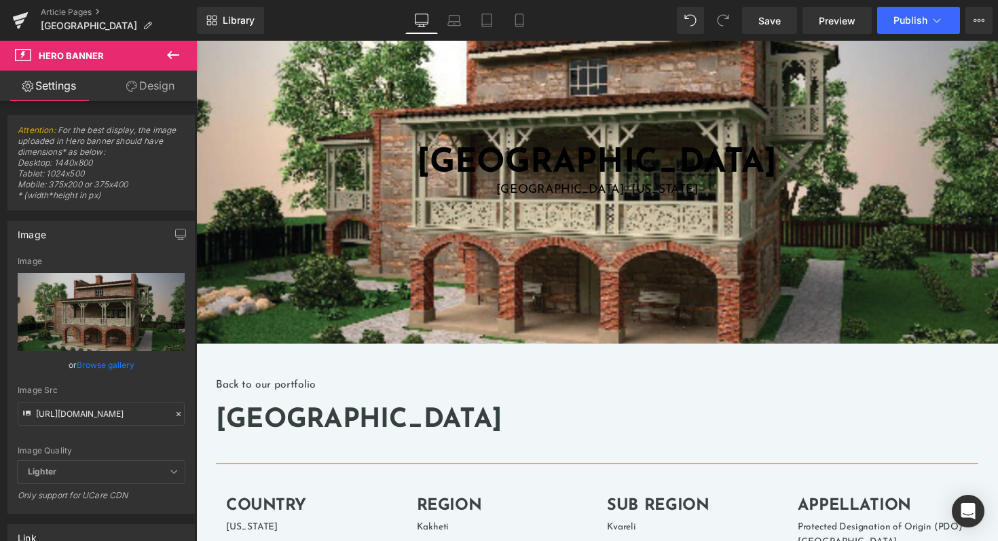
scroll to position [166, 0]
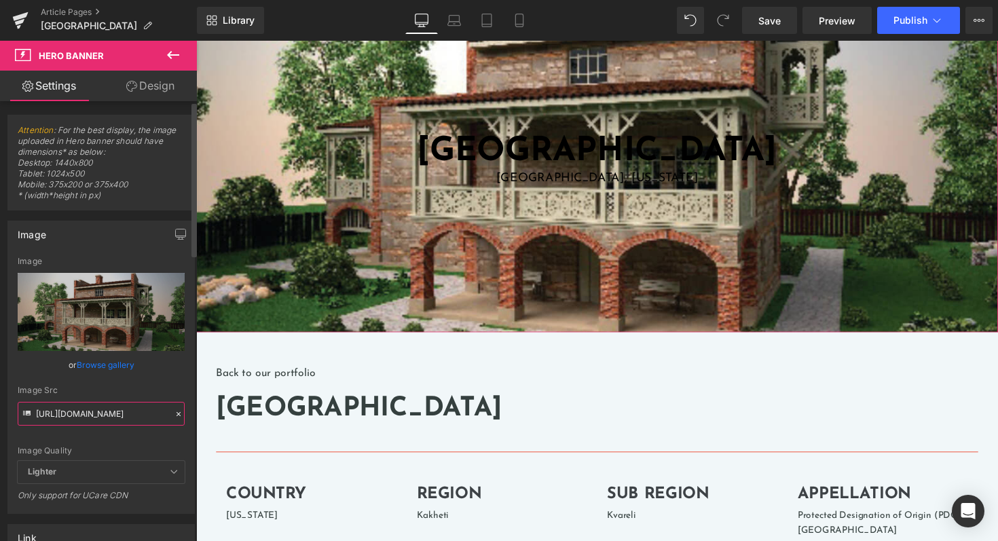
click at [79, 412] on input "https://anapea.ge/wp-content/uploads/2021/12/anapea-3.jpg" at bounding box center [101, 414] width 167 height 24
paste input "cf.bstatic.com/xdata/images/hotel/max1024x768/694249493.jpg?k=0a6d13251bf5202a5…"
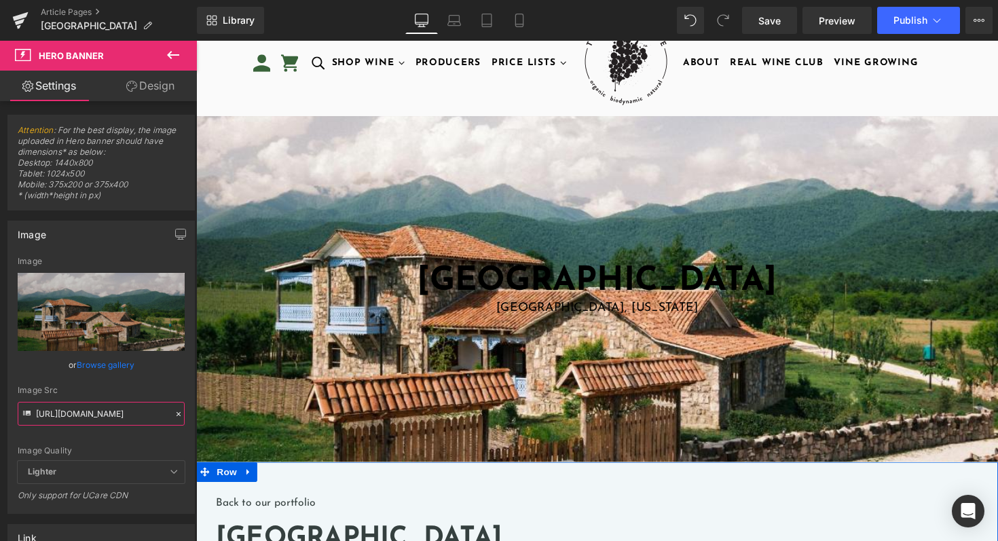
scroll to position [33, 0]
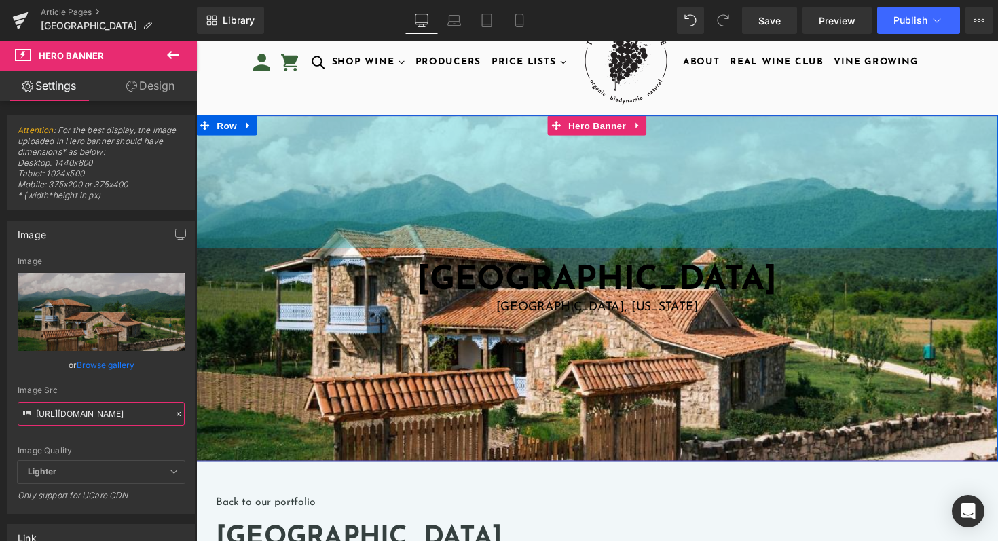
type input "https://cf.bstatic.com/xdata/images/hotel/max1024x768/694249493.jpg?k=0a6d13251…"
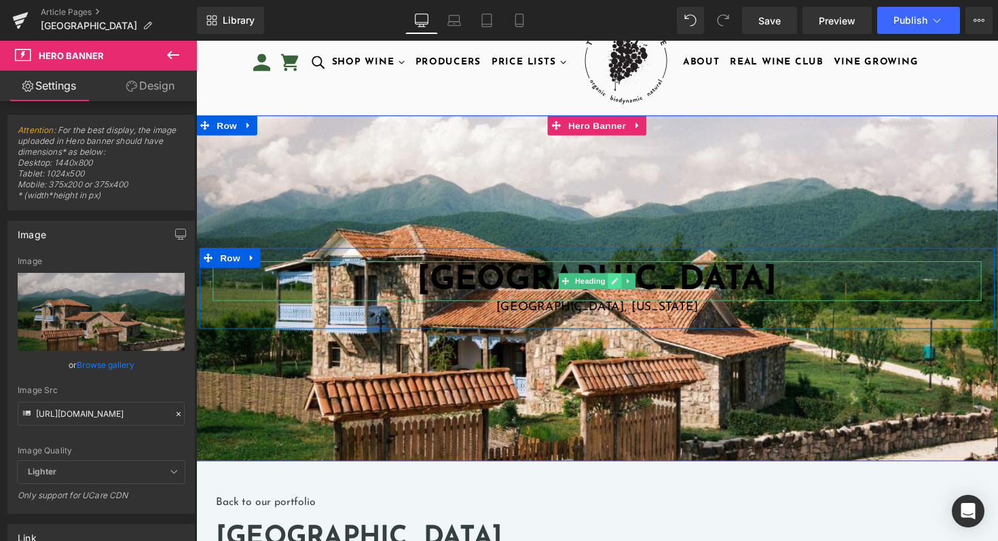
scroll to position [0, 0]
click at [622, 285] on icon at bounding box center [624, 287] width 7 height 8
click at [529, 278] on font "[GEOGRAPHIC_DATA]" at bounding box center [606, 286] width 369 height 35
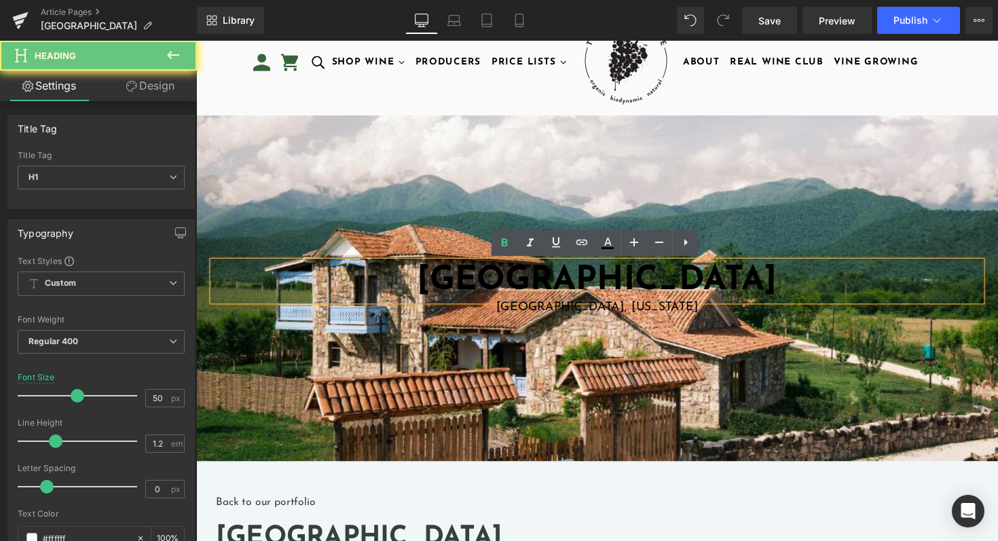
click at [529, 279] on font "[GEOGRAPHIC_DATA]" at bounding box center [606, 286] width 369 height 35
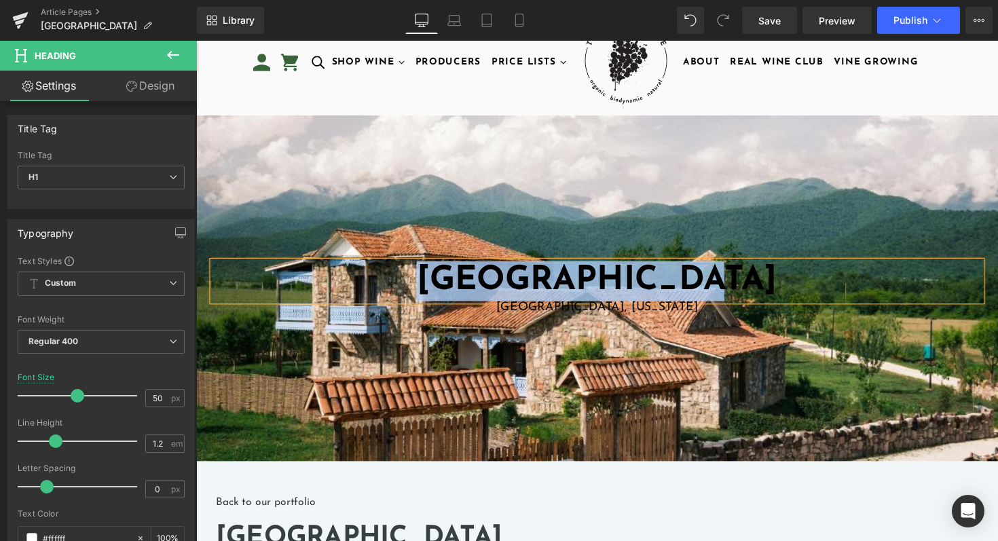
click at [616, 282] on font "[GEOGRAPHIC_DATA]" at bounding box center [606, 286] width 369 height 35
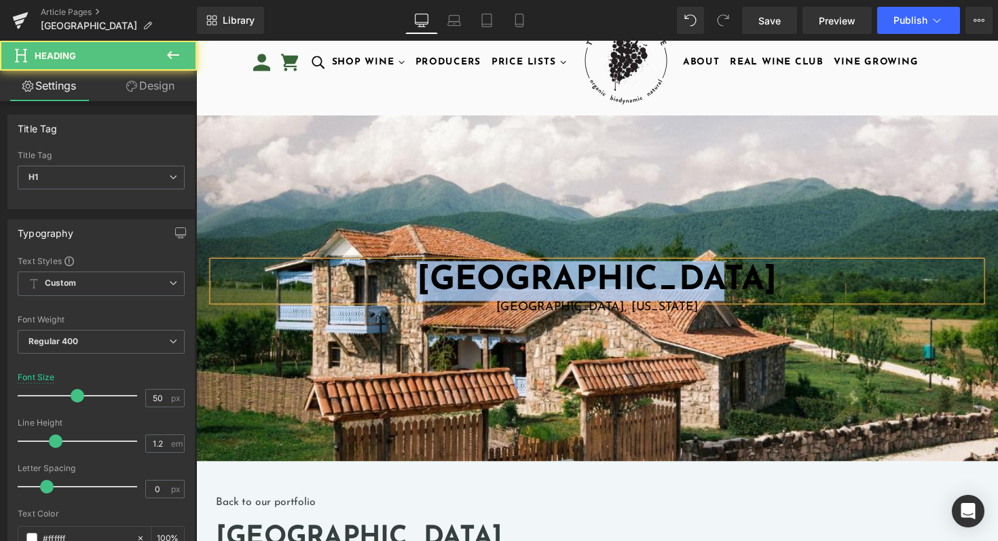
click at [675, 274] on font "[GEOGRAPHIC_DATA]" at bounding box center [606, 286] width 369 height 35
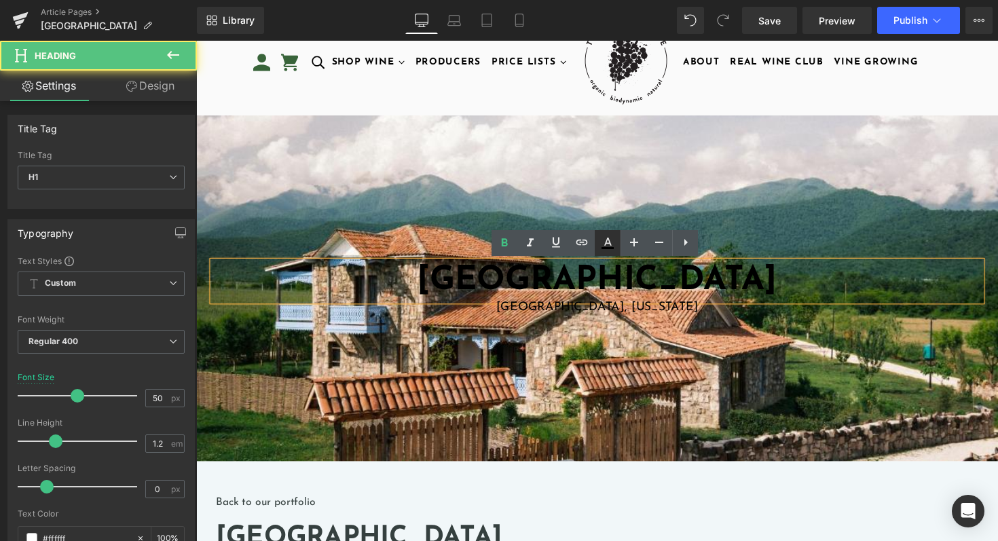
click at [611, 238] on icon at bounding box center [607, 243] width 16 height 16
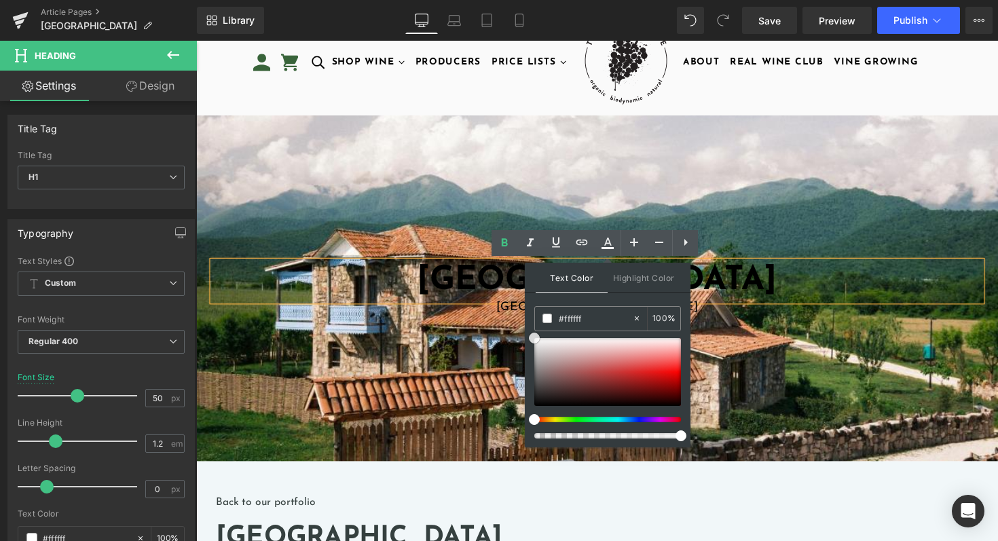
drag, startPoint x: 746, startPoint y: 416, endPoint x: 528, endPoint y: 329, distance: 234.6
click at [455, 370] on div at bounding box center [606, 294] width 821 height 354
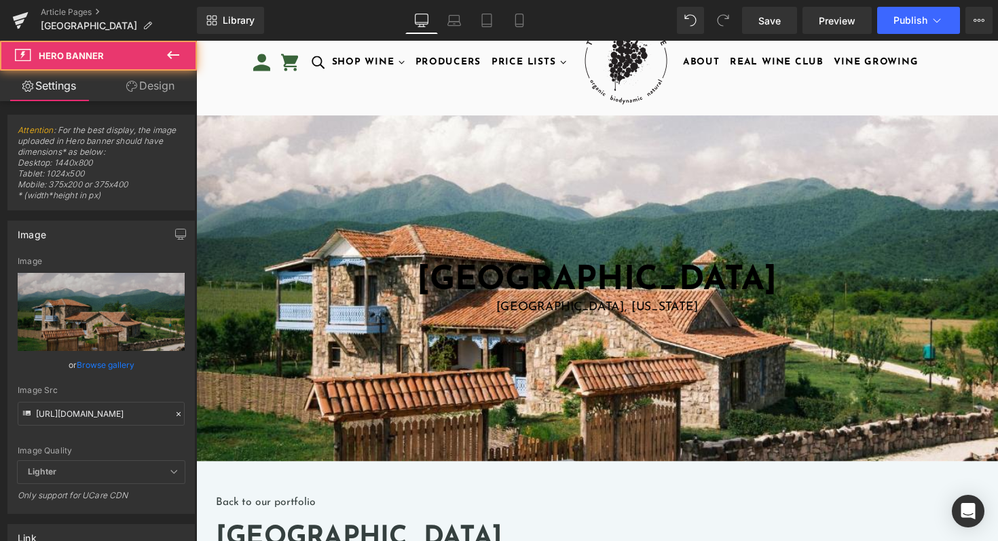
click at [455, 370] on div "Anapea Village Heading Kakheti, Georgia Text Block Row Hero Banner 200px 200px" at bounding box center [606, 294] width 821 height 354
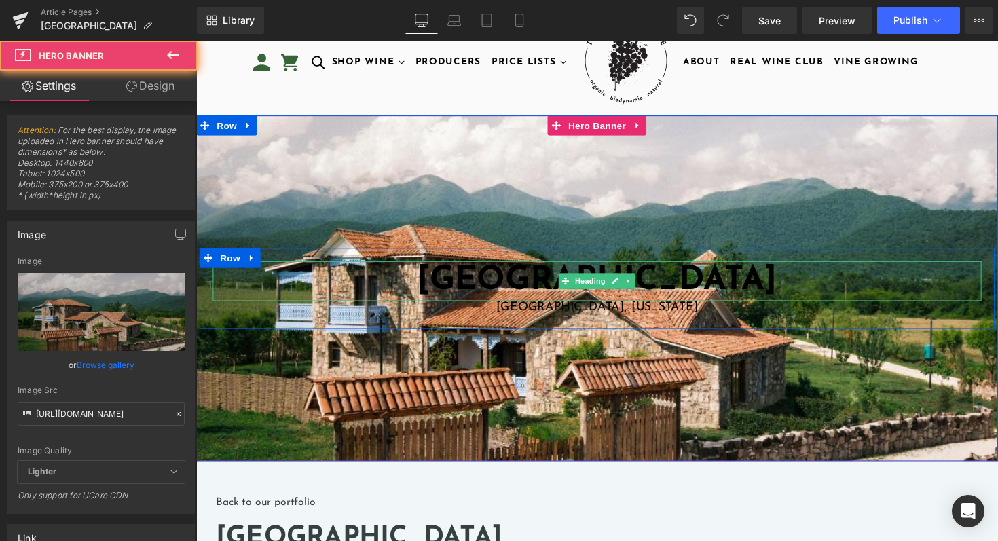
click at [520, 292] on font "[GEOGRAPHIC_DATA]" at bounding box center [606, 286] width 369 height 35
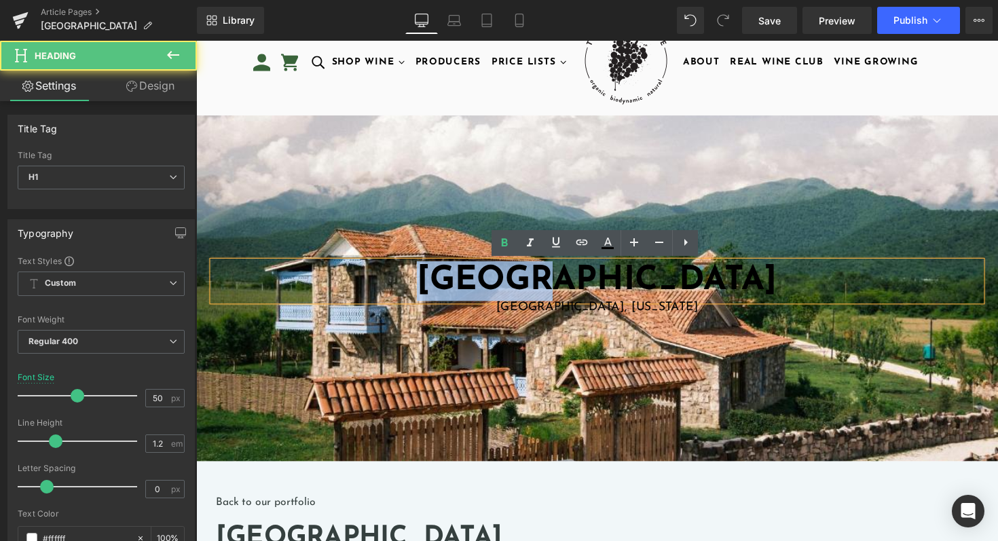
click at [520, 292] on font "[GEOGRAPHIC_DATA]" at bounding box center [606, 286] width 369 height 35
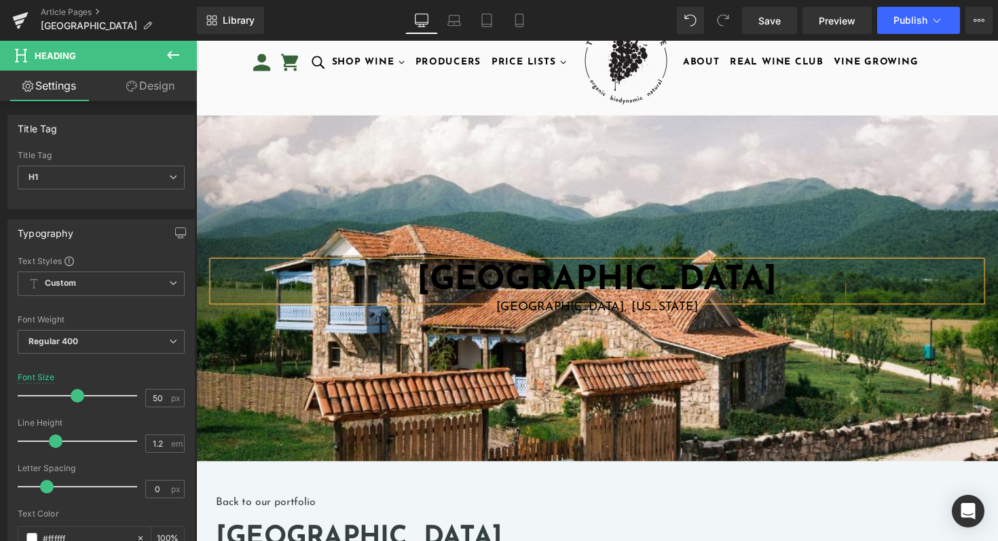
click at [616, 250] on div at bounding box center [606, 294] width 821 height 354
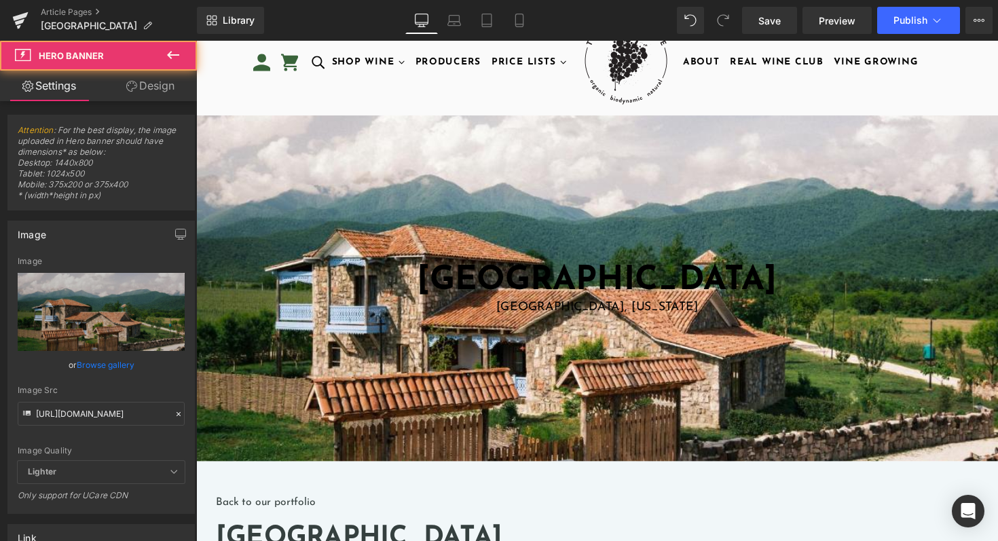
click at [598, 290] on div "Anapea Village Heading" at bounding box center [606, 287] width 787 height 41
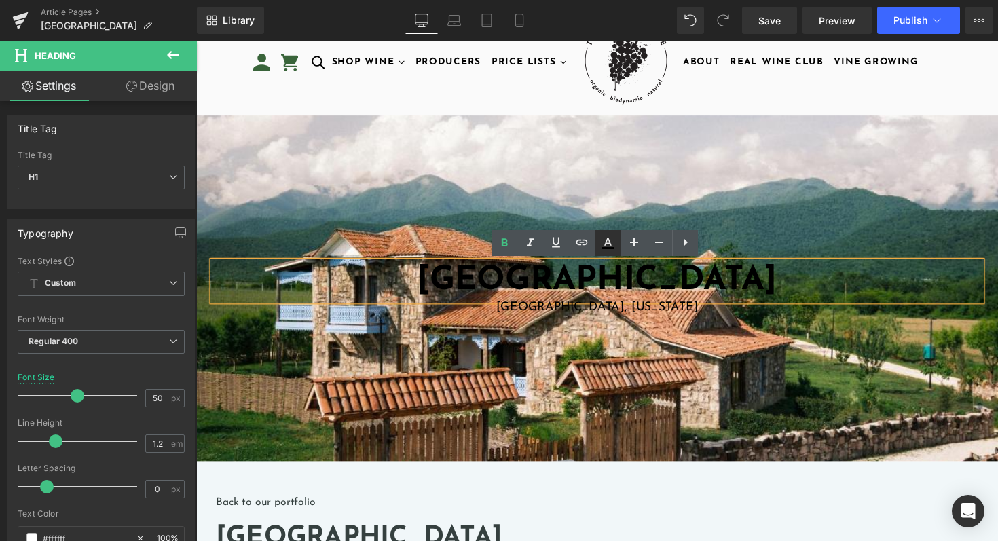
click at [606, 240] on icon at bounding box center [607, 243] width 16 height 16
type input "#000000"
type input "100"
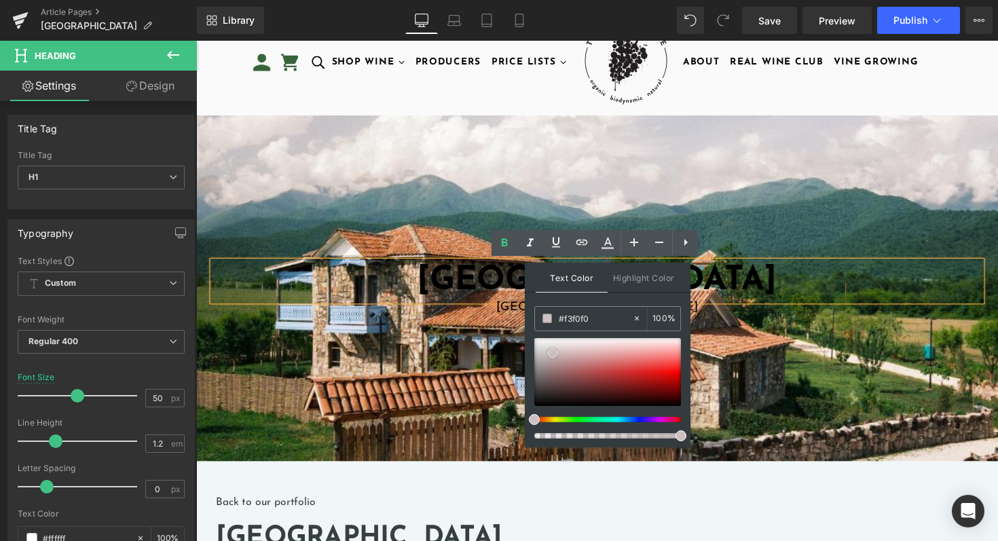
type input "#ffffff"
drag, startPoint x: 552, startPoint y: 353, endPoint x: 551, endPoint y: 333, distance: 19.7
click at [551, 338] on div at bounding box center [607, 372] width 147 height 68
click at [551, 338] on link at bounding box center [551, 338] width 0 height 0
click at [580, 325] on input "#ffffff" at bounding box center [595, 318] width 73 height 15
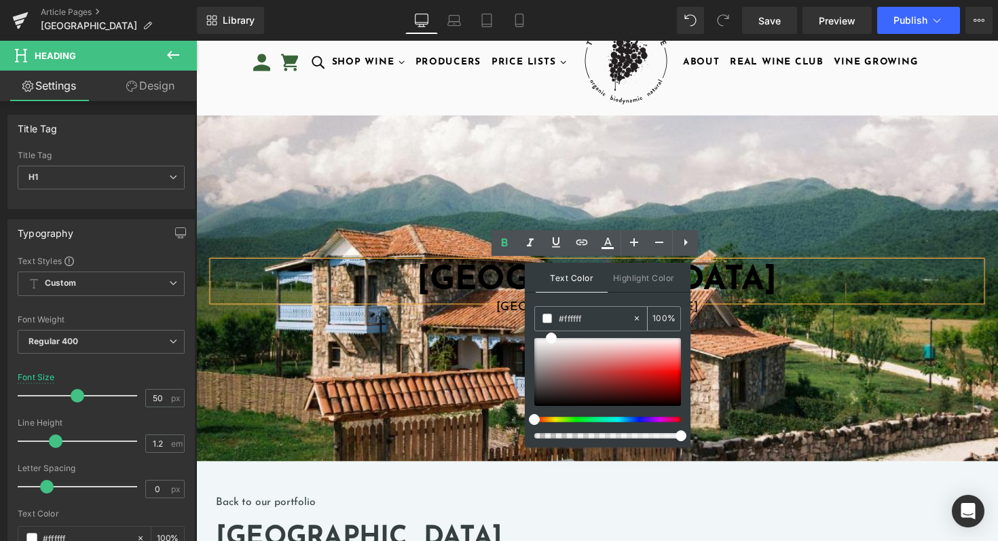
click at [600, 320] on input "#ffffff" at bounding box center [595, 318] width 73 height 15
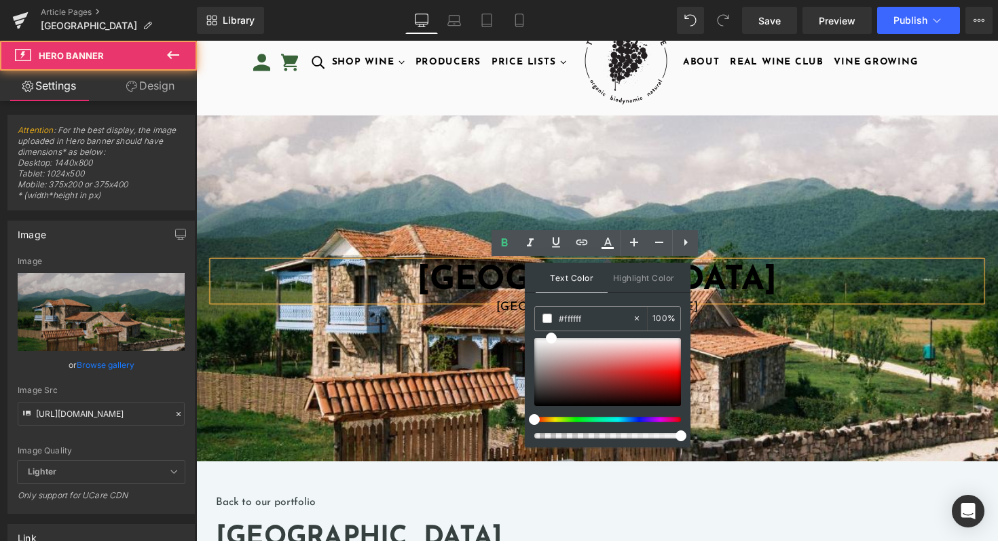
click at [719, 405] on div at bounding box center [606, 294] width 821 height 354
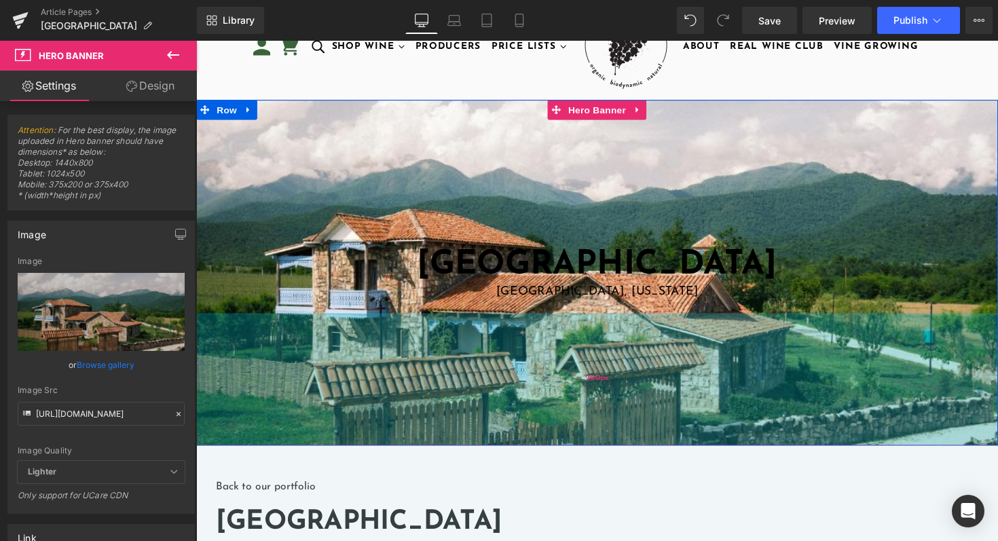
scroll to position [52, 0]
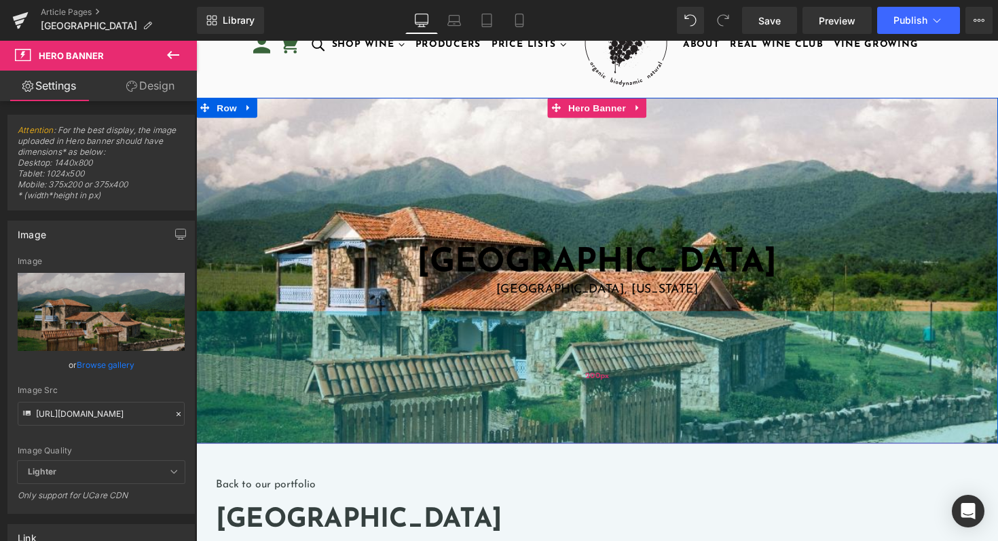
click at [378, 391] on div "200px" at bounding box center [606, 386] width 821 height 136
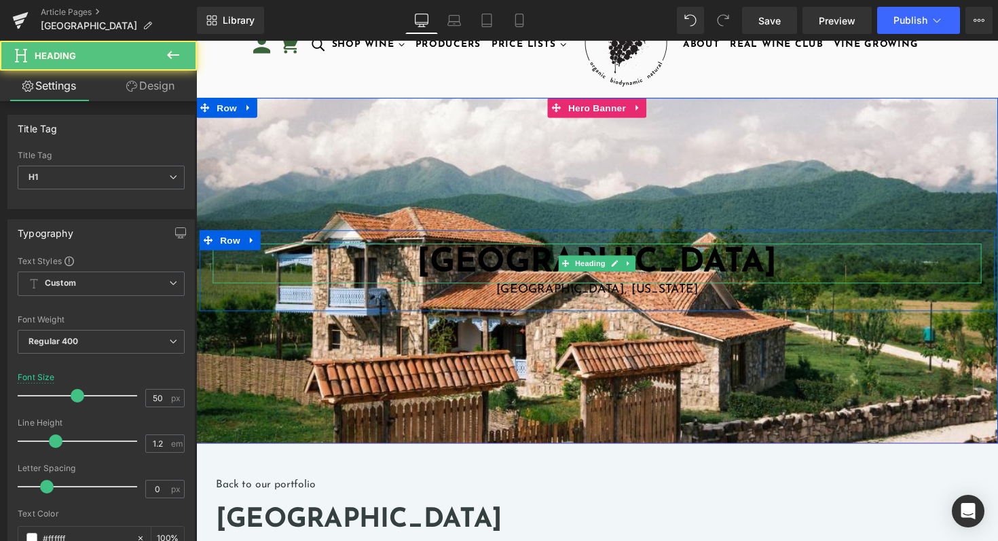
click at [459, 273] on h1 "[GEOGRAPHIC_DATA]" at bounding box center [606, 268] width 787 height 41
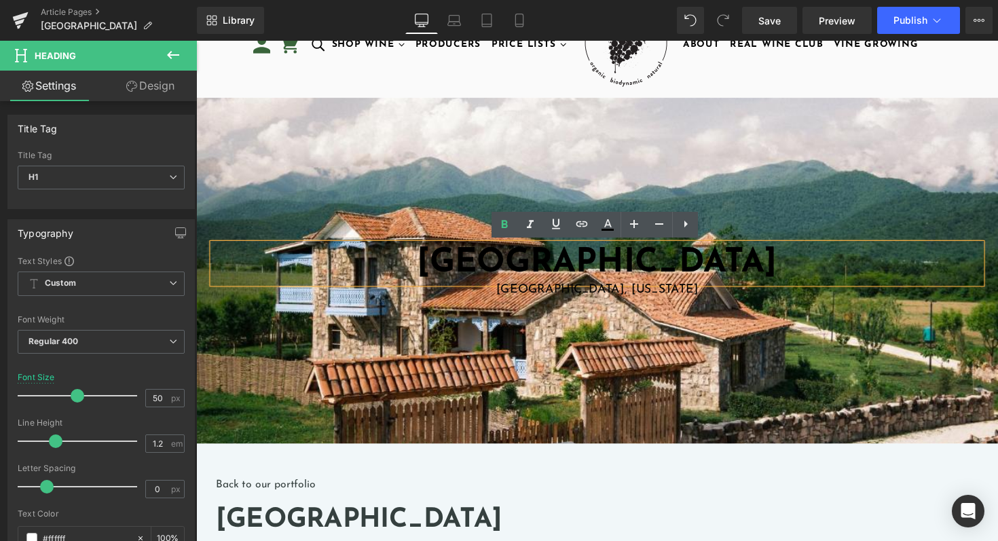
click at [428, 237] on div "Anapea Village Heading Kakheti, Georgia Text Block Row" at bounding box center [607, 276] width 814 height 83
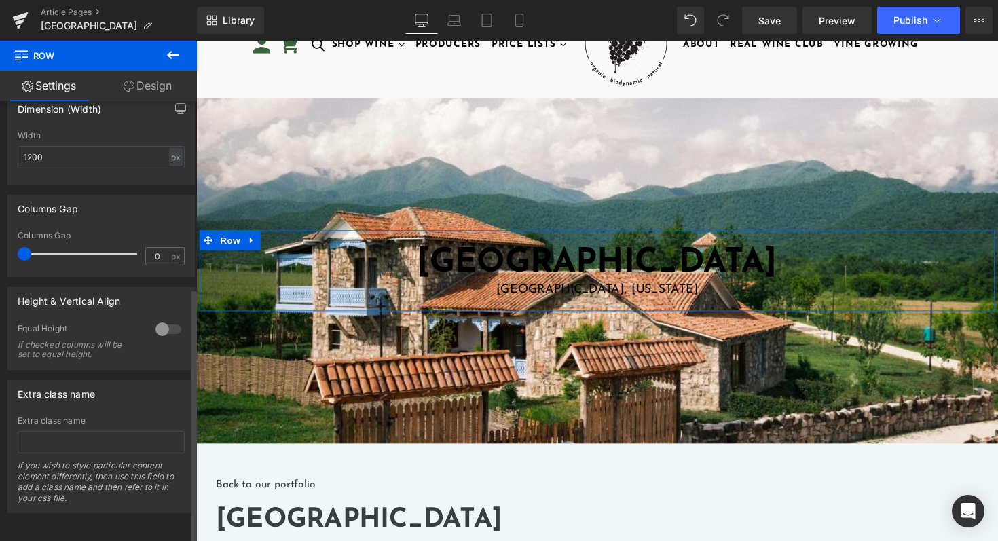
scroll to position [0, 0]
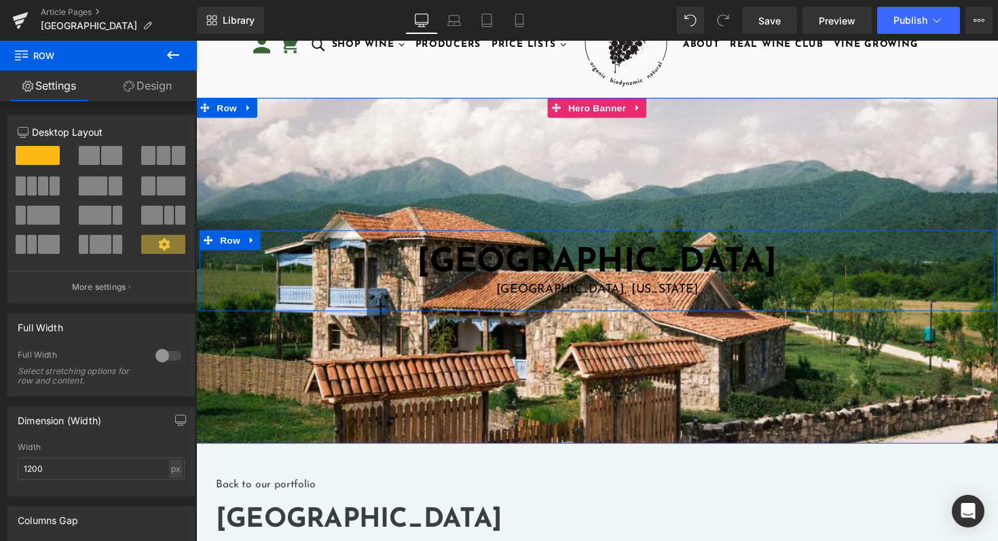
click at [661, 265] on font "[GEOGRAPHIC_DATA]" at bounding box center [606, 268] width 369 height 35
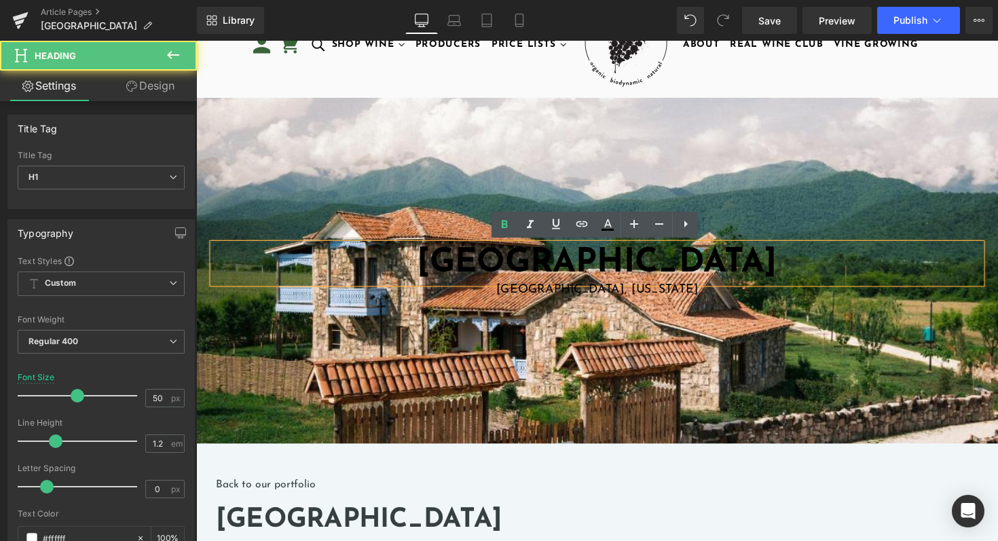
click at [787, 267] on h1 "[GEOGRAPHIC_DATA]" at bounding box center [606, 268] width 787 height 41
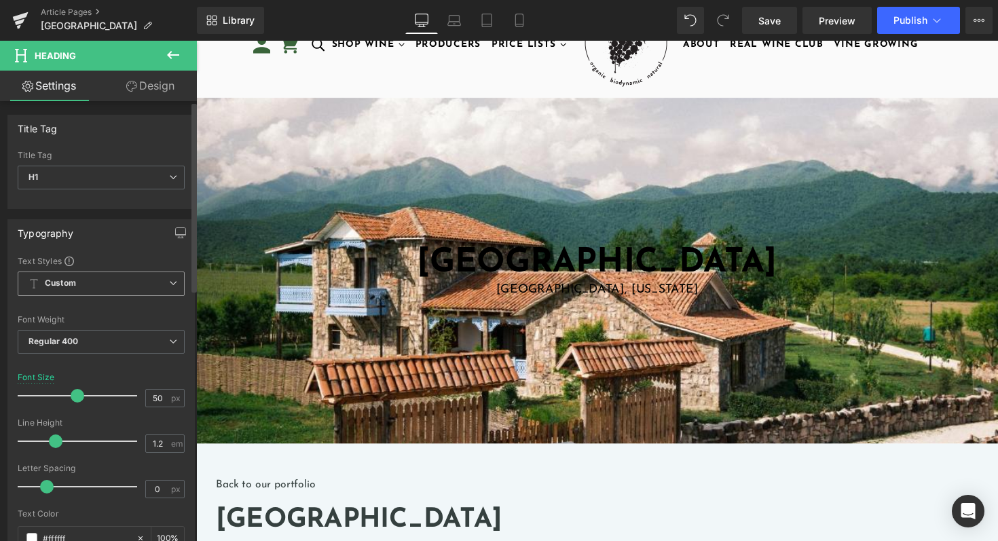
click at [42, 290] on span "Custom Setup Global Style" at bounding box center [101, 283] width 167 height 24
click at [128, 251] on div "Typography Text Styles Custom Custom Setup Global Style Custom Setup Global Sty…" at bounding box center [100, 447] width 187 height 456
click at [162, 87] on link "Design" at bounding box center [150, 86] width 98 height 31
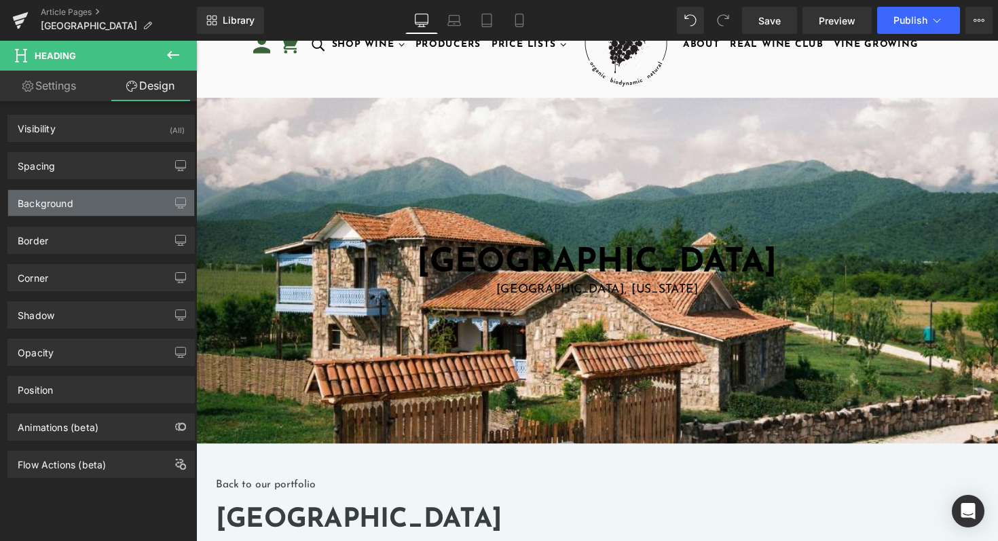
click at [119, 208] on div "Background" at bounding box center [101, 203] width 186 height 26
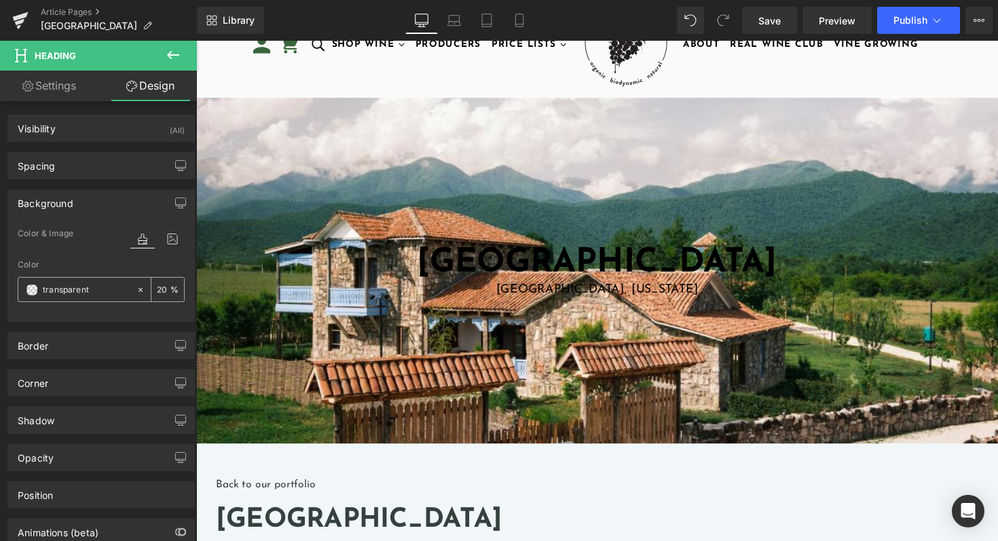
type input "20"
click at [135, 315] on div at bounding box center [101, 313] width 167 height 9
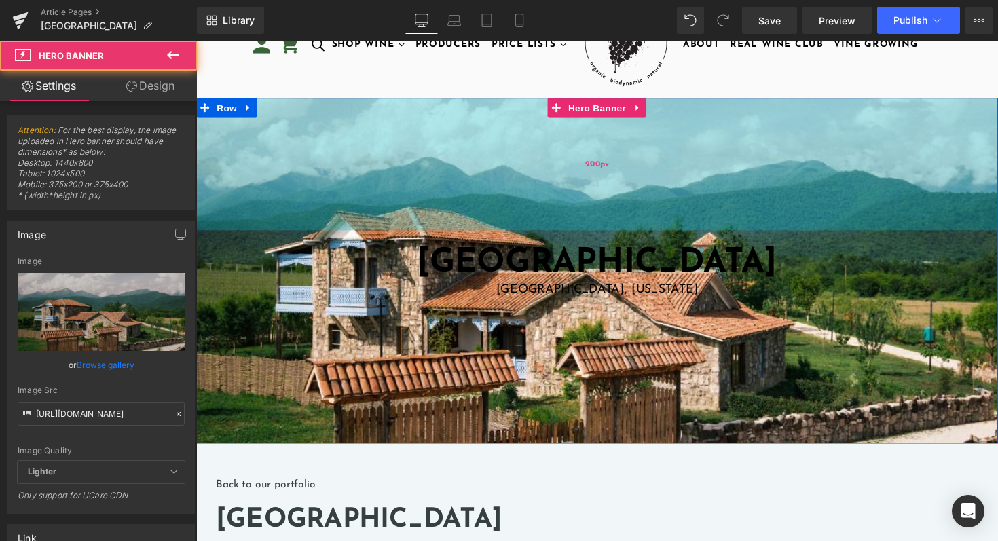
click at [246, 214] on div "200px" at bounding box center [606, 167] width 821 height 136
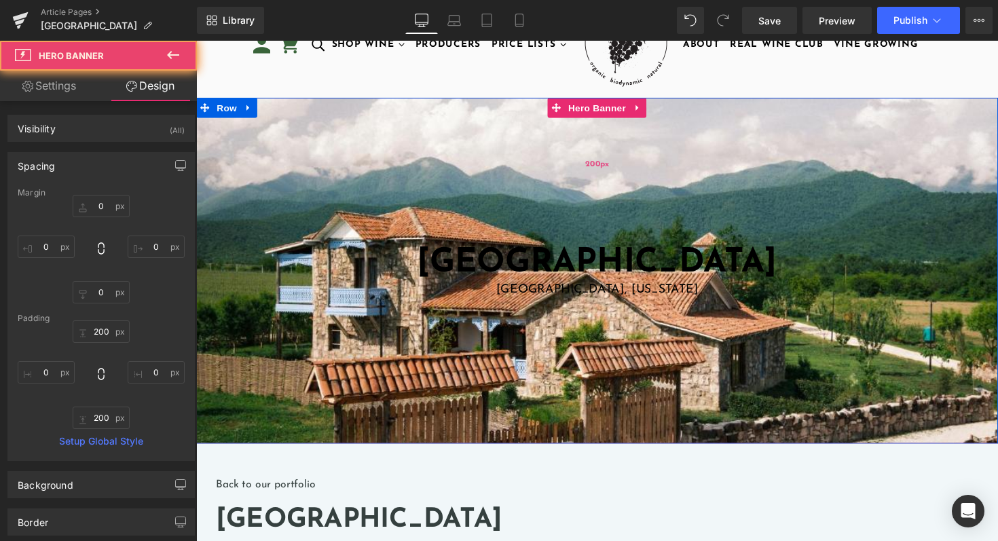
type input "200px"
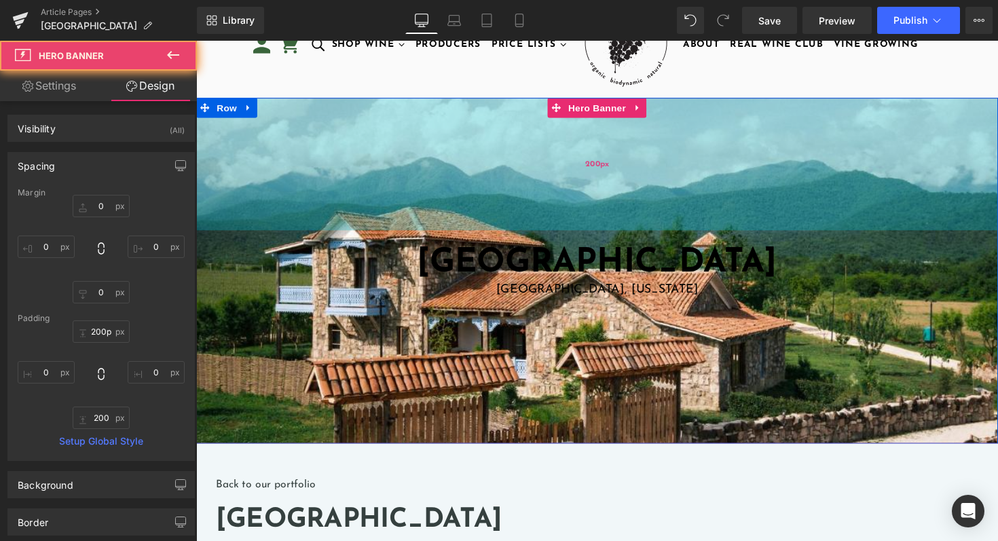
click at [350, 145] on div "200px" at bounding box center [606, 167] width 821 height 136
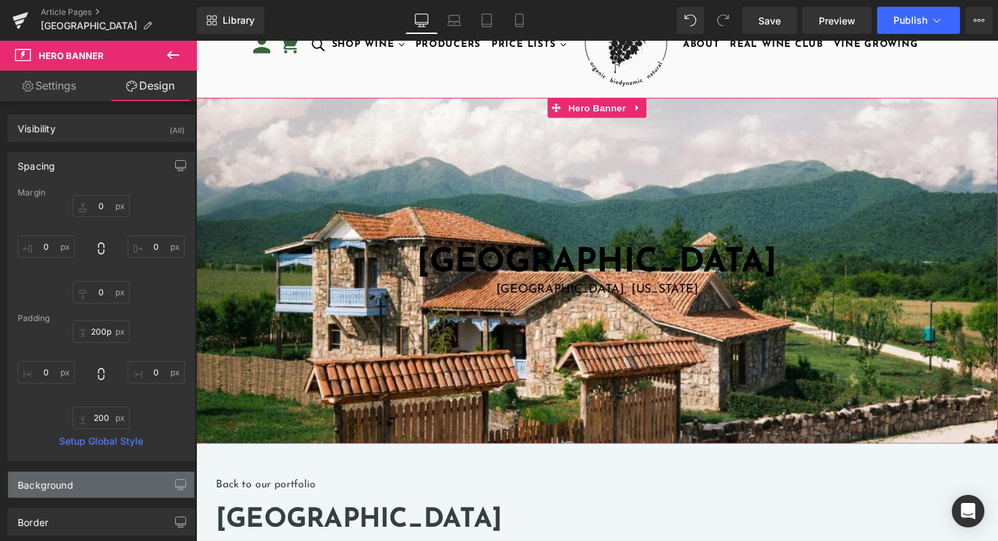
click at [67, 484] on div "Background" at bounding box center [46, 481] width 56 height 19
click at [44, 83] on link "Settings" at bounding box center [49, 86] width 98 height 31
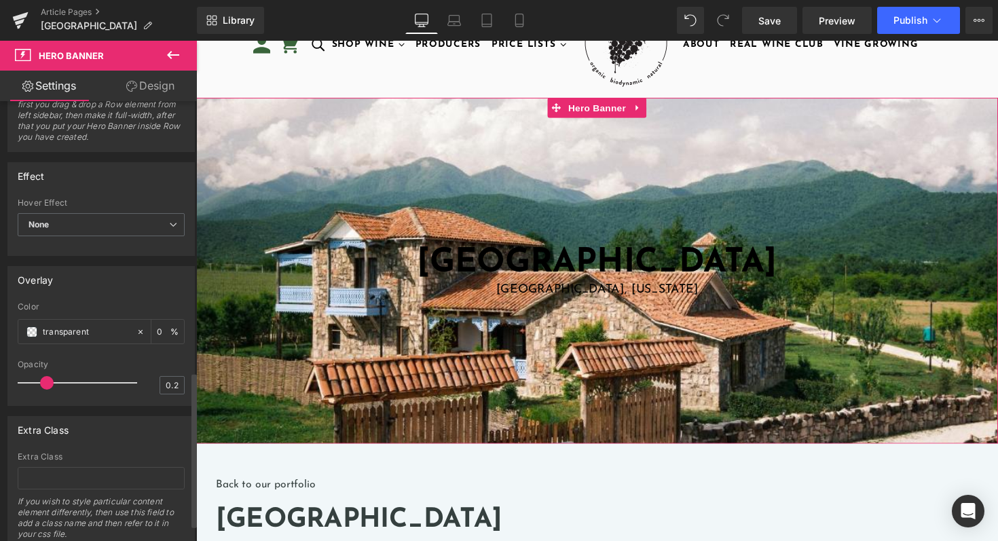
scroll to position [812, 0]
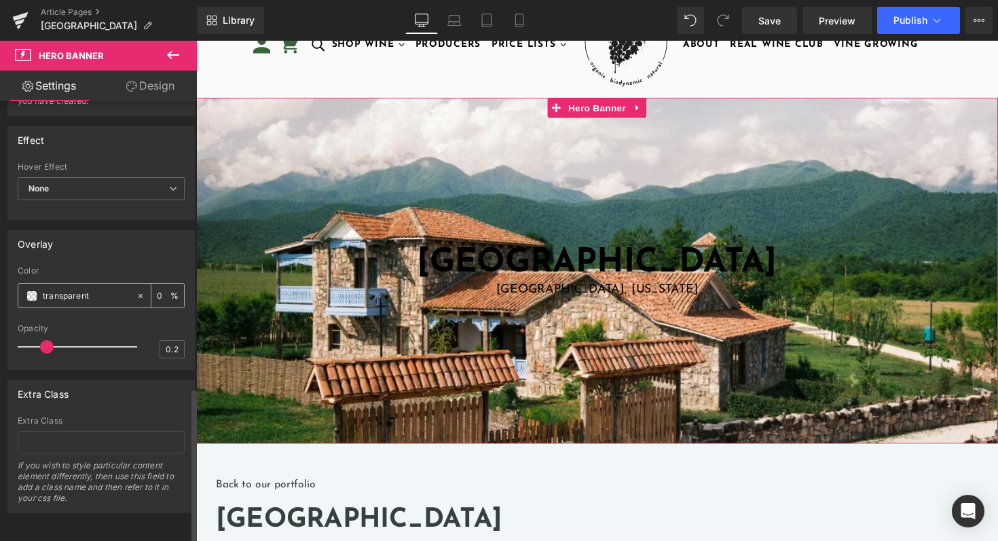
click at [136, 291] on icon at bounding box center [141, 296] width 10 height 10
type input "none"
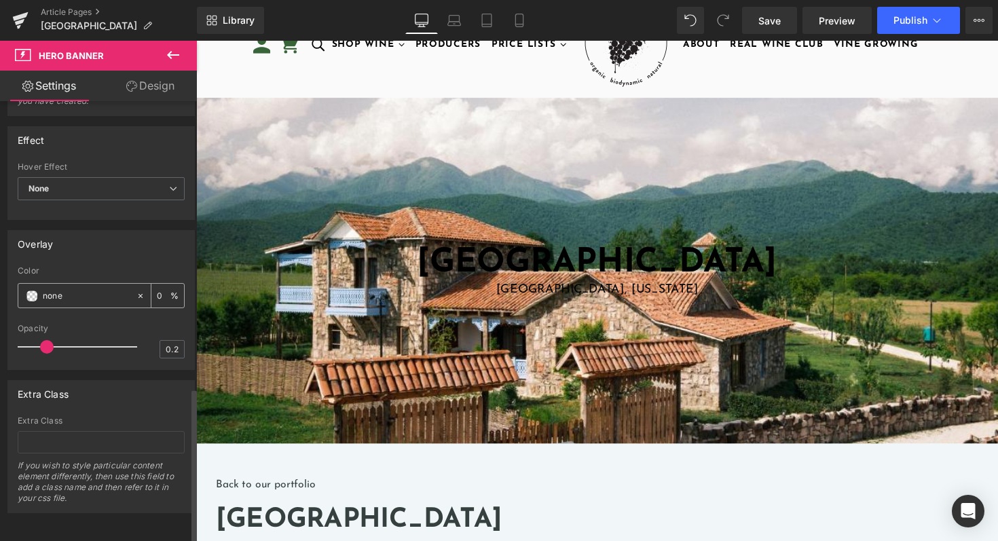
click at [136, 291] on icon at bounding box center [141, 296] width 10 height 10
click at [111, 288] on input "none" at bounding box center [86, 295] width 87 height 15
click at [157, 288] on input "0" at bounding box center [164, 295] width 14 height 15
click at [154, 266] on div "Color" at bounding box center [101, 271] width 167 height 10
click at [157, 288] on input "20" at bounding box center [164, 295] width 14 height 15
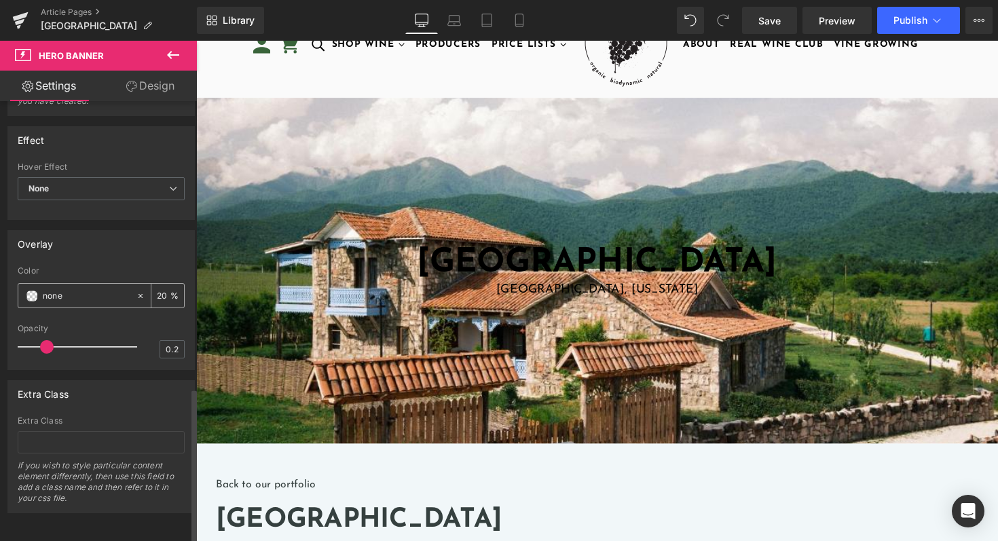
click at [119, 288] on input "none" at bounding box center [86, 295] width 87 height 15
type input "0"
click at [129, 288] on div "none" at bounding box center [76, 296] width 117 height 24
click at [136, 291] on icon at bounding box center [141, 296] width 10 height 10
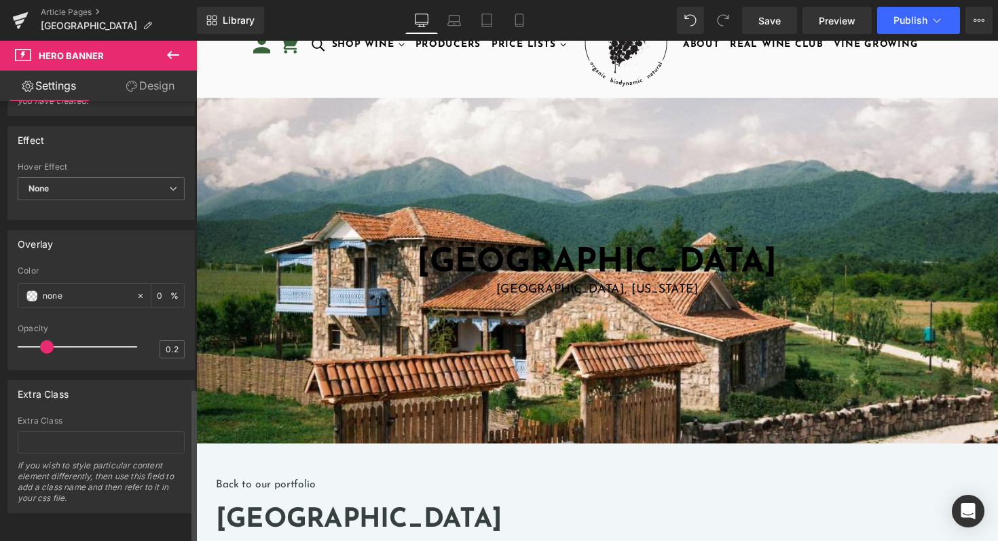
drag, startPoint x: 73, startPoint y: 285, endPoint x: 3, endPoint y: 285, distance: 70.6
click at [3, 285] on div "Overlay none Color none 0 % 0.2 Opacity 0.2" at bounding box center [101, 295] width 203 height 150
type input "w"
type input "f"
type input "@"
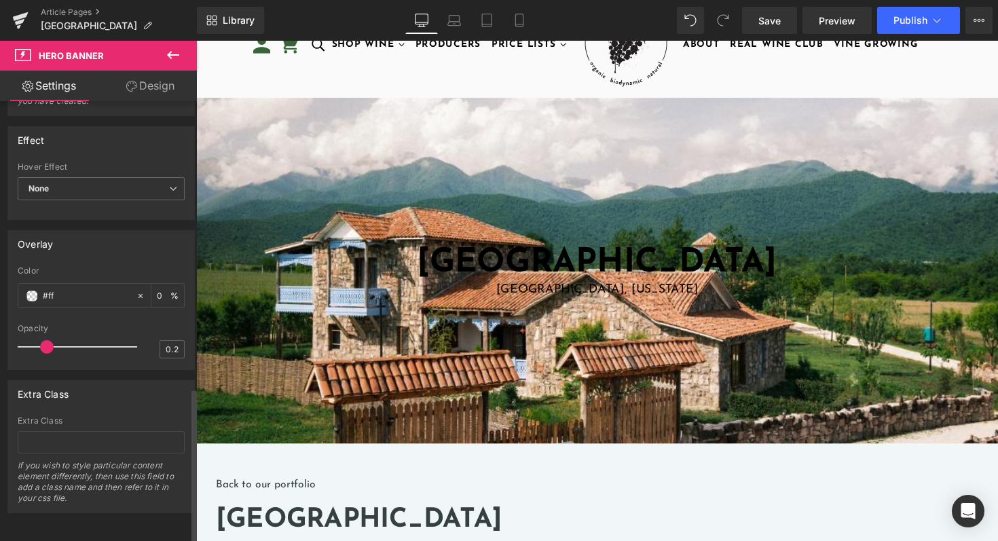
type input "#fff"
type input "100"
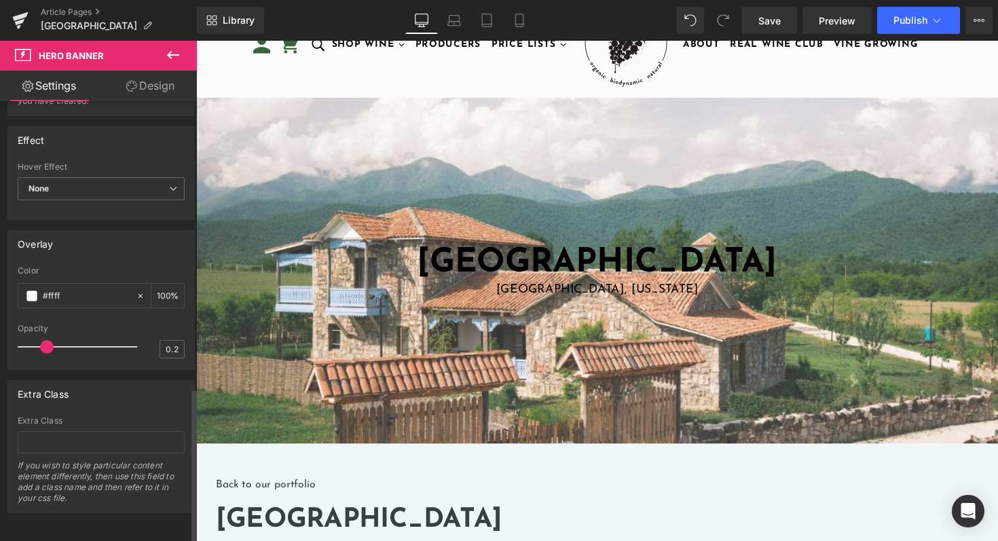
type input "#fffff"
type input "0"
type input "#ffffff"
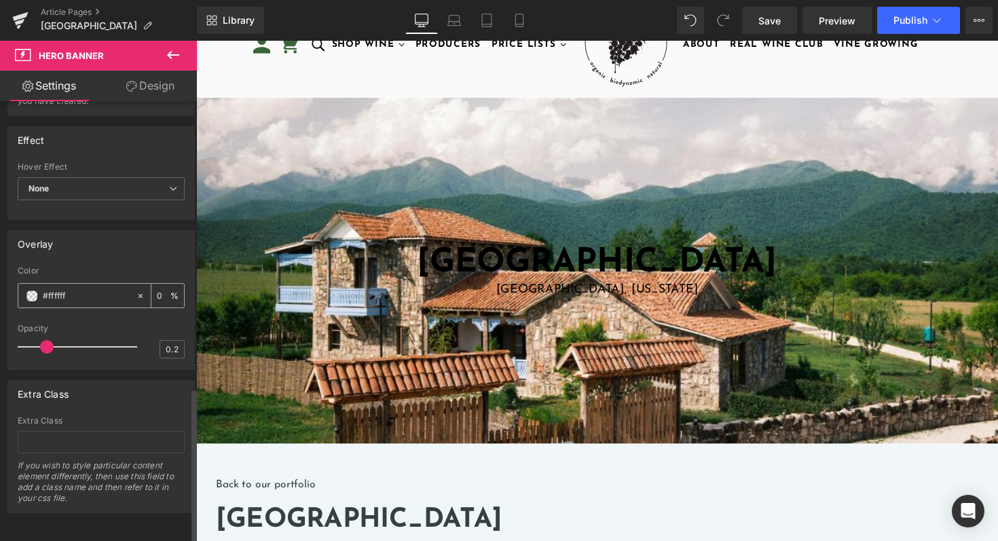
type input "100"
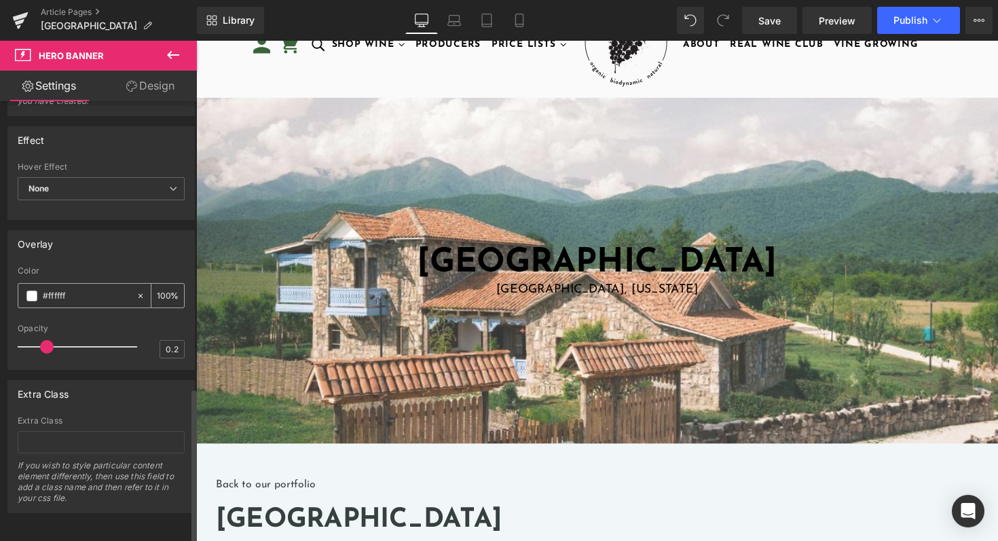
type input "#ffffff"
click at [162, 288] on input "100" at bounding box center [164, 295] width 14 height 15
click at [155, 266] on div "Color" at bounding box center [101, 271] width 167 height 10
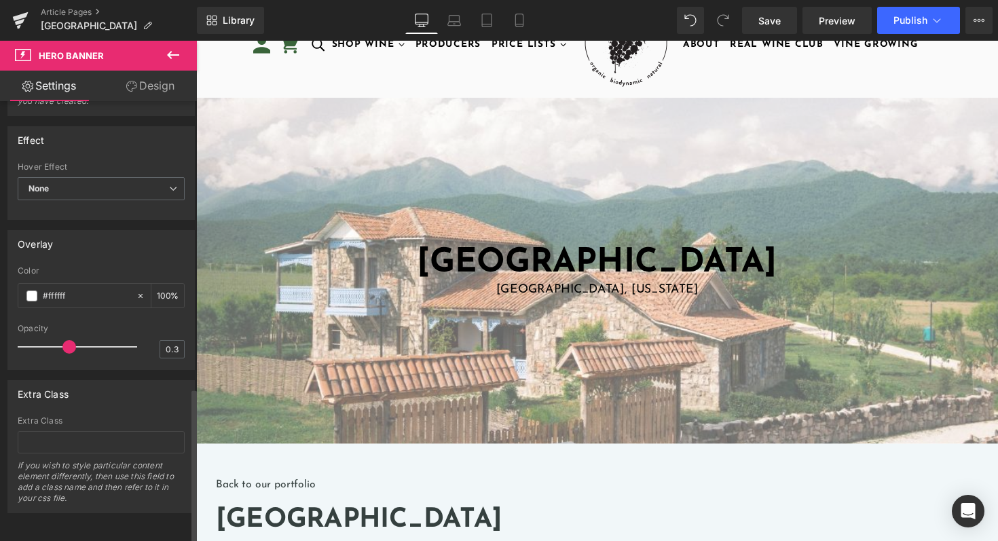
type input "0.2"
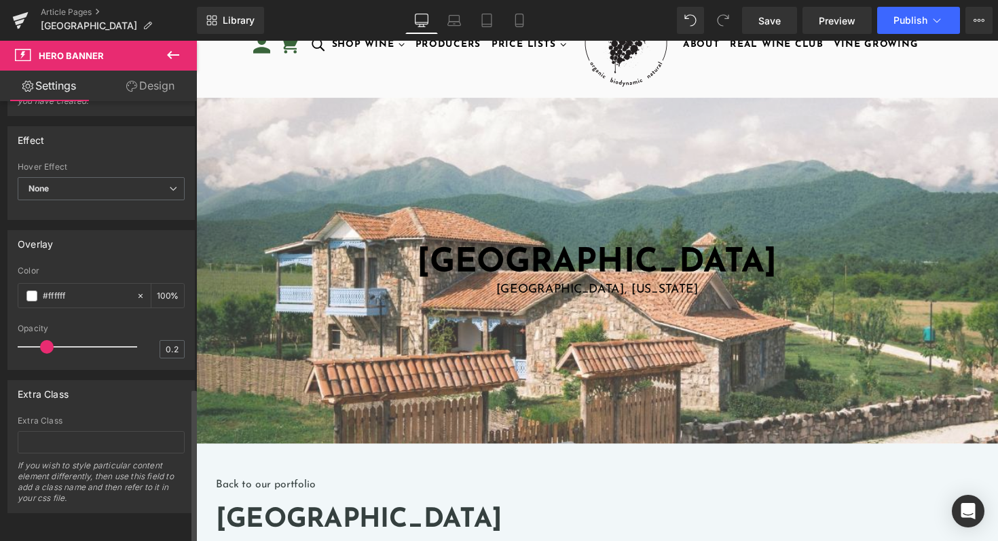
click at [43, 340] on span at bounding box center [47, 347] width 14 height 14
click at [129, 248] on div "Overlay rgba(255, 255, 255, 1) Color #ffffff 100 % 0.2 Opacity 0.2" at bounding box center [100, 300] width 187 height 140
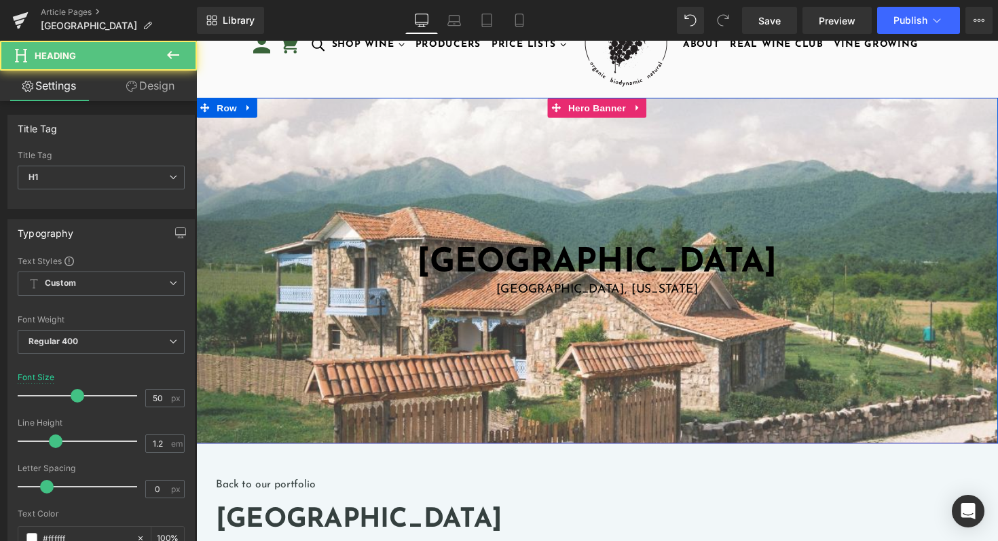
click at [441, 259] on h1 "[GEOGRAPHIC_DATA]" at bounding box center [606, 268] width 787 height 41
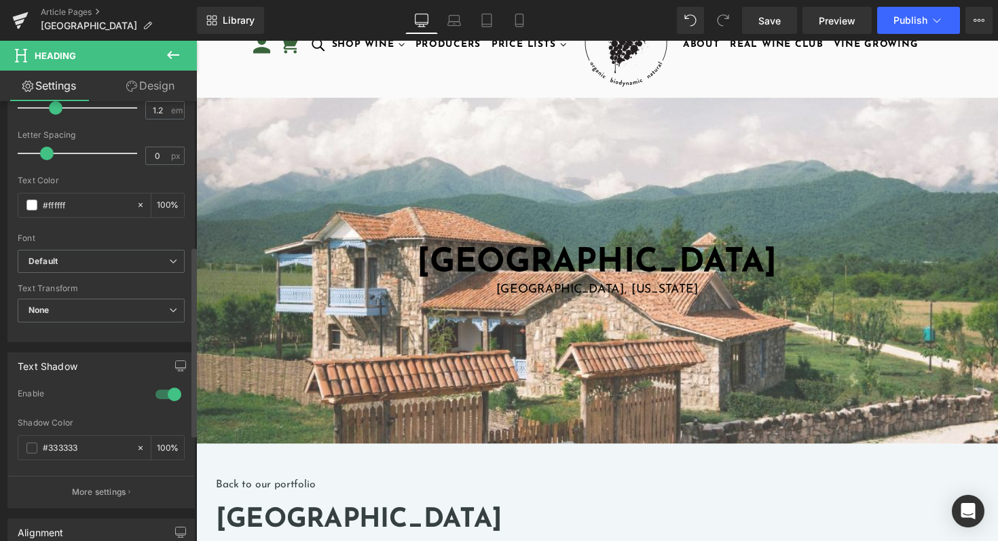
scroll to position [335, 0]
click at [138, 202] on icon at bounding box center [140, 204] width 4 height 4
type input "none"
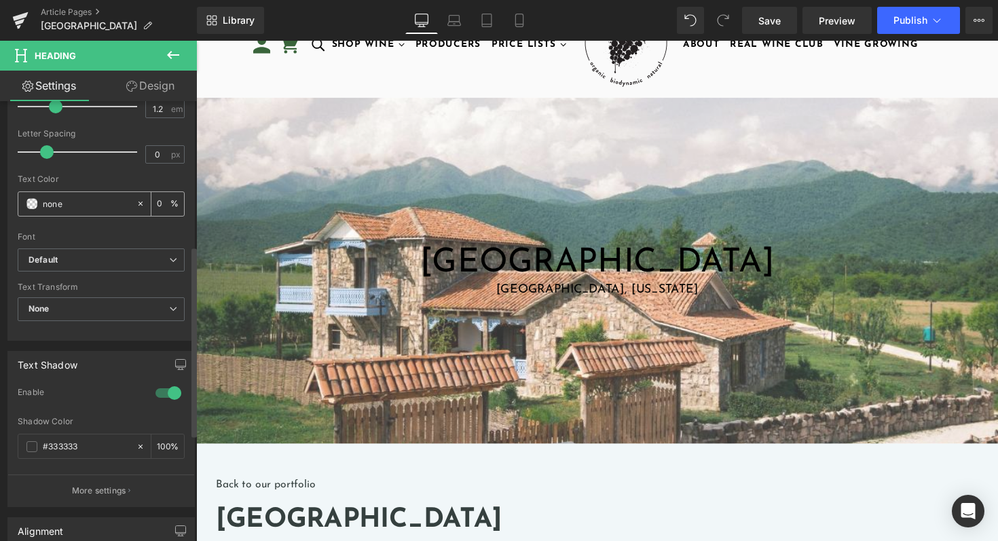
click at [109, 203] on input "none" at bounding box center [86, 203] width 87 height 15
drag, startPoint x: 160, startPoint y: 208, endPoint x: 113, endPoint y: 195, distance: 48.8
click at [113, 195] on div "none 0 %" at bounding box center [101, 203] width 167 height 25
type input "100"
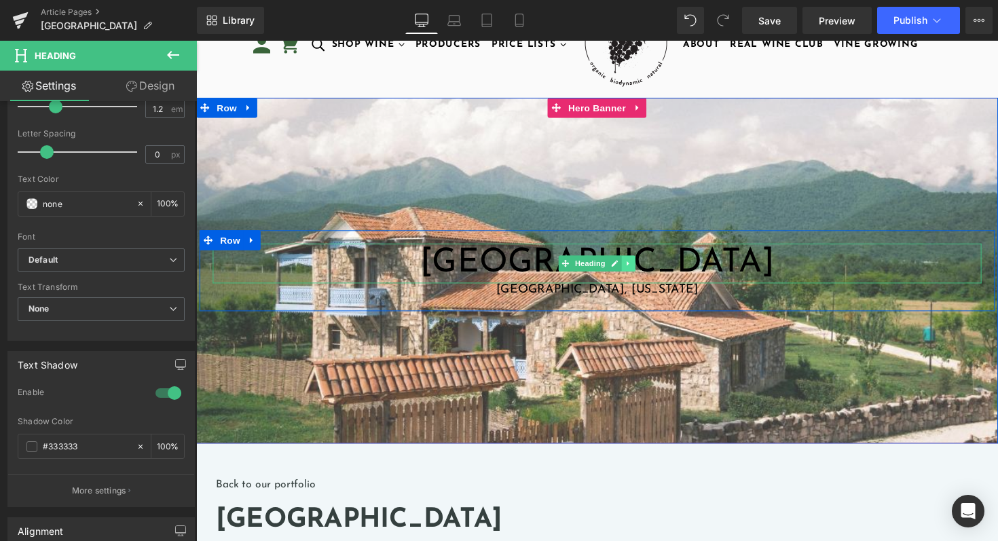
click at [639, 271] on icon at bounding box center [638, 269] width 7 height 8
click at [196, 41] on link at bounding box center [196, 41] width 0 height 0
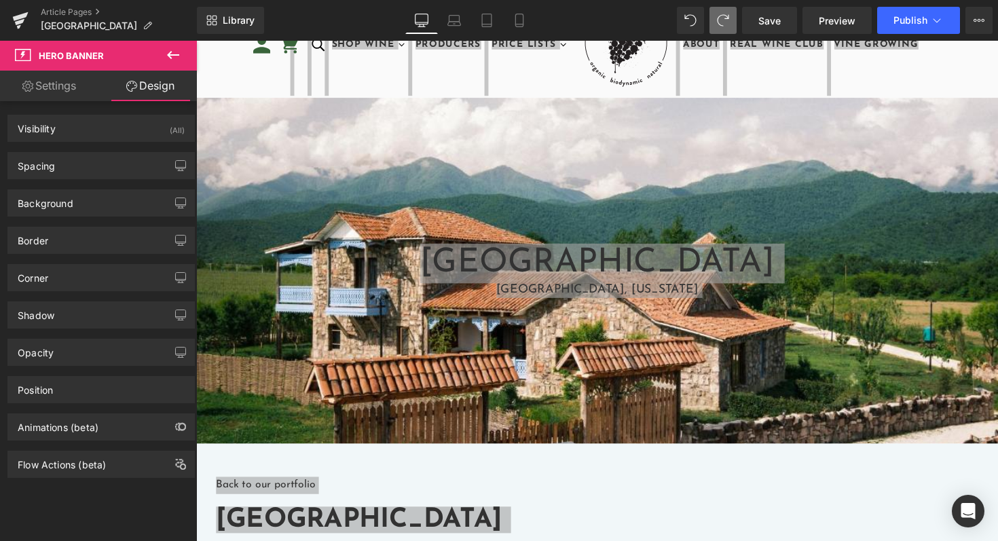
type input "#ffffff"
type input "100"
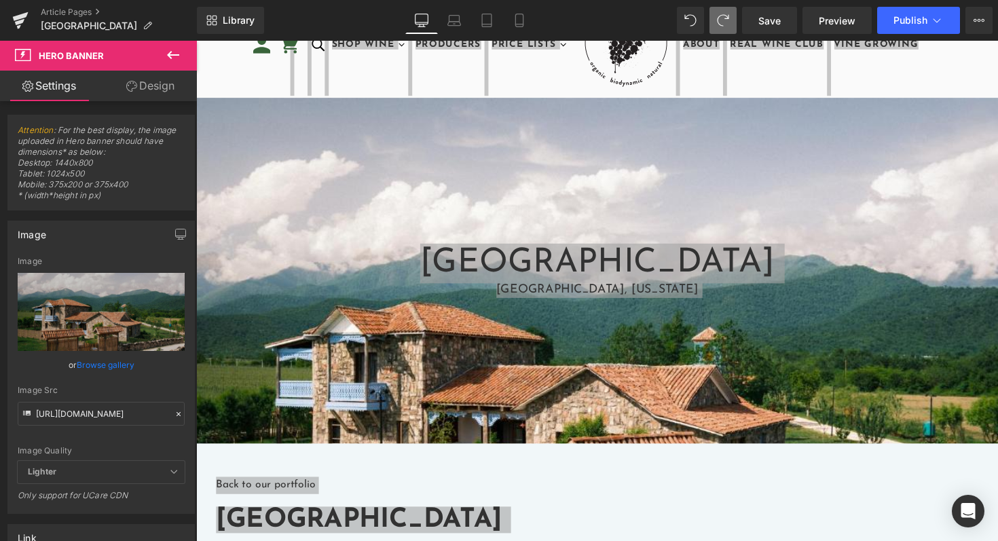
type input "#ffffff"
type input "100"
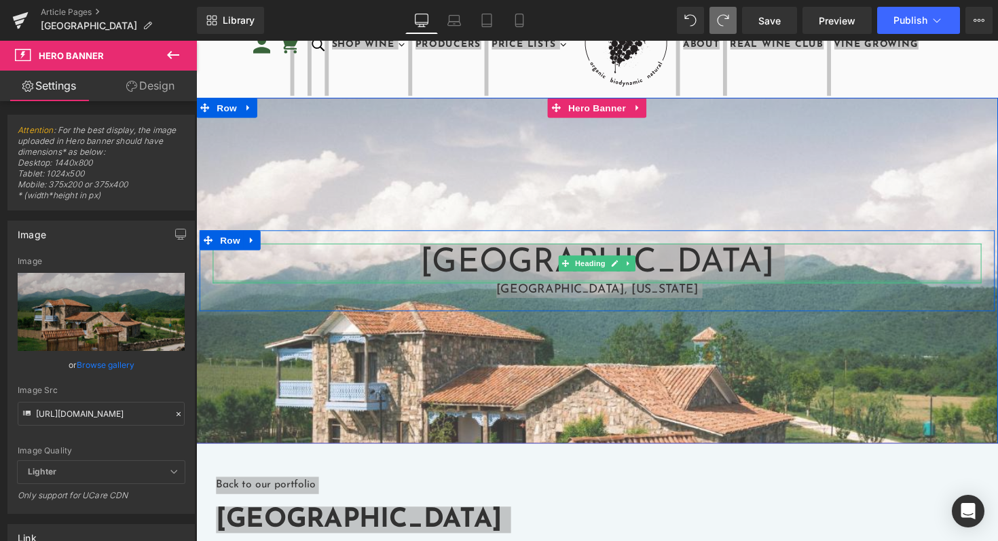
click at [567, 287] on div at bounding box center [606, 287] width 787 height 3
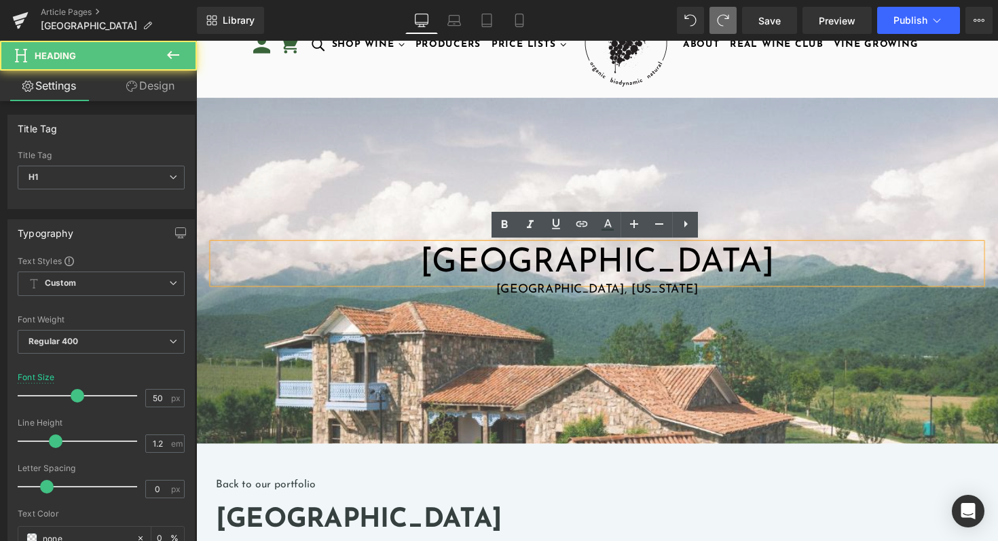
click at [512, 273] on font "[GEOGRAPHIC_DATA]" at bounding box center [607, 268] width 362 height 35
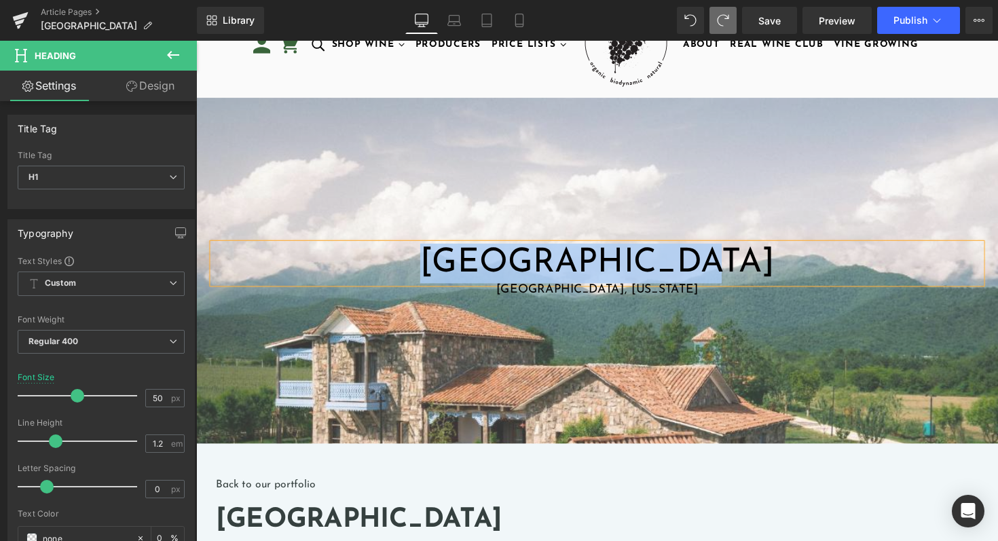
paste div
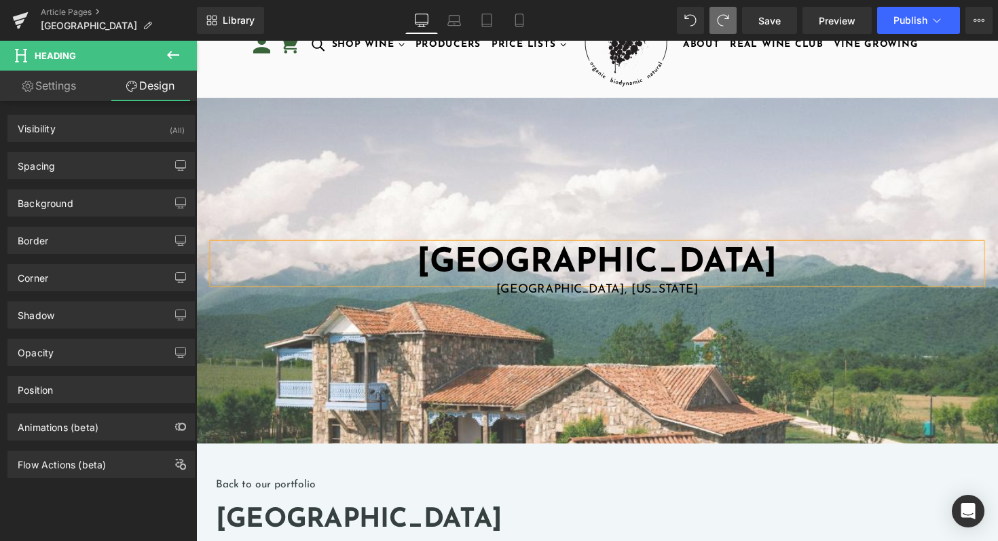
click at [546, 377] on div at bounding box center [606, 276] width 821 height 354
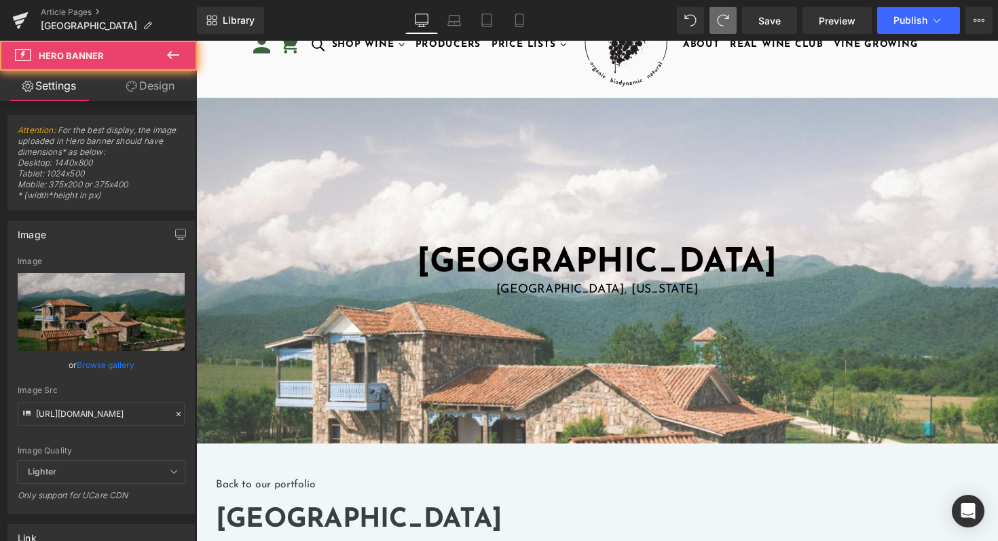
click at [499, 394] on div "Anapea Village Heading Kakheti, Georgia Text Block Row Hero Banner 200px 200px" at bounding box center [606, 276] width 821 height 354
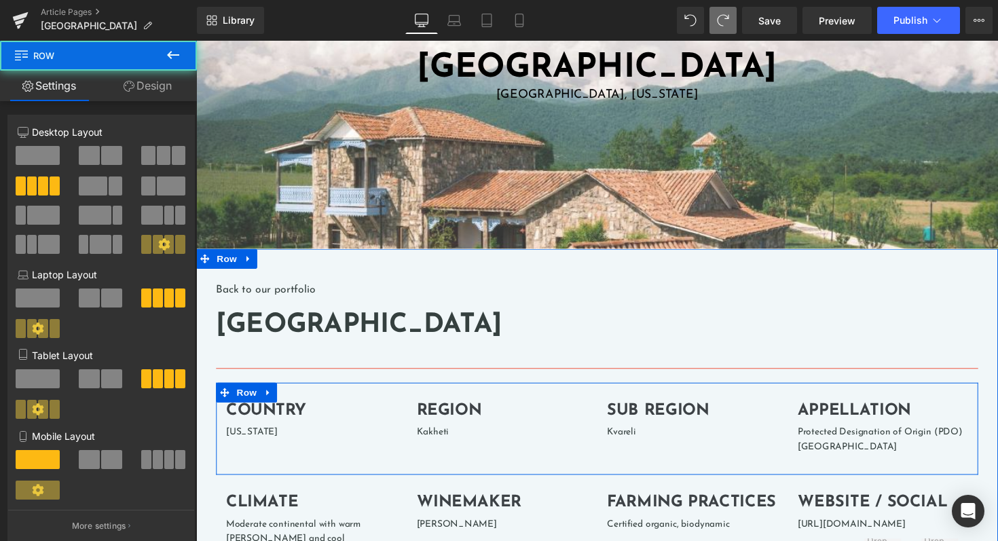
click at [499, 394] on div "COUNTRY Heading Georgia Text Block REGION Heading Kakheti Text Block sub Region…" at bounding box center [607, 438] width 781 height 94
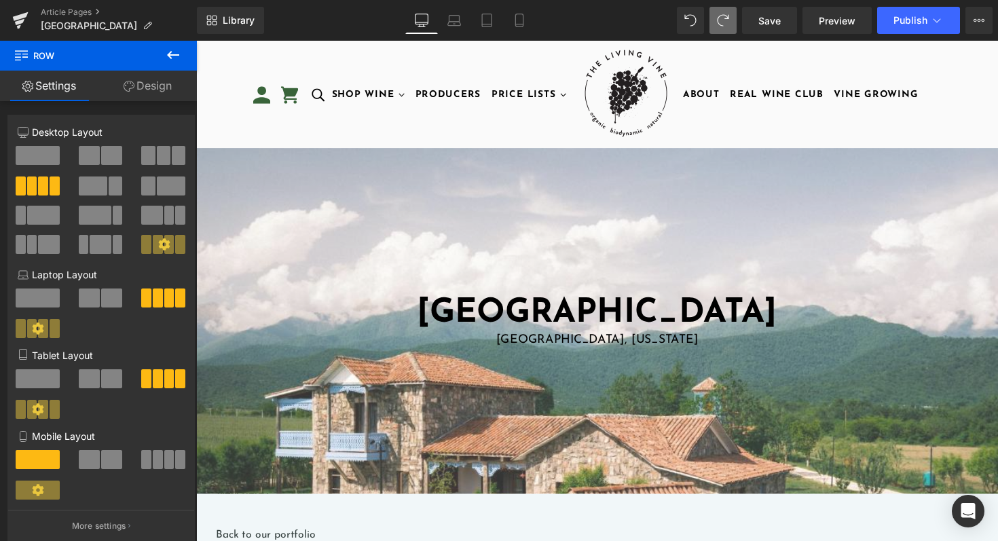
click at [390, 200] on div "Anapea Village Heading Kakheti, Georgia Text Block Row Hero Banner 200px 200px" at bounding box center [606, 328] width 821 height 354
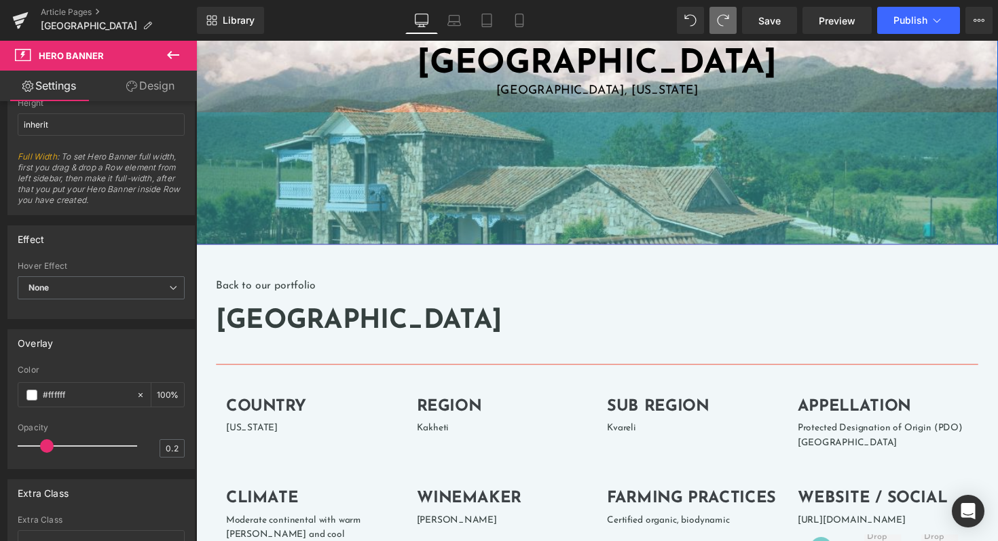
scroll to position [257, 0]
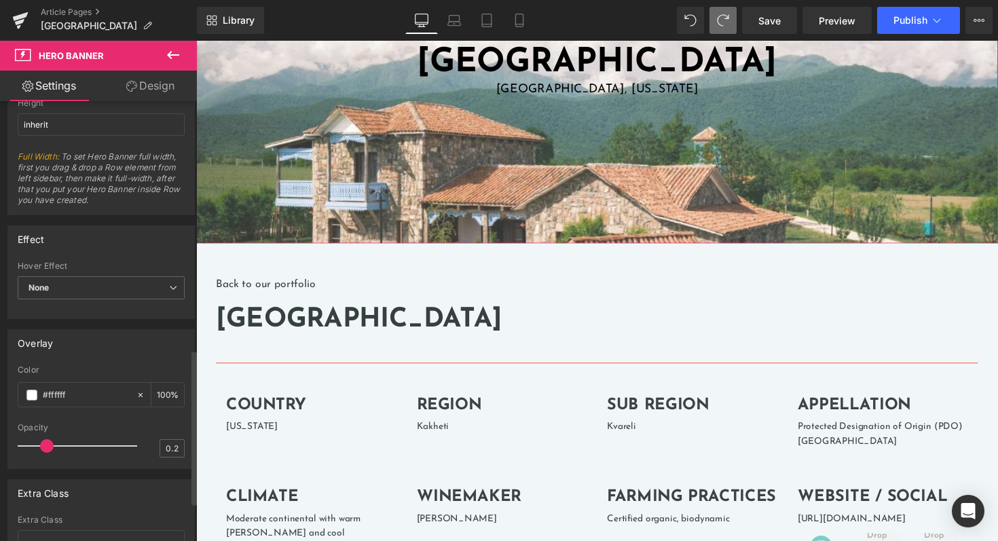
type input "0.1"
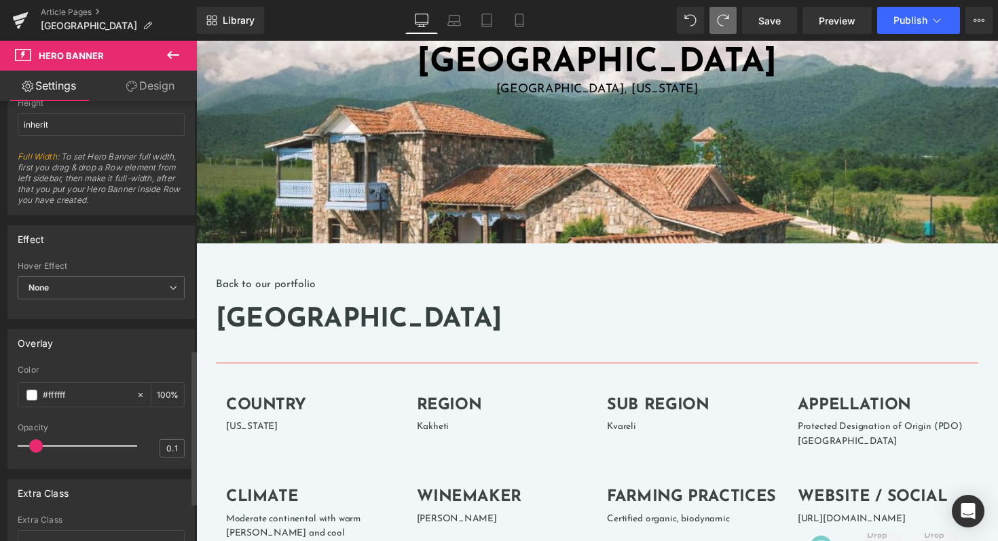
drag, startPoint x: 43, startPoint y: 446, endPoint x: 29, endPoint y: 446, distance: 14.9
click at [29, 446] on span at bounding box center [36, 446] width 14 height 14
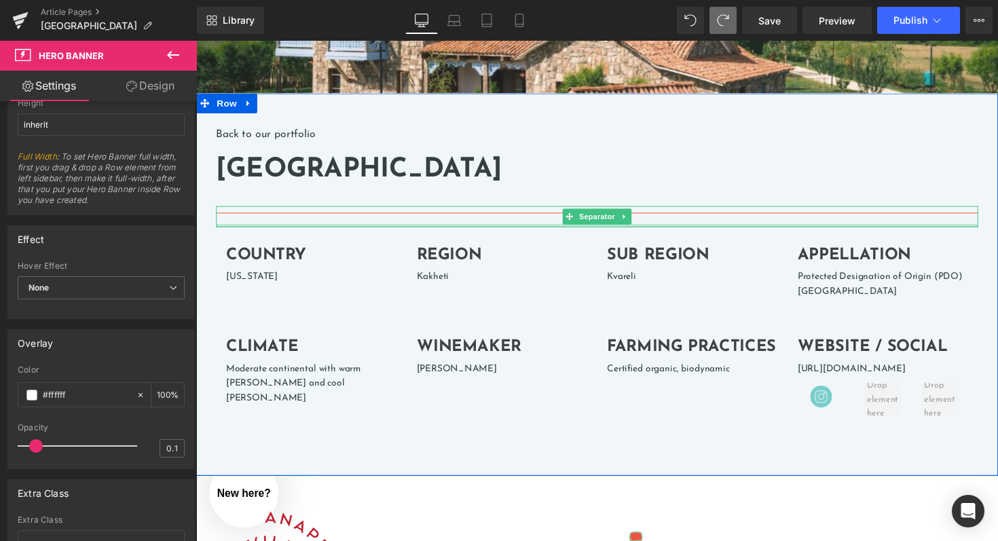
scroll to position [436, 0]
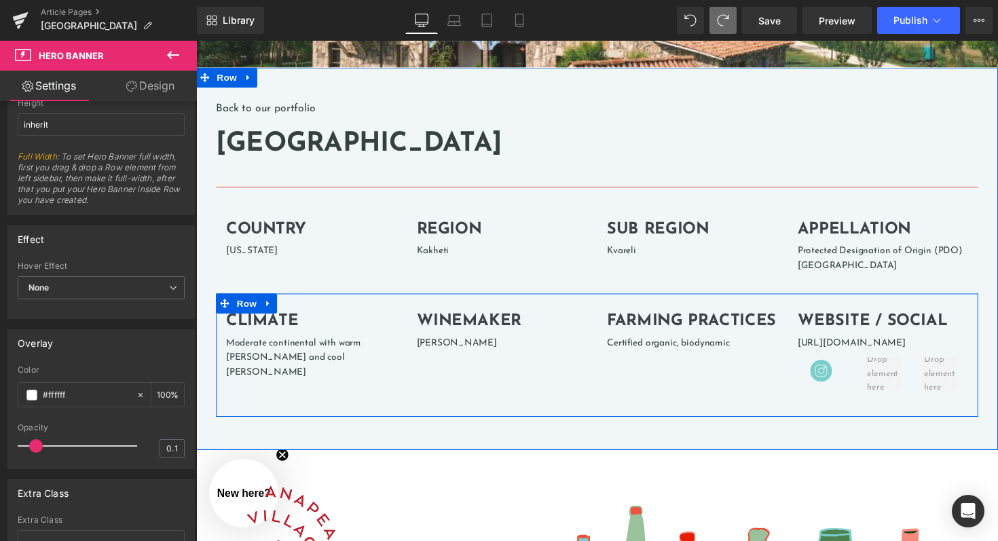
click at [329, 382] on div "Climate Heading Moderate continental with warm summers and cool winters Text Bl…" at bounding box center [607, 363] width 781 height 126
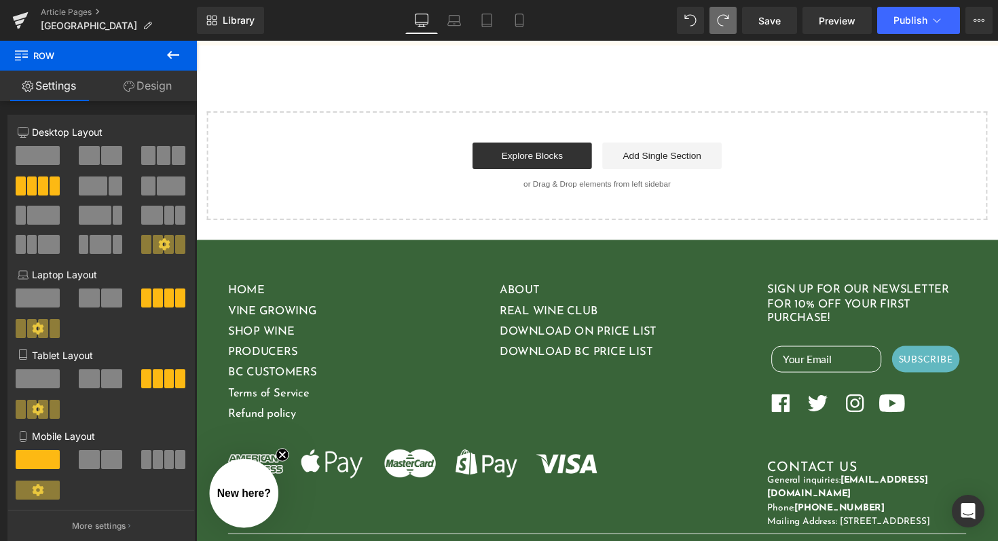
scroll to position [3078, 0]
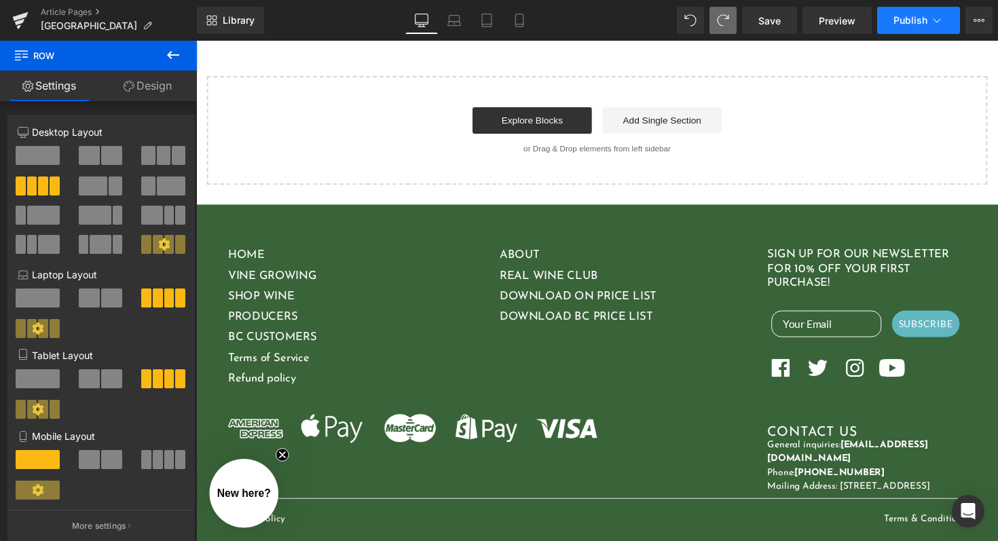
click at [910, 22] on span "Publish" at bounding box center [910, 20] width 34 height 11
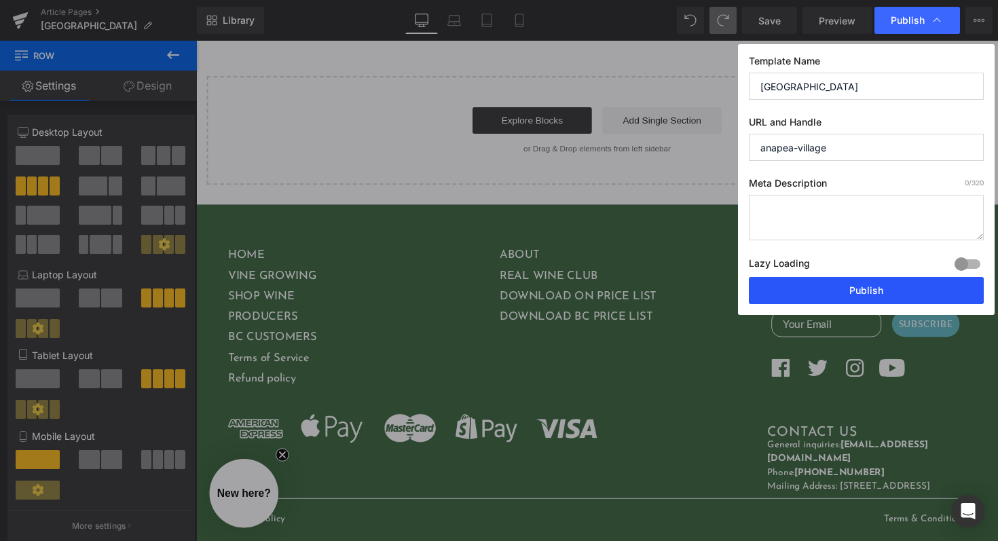
click at [820, 287] on button "Publish" at bounding box center [866, 290] width 235 height 27
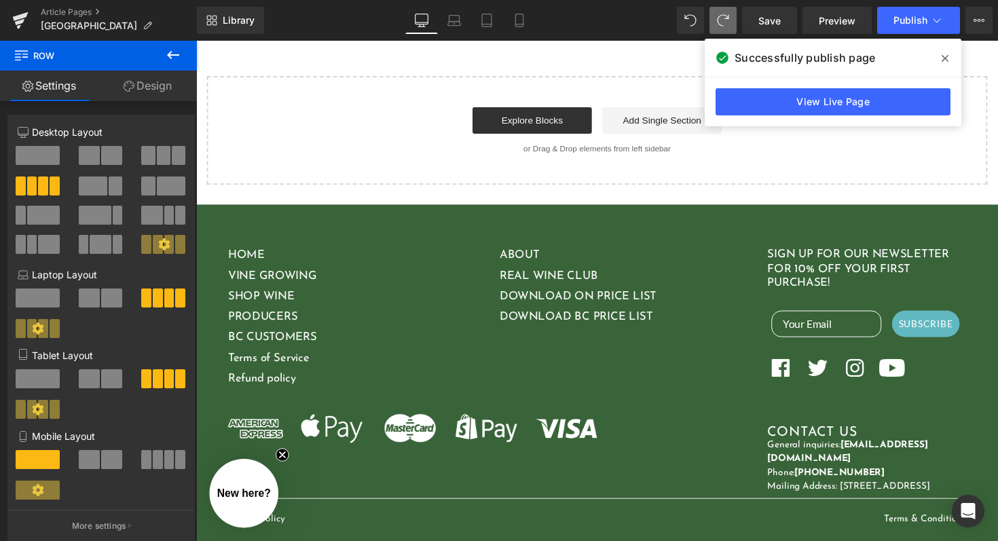
scroll to position [3077, 0]
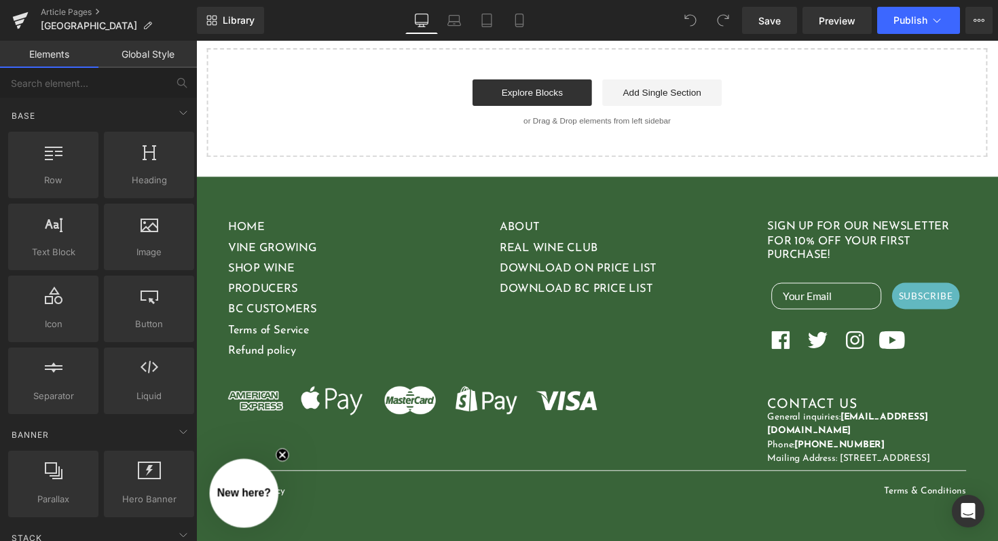
scroll to position [2217, 0]
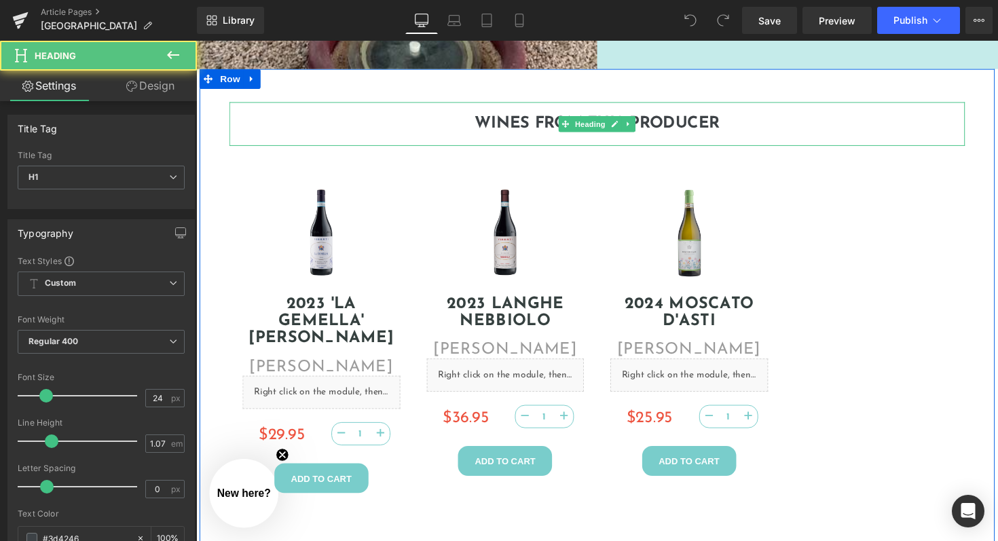
click at [487, 134] on div "WINES FROM THIS PRODUCER" at bounding box center [606, 126] width 753 height 45
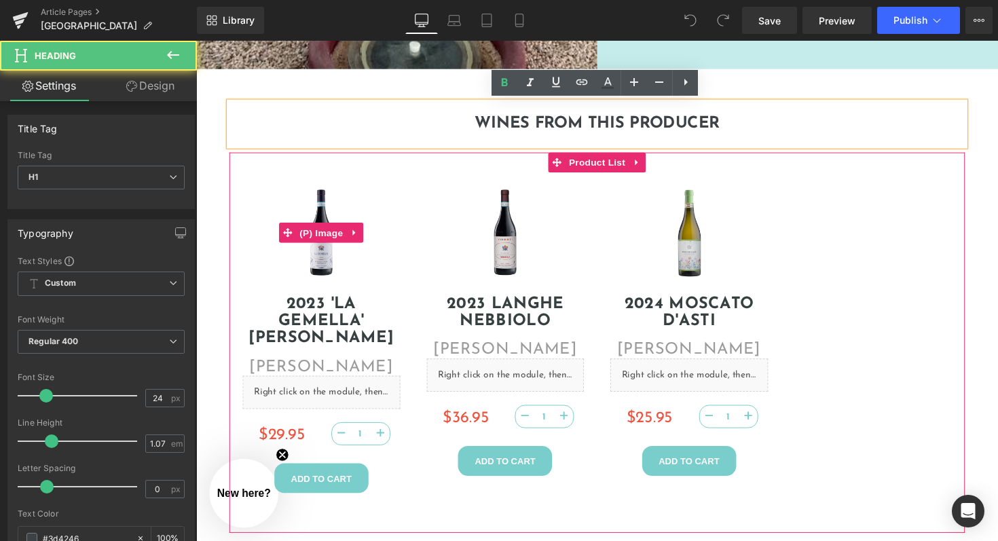
click at [400, 191] on link "Sale Off" at bounding box center [325, 237] width 162 height 97
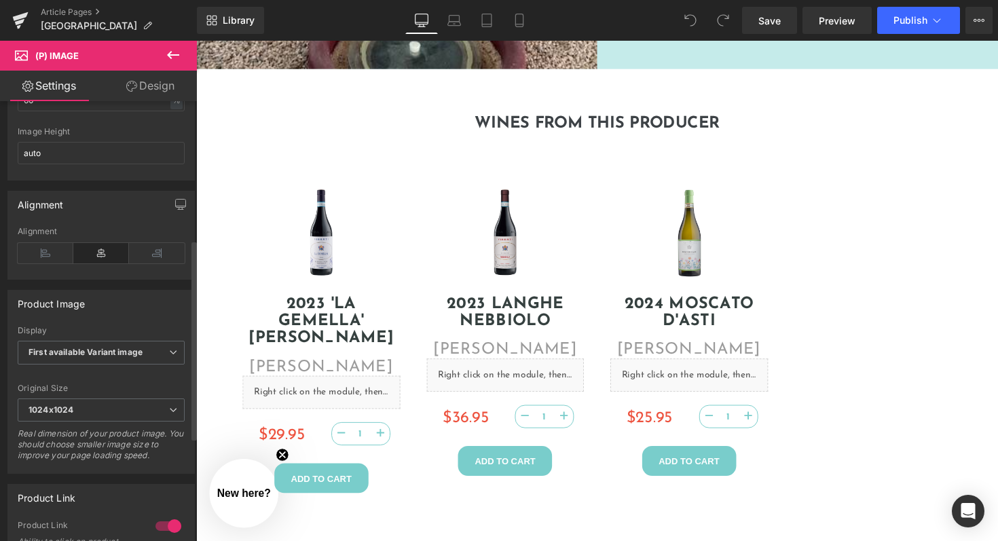
scroll to position [309, 0]
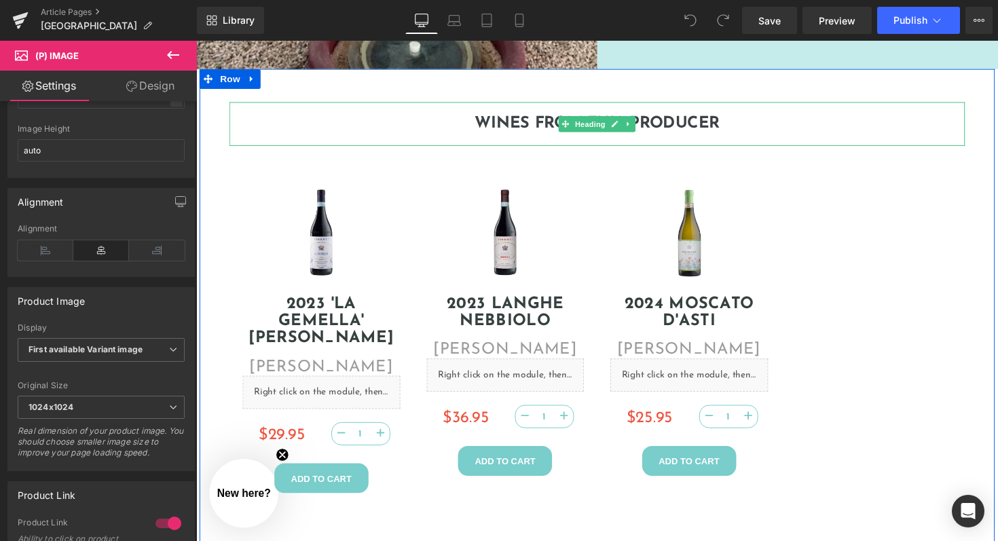
click at [440, 121] on h1 "WINES FROM THIS PRODUCER" at bounding box center [606, 126] width 753 height 18
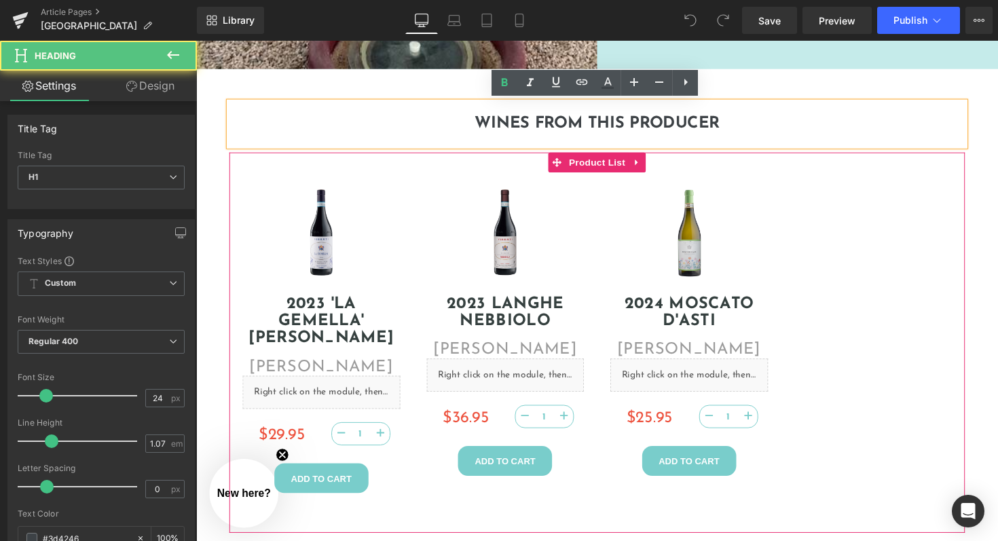
click at [377, 179] on div "Sale Off (P) Image 2023 'La Gemella' Barbera d'Alba (P) Title Claudio Viberti (…" at bounding box center [324, 347] width 189 height 343
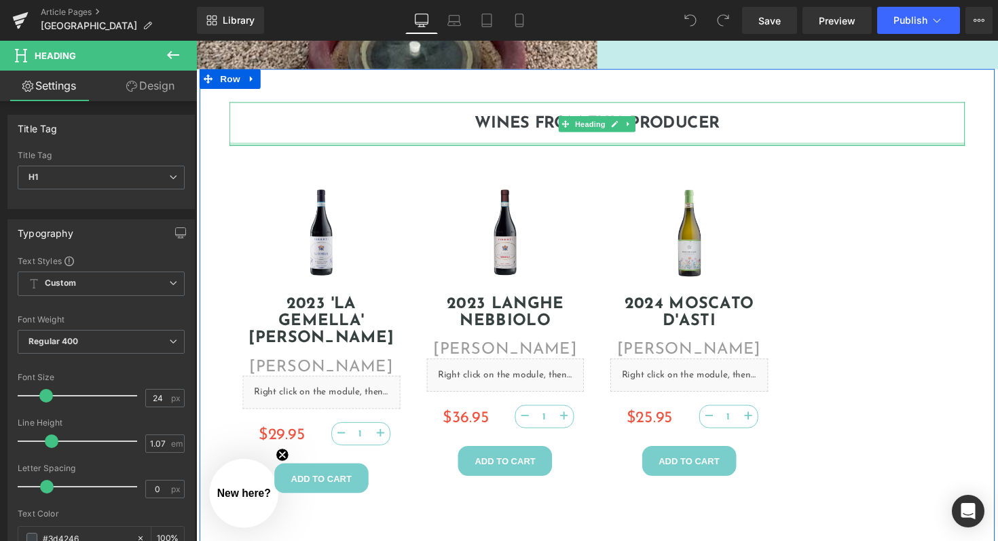
click at [330, 147] on div "WINES FROM THIS PRODUCER Heading" at bounding box center [606, 126] width 753 height 45
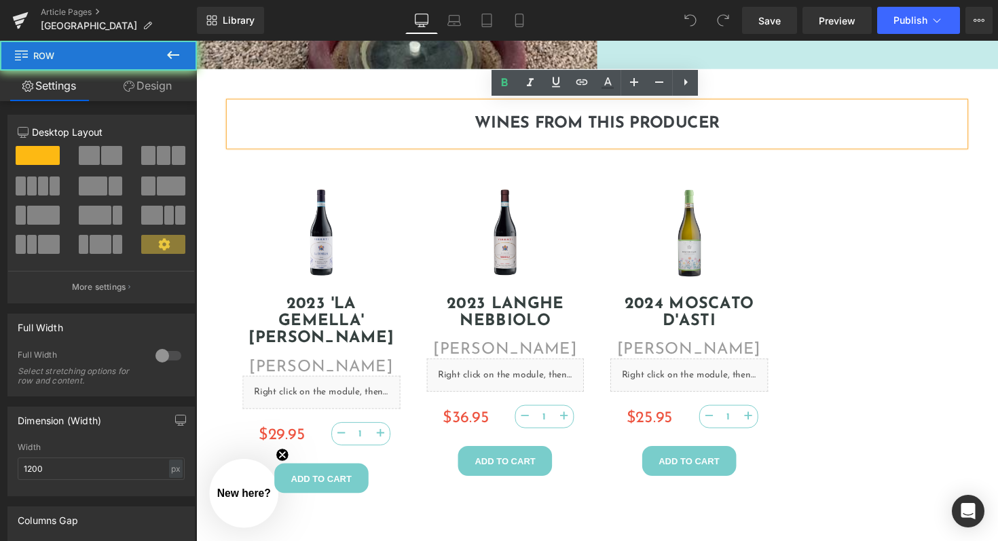
click at [212, 169] on div "WINES FROM THIS PRODUCER Heading Sale Off" at bounding box center [607, 324] width 814 height 509
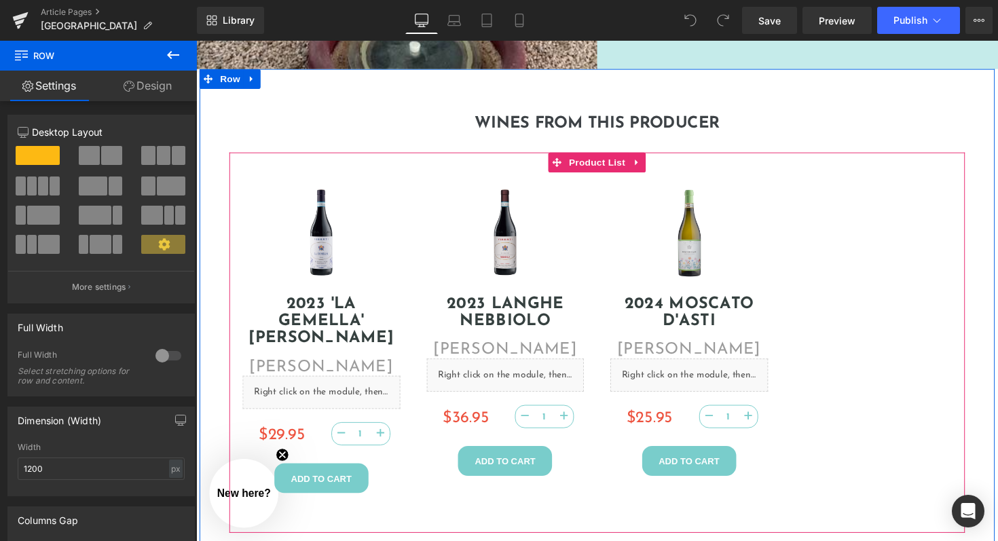
scroll to position [2191, 0]
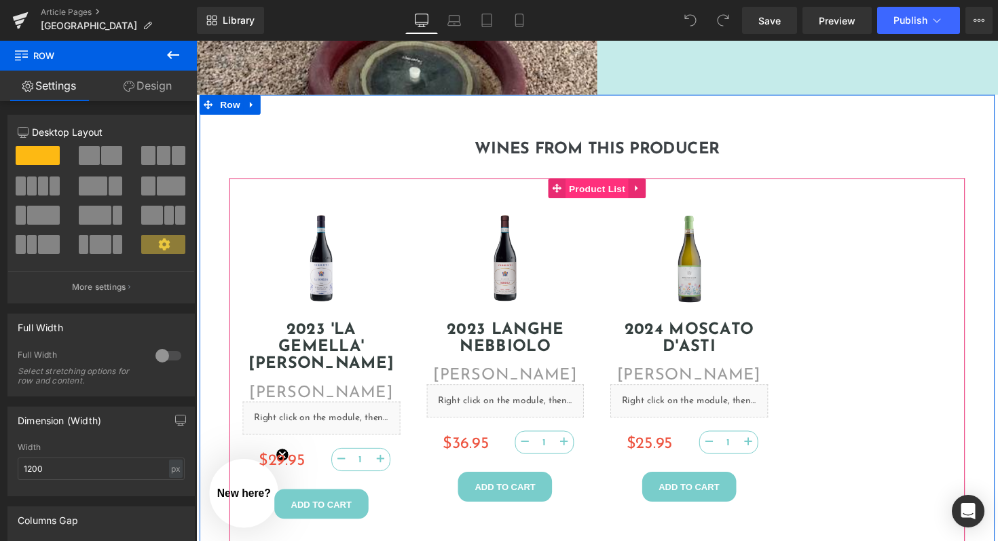
click at [601, 193] on span "Product List" at bounding box center [606, 193] width 64 height 20
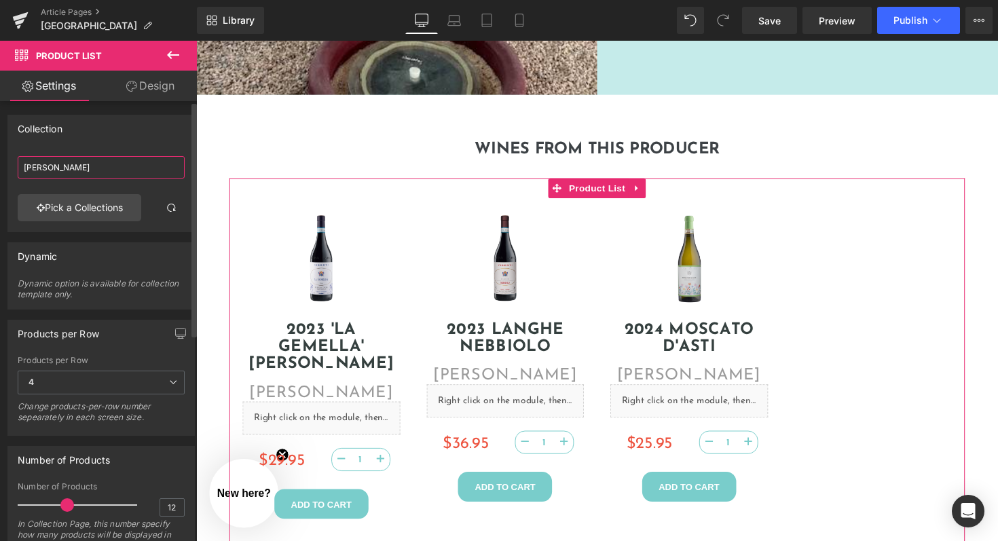
drag, startPoint x: 91, startPoint y: 169, endPoint x: 3, endPoint y: 158, distance: 88.9
click at [3, 159] on div "Collection Claudio Viberti Claudio Viberti Pick a Collections" at bounding box center [101, 169] width 203 height 128
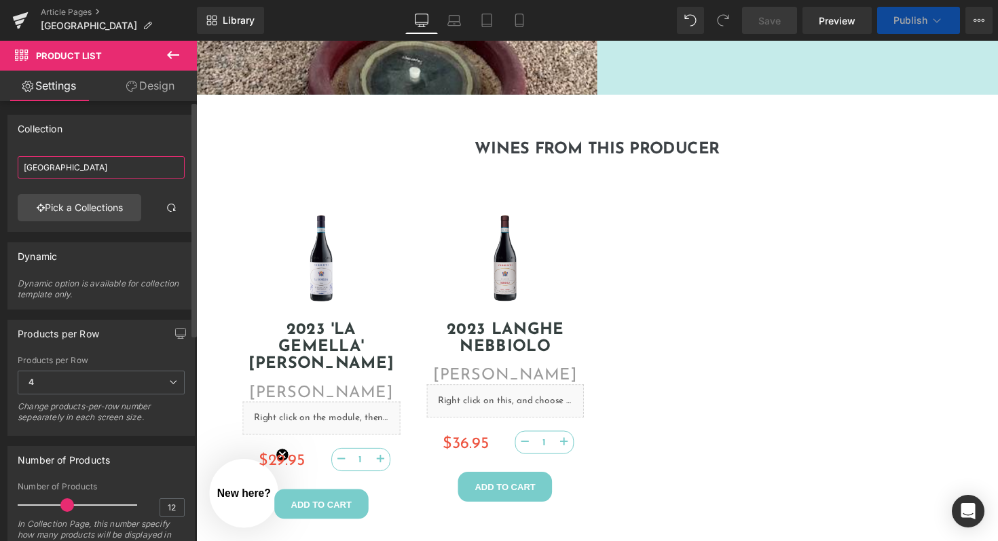
type input "[GEOGRAPHIC_DATA]"
click at [87, 207] on link "Pick a Collections" at bounding box center [80, 207] width 124 height 27
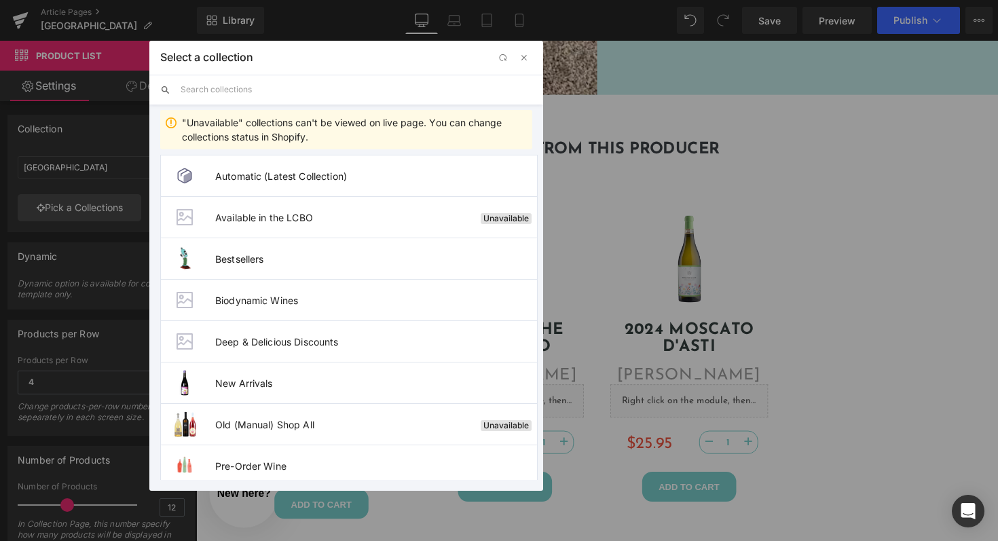
click at [252, 93] on input "text" at bounding box center [357, 90] width 352 height 30
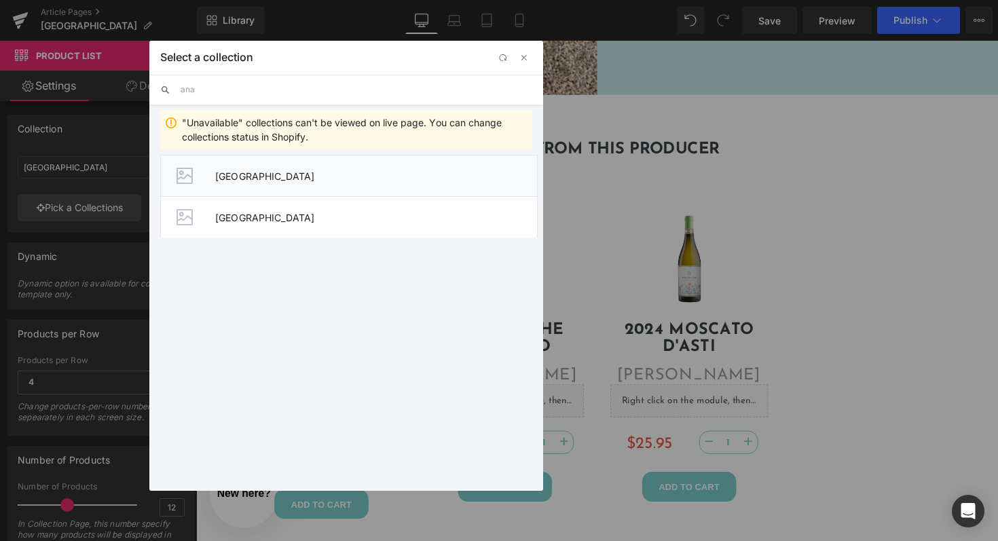
type input "ana"
click at [316, 172] on span "[GEOGRAPHIC_DATA]" at bounding box center [376, 176] width 322 height 12
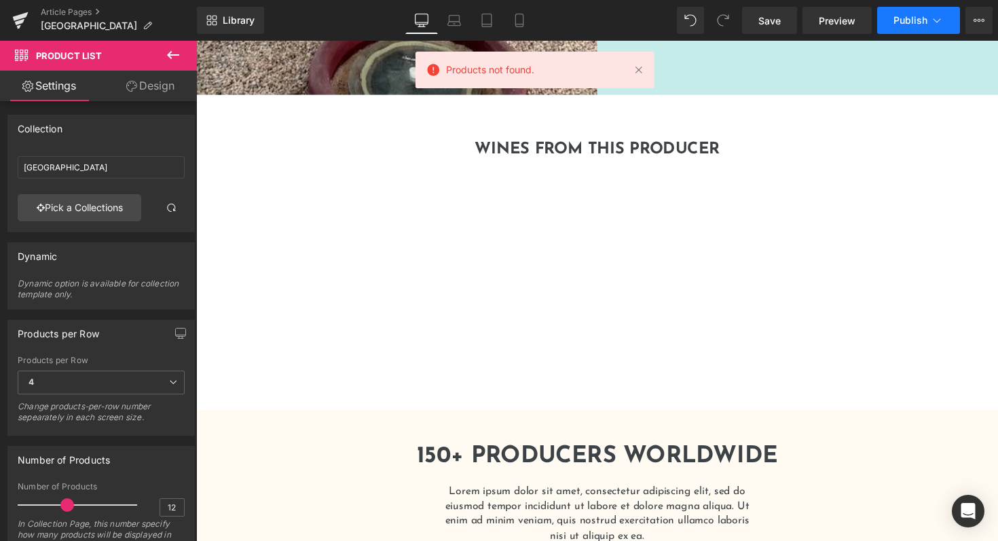
click at [880, 21] on button "Publish" at bounding box center [918, 20] width 83 height 27
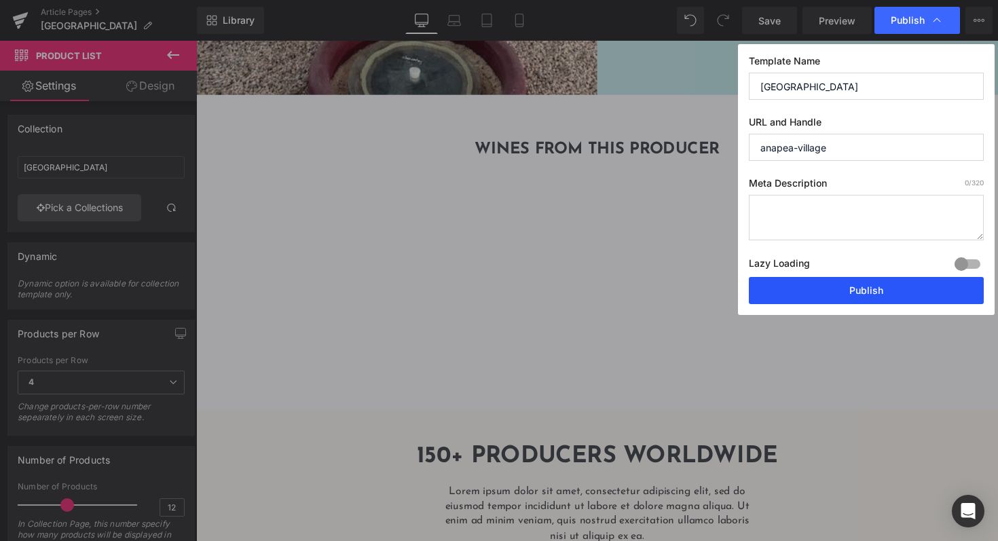
click at [816, 290] on button "Publish" at bounding box center [866, 290] width 235 height 27
